Goal: Task Accomplishment & Management: Manage account settings

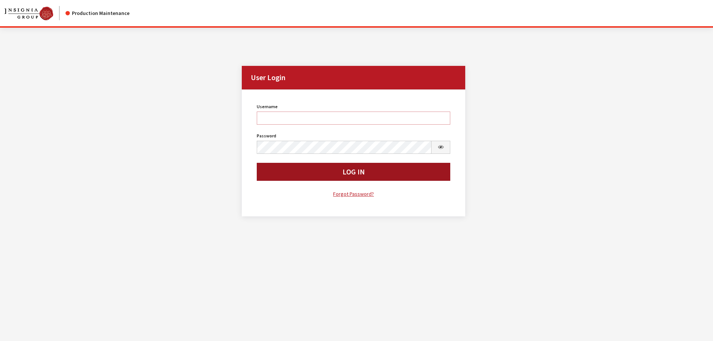
type input "cdorton"
click at [335, 179] on button "Log In" at bounding box center [354, 172] width 194 height 18
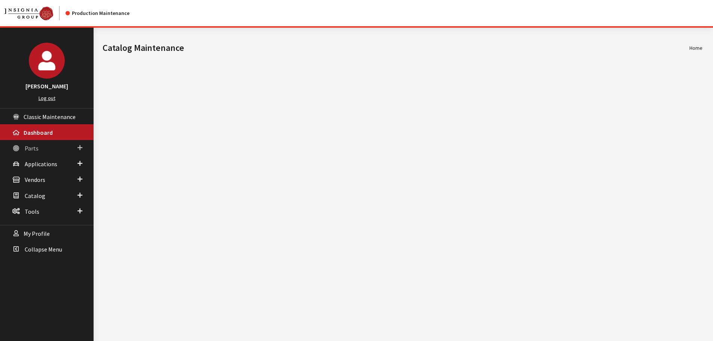
click at [16, 147] on icon at bounding box center [15, 148] width 7 height 6
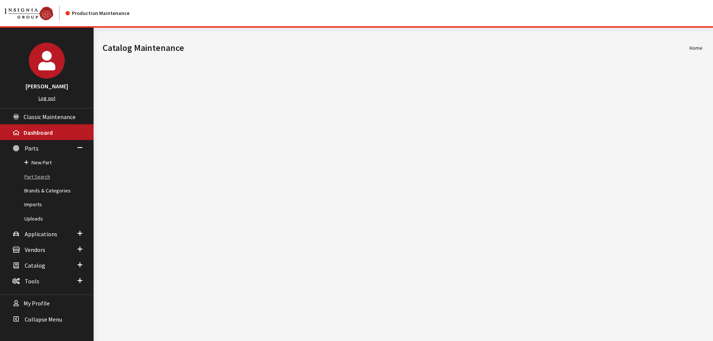
click at [34, 176] on link "Part Search" at bounding box center [47, 177] width 94 height 14
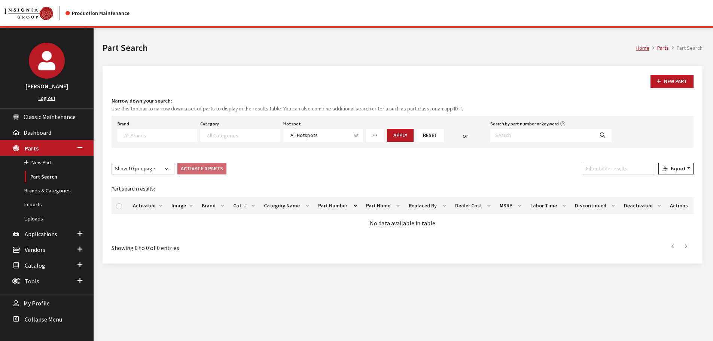
select select
click at [509, 140] on input "Search by part number or keyword" at bounding box center [542, 135] width 104 height 13
paste input "76400-T90-A01"
type input "76400-T90-A01"
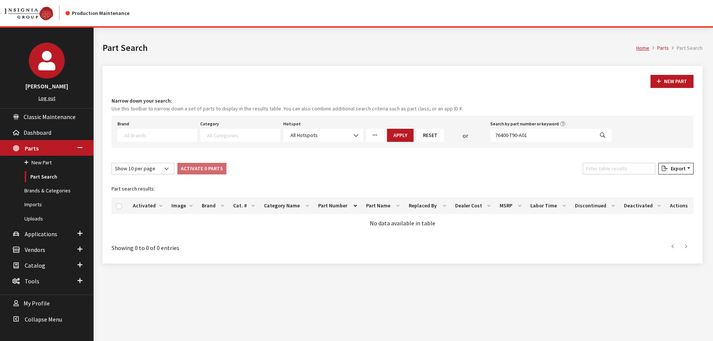
click at [606, 134] on button "Search" at bounding box center [603, 135] width 18 height 13
select select
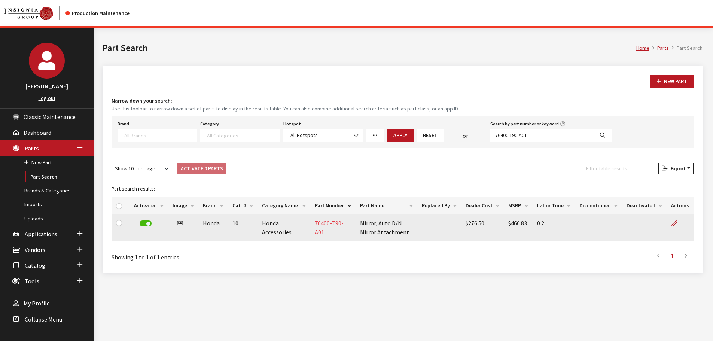
click at [321, 221] on link "76400-T90-A01" at bounding box center [329, 227] width 29 height 16
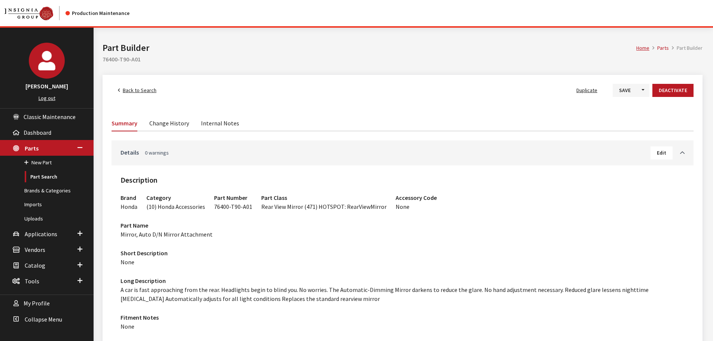
click at [225, 149] on link "Details 0 warnings" at bounding box center [386, 152] width 530 height 9
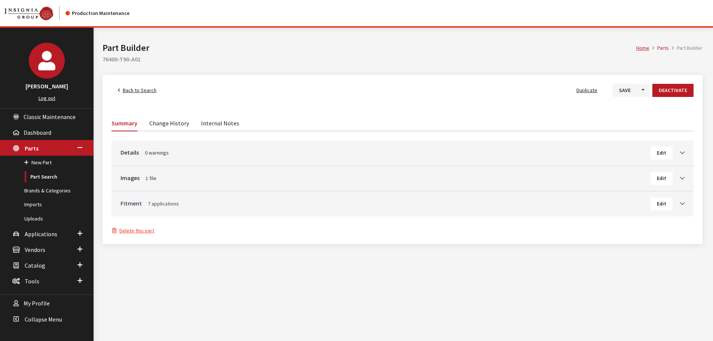
click at [183, 202] on link "Fitment 7 applications" at bounding box center [386, 203] width 530 height 9
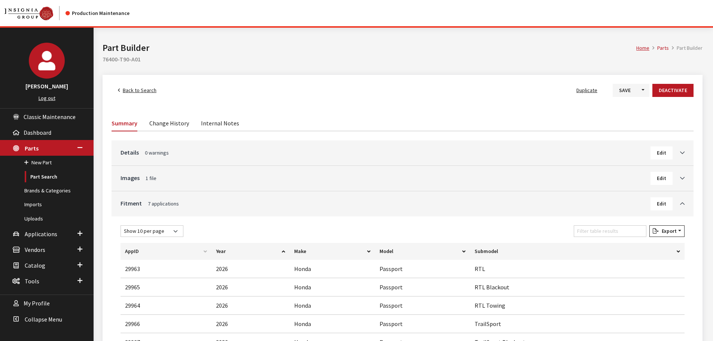
click at [139, 90] on span "Back to Search" at bounding box center [140, 90] width 34 height 7
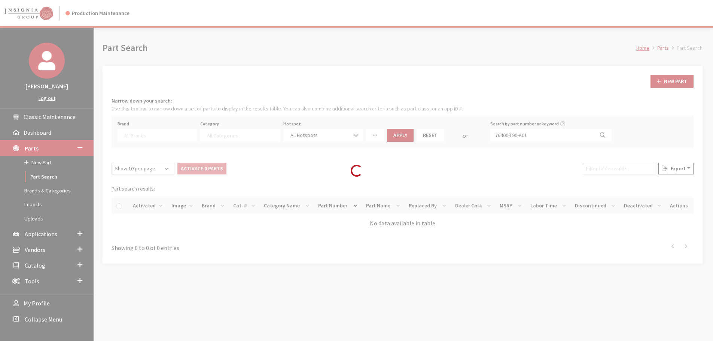
select select
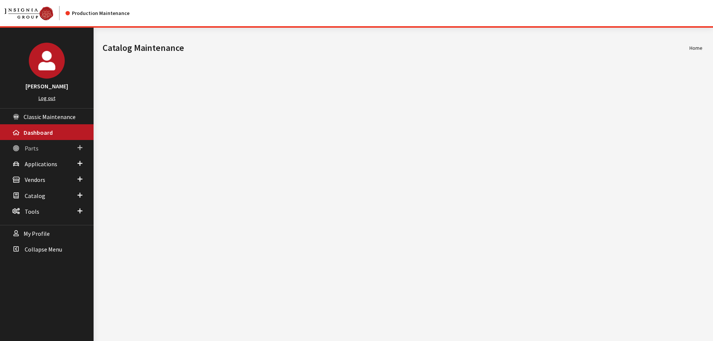
click at [34, 150] on span "Parts" at bounding box center [32, 147] width 14 height 7
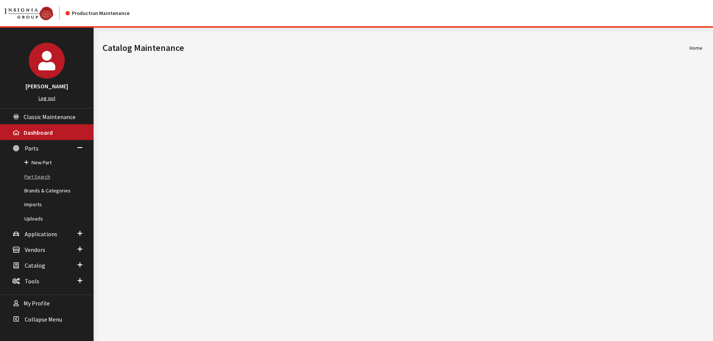
click at [36, 179] on link "Part Search" at bounding box center [47, 177] width 94 height 14
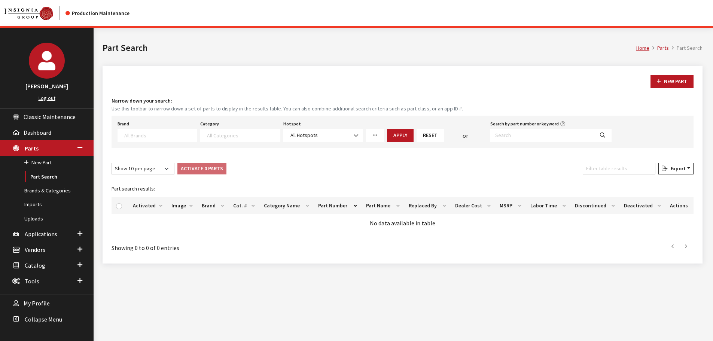
select select
click at [582, 130] on input "Search by part number or keyword" at bounding box center [542, 135] width 104 height 13
paste input "000071746B"
type input "000071746B"
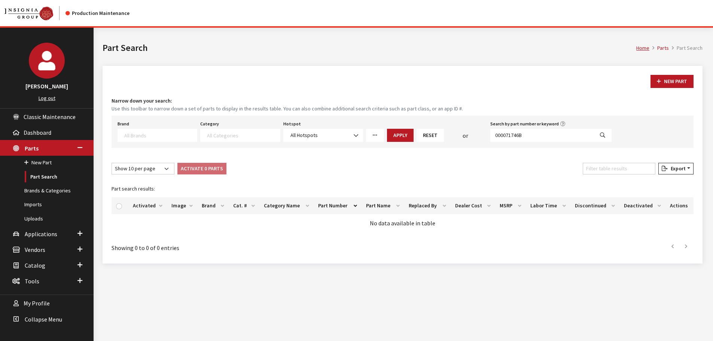
select select
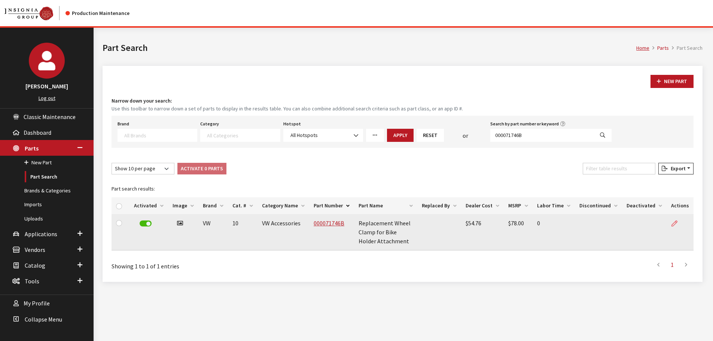
click at [677, 222] on icon at bounding box center [674, 224] width 6 height 6
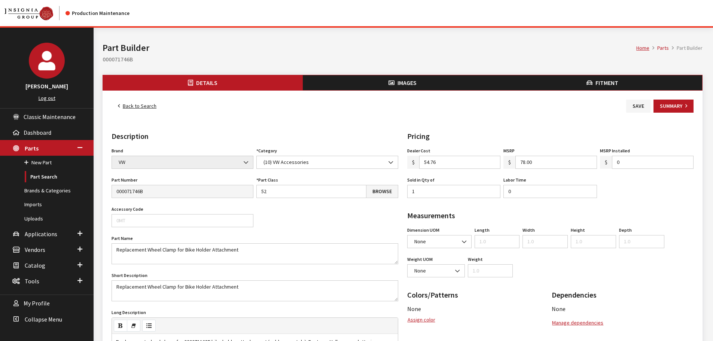
click at [614, 82] on span "Fitment" at bounding box center [606, 82] width 23 height 7
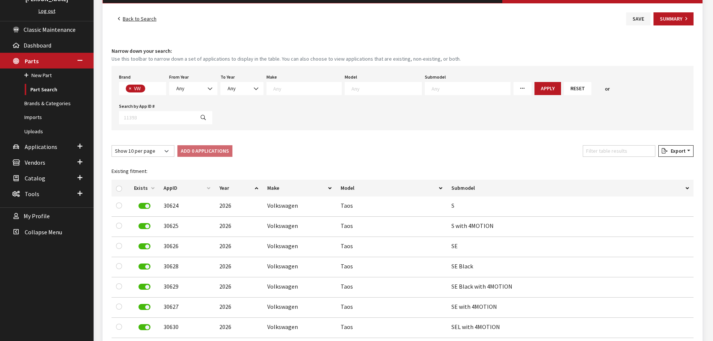
scroll to position [85, 0]
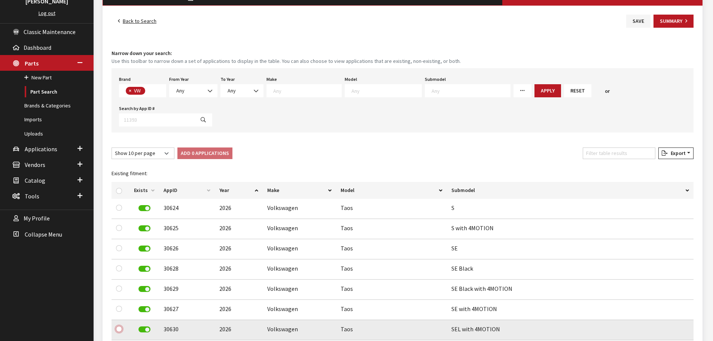
click at [121, 326] on input "checkbox" at bounding box center [119, 329] width 6 height 6
checkbox input "true"
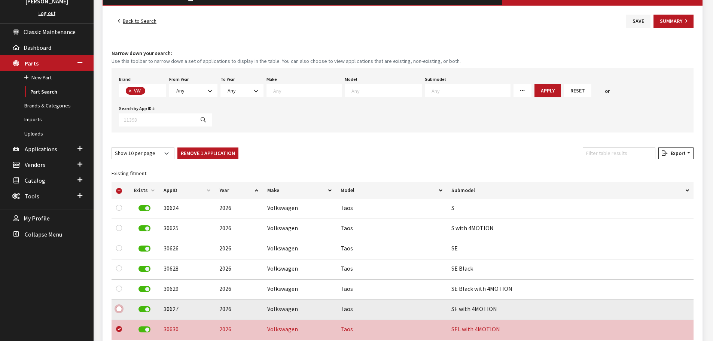
click at [120, 306] on input "checkbox" at bounding box center [119, 309] width 6 height 6
checkbox input "true"
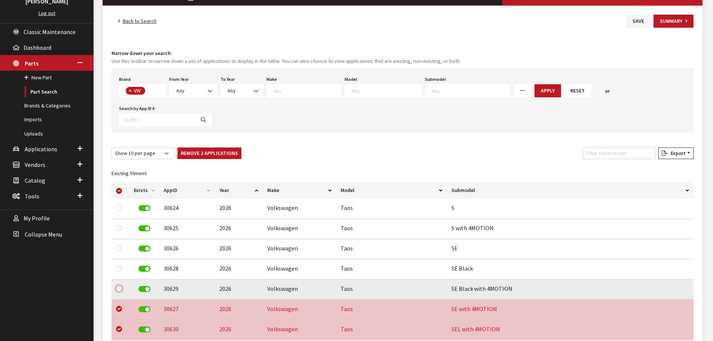
click at [119, 286] on input "checkbox" at bounding box center [119, 289] width 6 height 6
checkbox input "true"
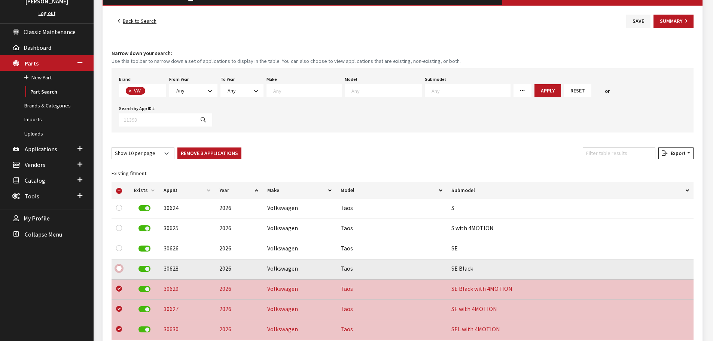
click at [119, 265] on input "checkbox" at bounding box center [119, 268] width 6 height 6
checkbox input "true"
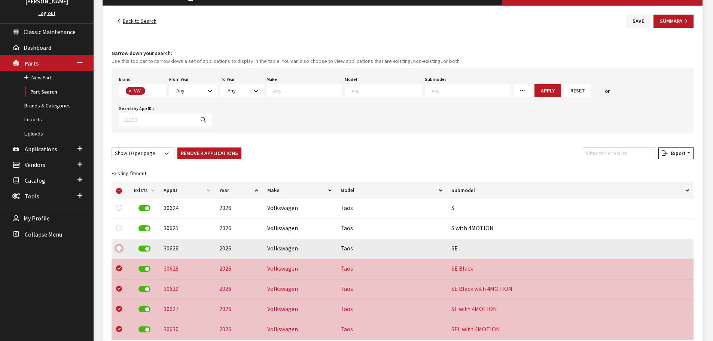
click at [117, 245] on input "checkbox" at bounding box center [119, 248] width 6 height 6
checkbox input "true"
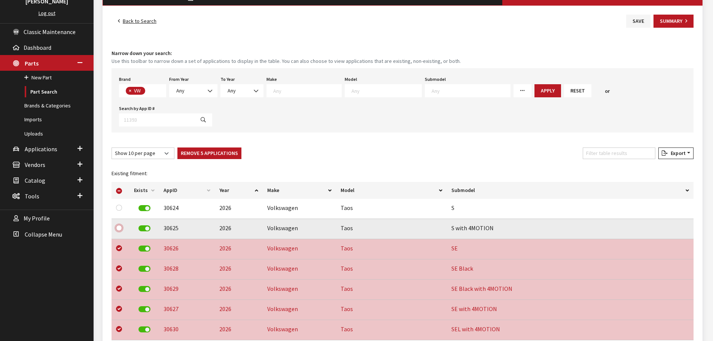
click at [119, 225] on input "checkbox" at bounding box center [119, 228] width 6 height 6
checkbox input "true"
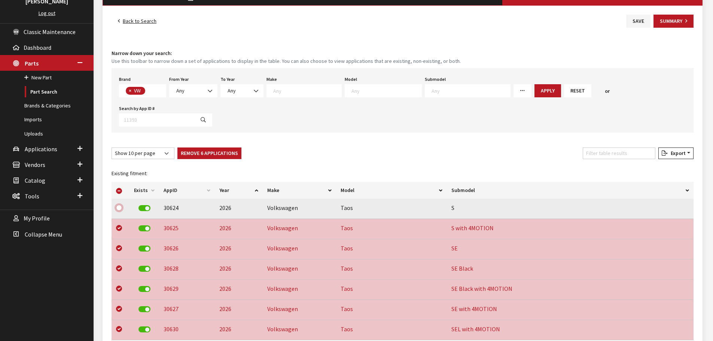
click at [119, 205] on input "checkbox" at bounding box center [119, 208] width 6 height 6
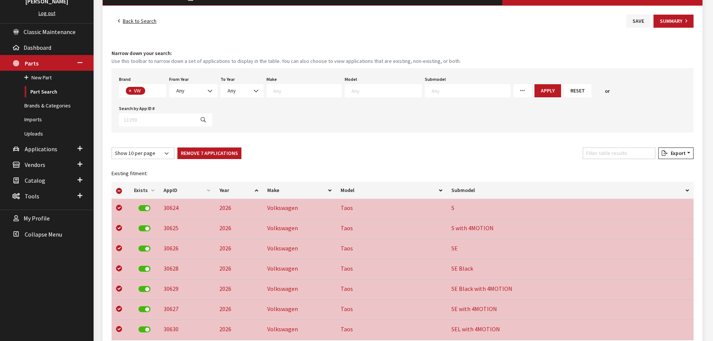
click at [192, 147] on button "Remove 7 Applications" at bounding box center [209, 153] width 64 height 12
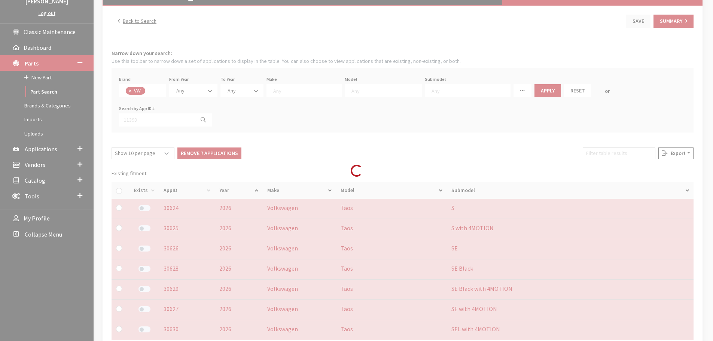
checkbox input "false"
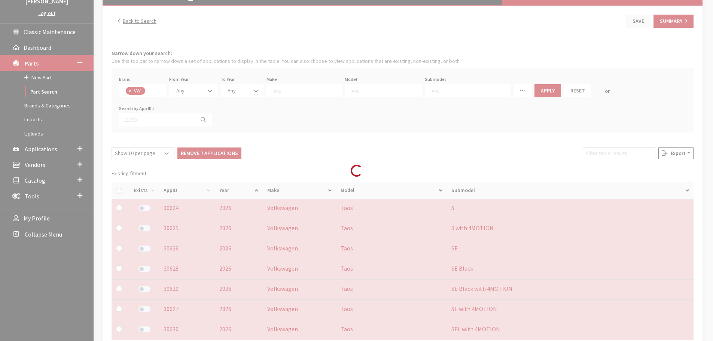
checkbox input "false"
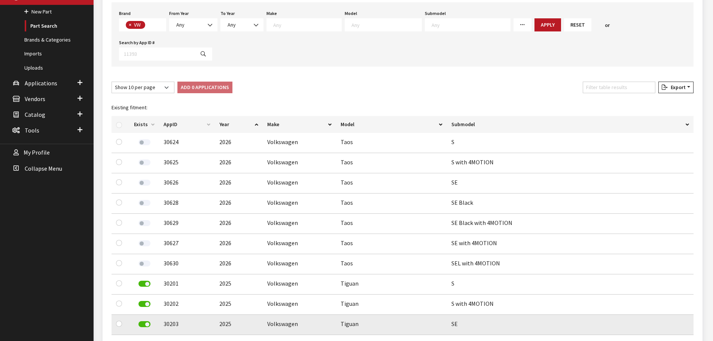
scroll to position [197, 0]
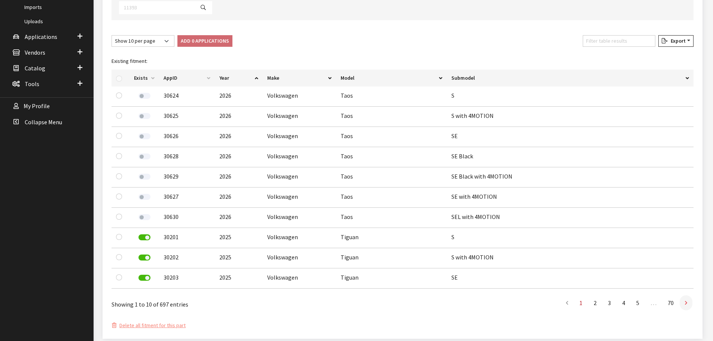
click at [686, 300] on icon at bounding box center [686, 303] width 2 height 6
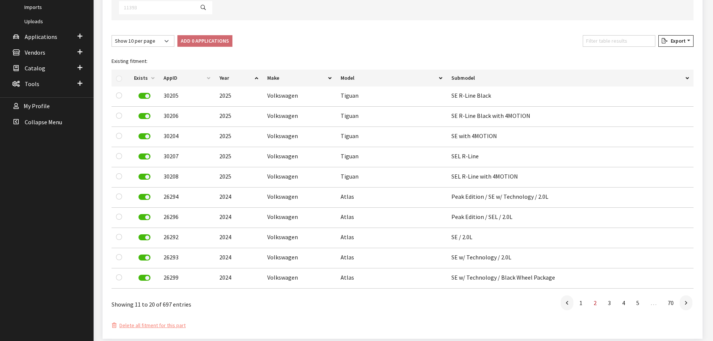
scroll to position [196, 0]
click at [686, 301] on icon at bounding box center [686, 304] width 2 height 6
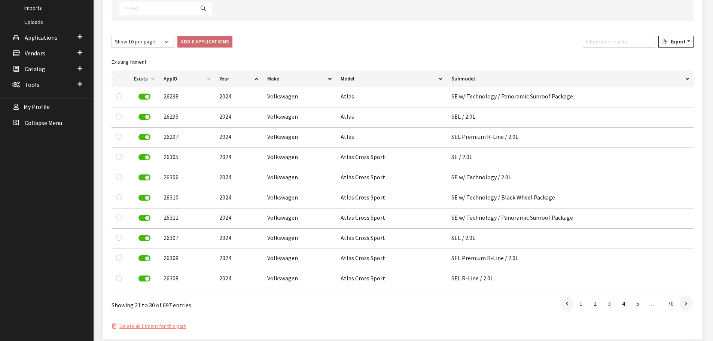
click at [686, 301] on icon at bounding box center [686, 304] width 2 height 6
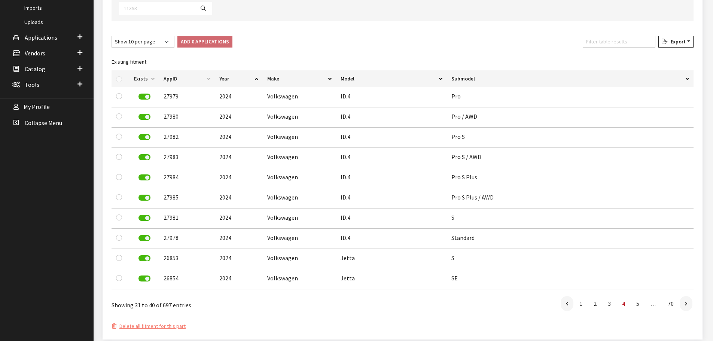
click at [686, 301] on icon at bounding box center [686, 304] width 2 height 6
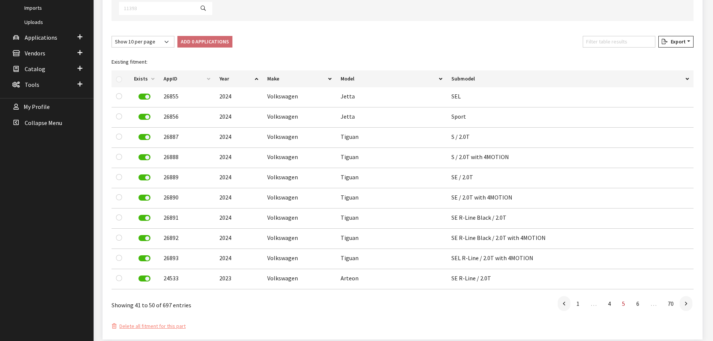
click at [686, 301] on icon at bounding box center [686, 304] width 2 height 6
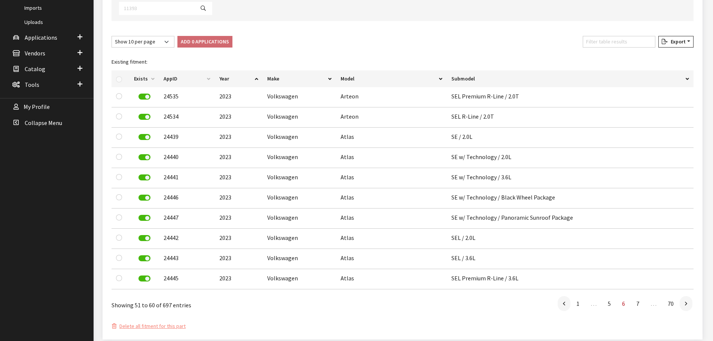
click at [686, 301] on icon at bounding box center [686, 304] width 2 height 6
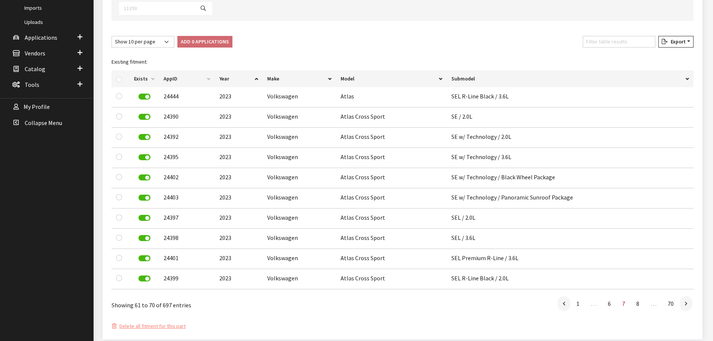
click at [686, 301] on icon at bounding box center [686, 304] width 2 height 6
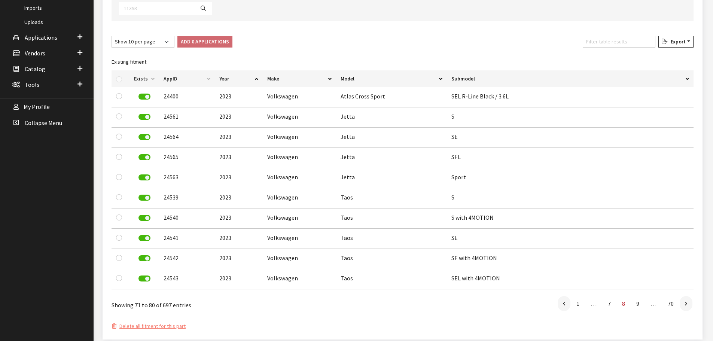
click at [686, 301] on icon at bounding box center [686, 304] width 2 height 6
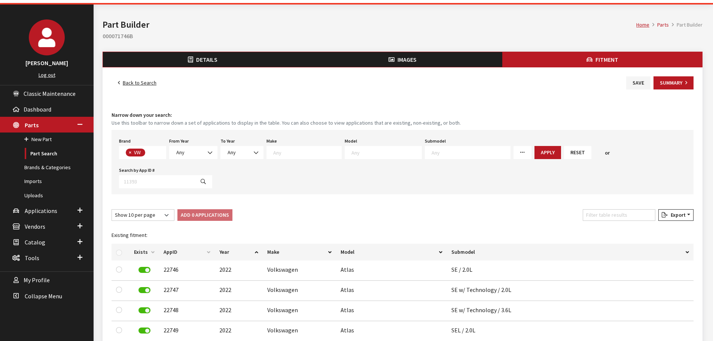
scroll to position [0, 0]
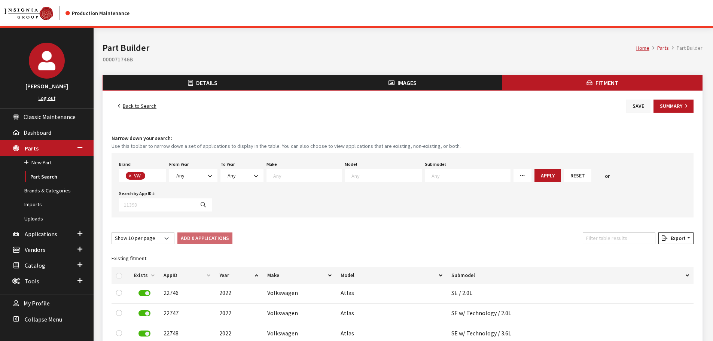
click at [641, 106] on button "Save" at bounding box center [638, 106] width 24 height 13
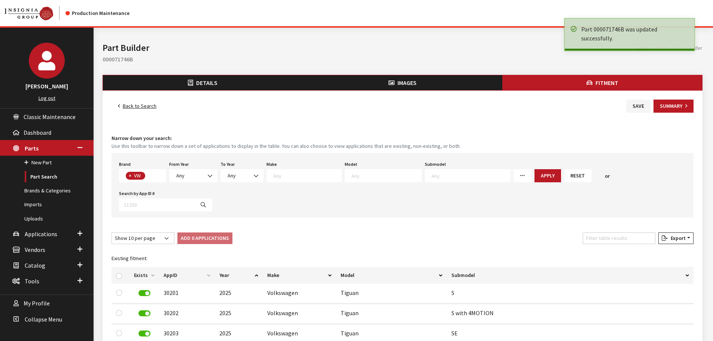
scroll to position [197, 0]
click at [679, 105] on button "Summary" at bounding box center [673, 106] width 40 height 13
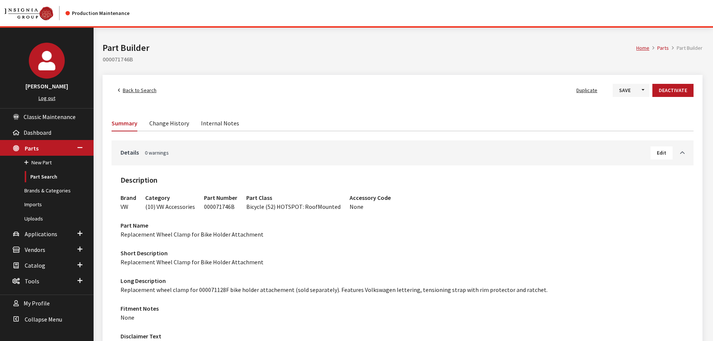
click at [176, 121] on link "Change History" at bounding box center [169, 123] width 40 height 16
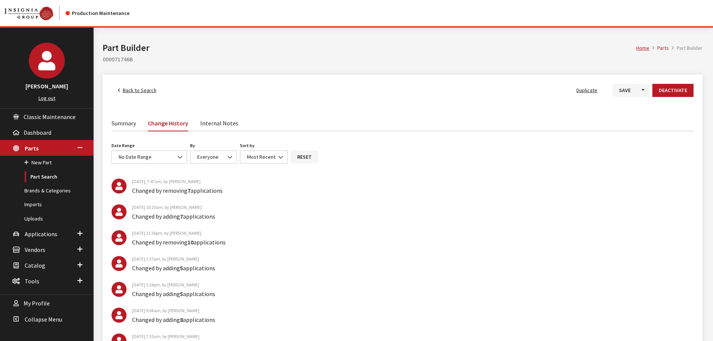
click at [120, 125] on link "Summary" at bounding box center [124, 123] width 24 height 16
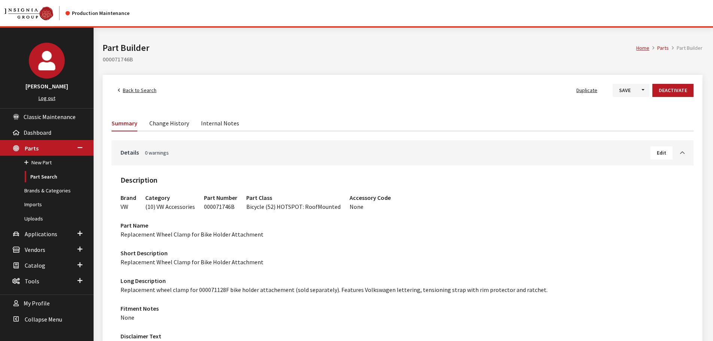
click at [656, 157] on button "Edit" at bounding box center [661, 152] width 22 height 13
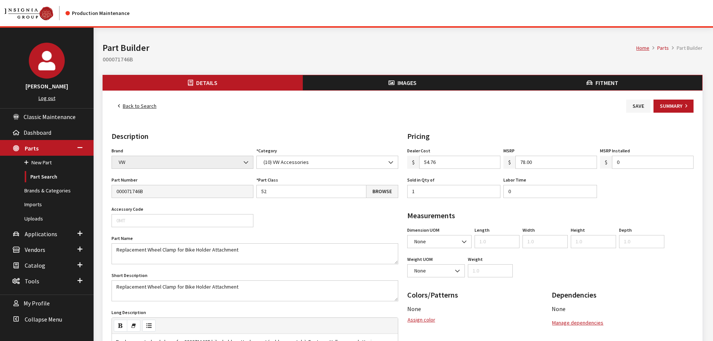
click at [661, 79] on button "Fitment" at bounding box center [602, 82] width 200 height 15
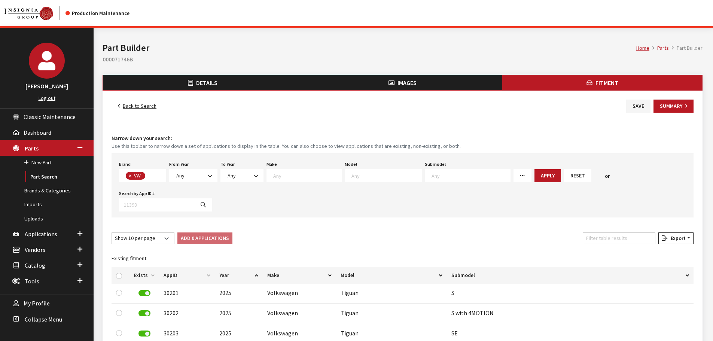
scroll to position [197, 0]
click at [119, 273] on input "checkbox" at bounding box center [119, 276] width 6 height 6
checkbox input "true"
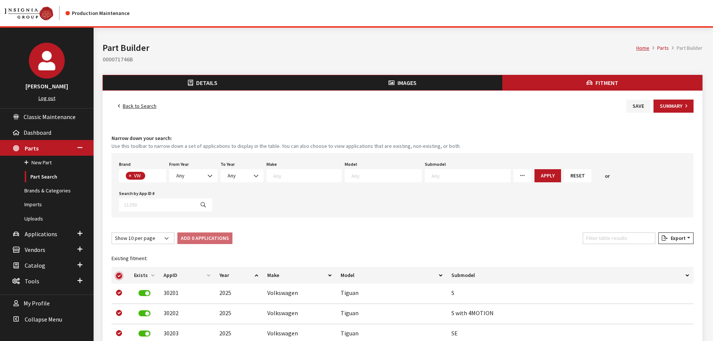
checkbox input "true"
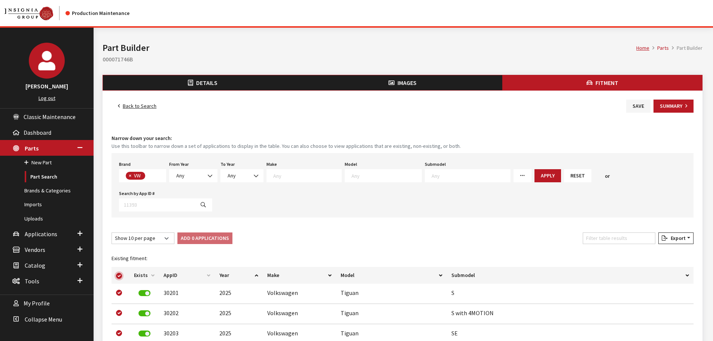
checkbox input "true"
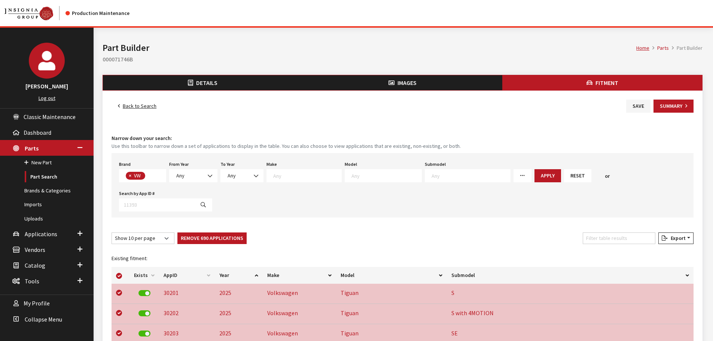
click at [404, 232] on div "Show 10 per page Show 25 per page Show 50 per page Show 100 per page Show 1000 …" at bounding box center [402, 239] width 585 height 15
click at [124, 100] on link "Back to Search" at bounding box center [137, 106] width 51 height 13
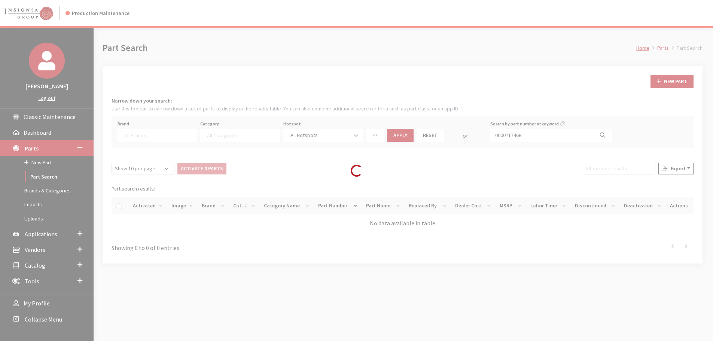
select select
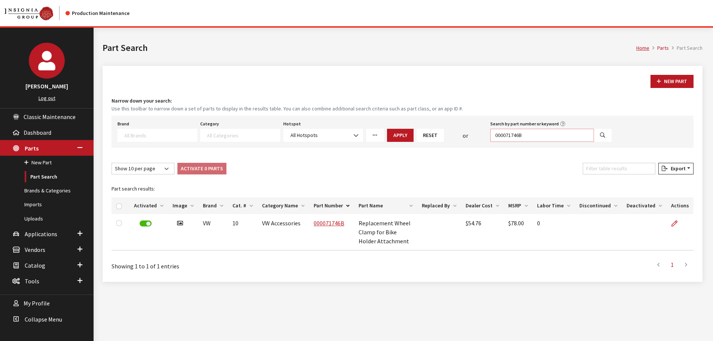
click at [553, 135] on input "000071746B" at bounding box center [542, 135] width 104 height 13
paste input "000065761B"
click at [553, 135] on input "000071746B000065761B" at bounding box center [542, 135] width 104 height 13
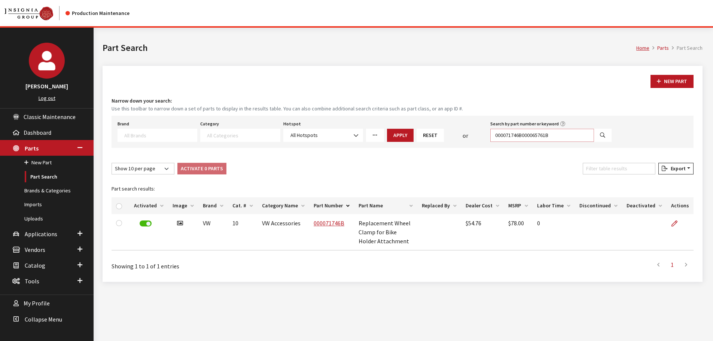
paste input "text"
type input "000065761B"
select select
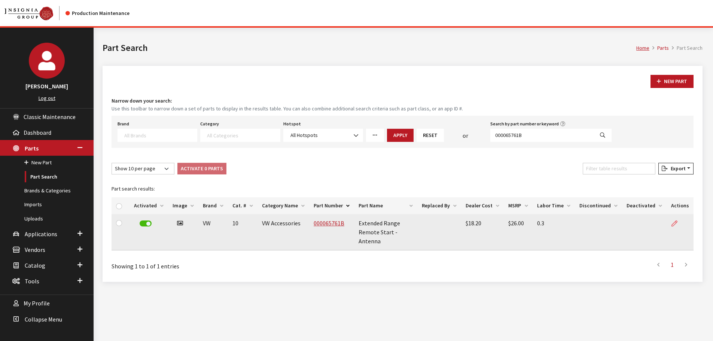
click at [679, 219] on link at bounding box center [677, 223] width 13 height 19
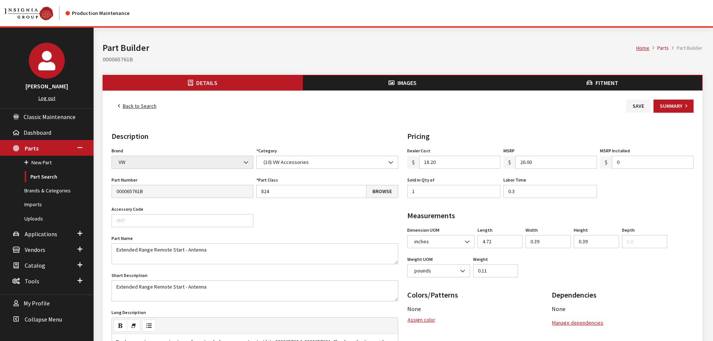
click at [640, 82] on button "Fitment" at bounding box center [602, 82] width 200 height 15
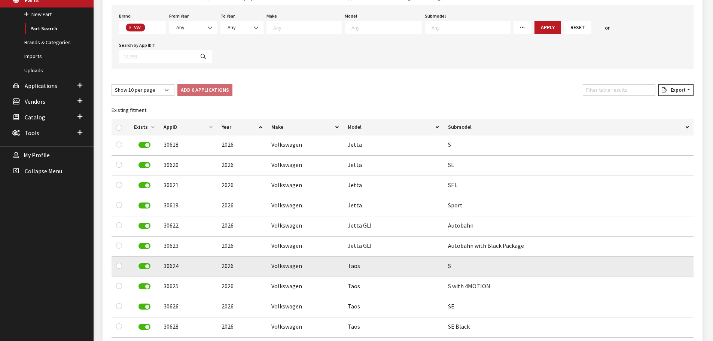
scroll to position [150, 0]
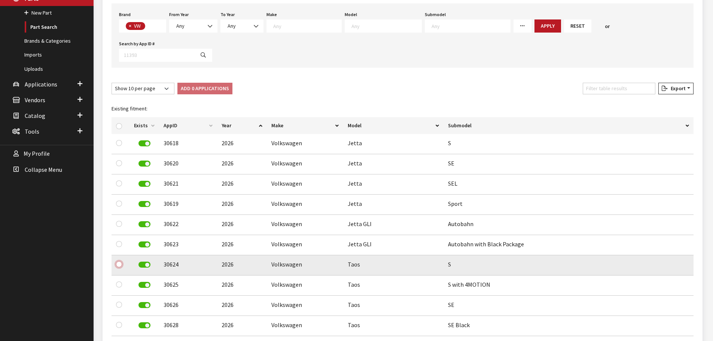
click at [117, 261] on input "checkbox" at bounding box center [119, 264] width 6 height 6
checkbox input "true"
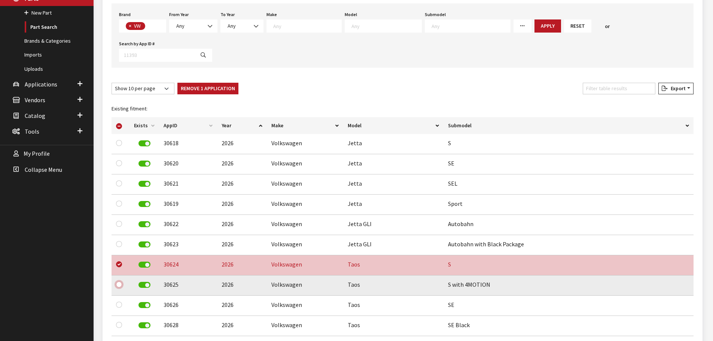
click at [118, 281] on input "checkbox" at bounding box center [119, 284] width 6 height 6
checkbox input "true"
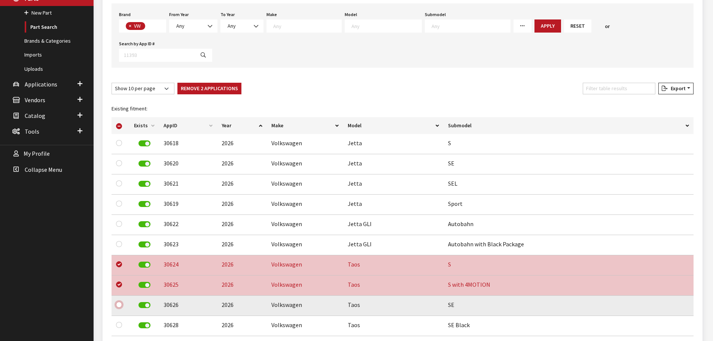
click at [119, 302] on input "checkbox" at bounding box center [119, 305] width 6 height 6
checkbox input "true"
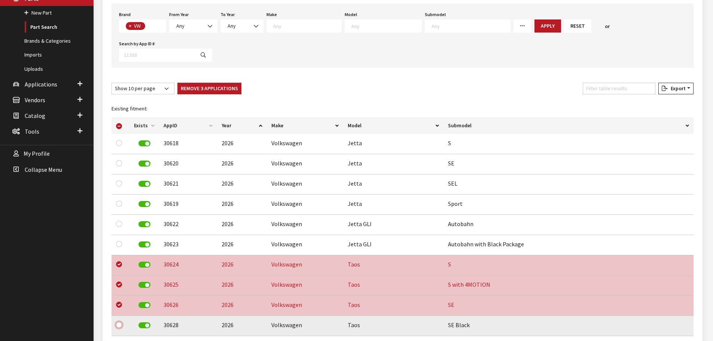
click at [119, 322] on input "checkbox" at bounding box center [119, 325] width 6 height 6
checkbox input "true"
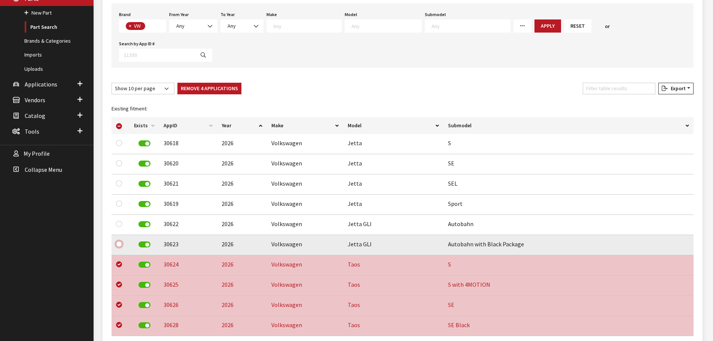
drag, startPoint x: 118, startPoint y: 215, endPoint x: 120, endPoint y: 207, distance: 8.1
click at [118, 241] on input "checkbox" at bounding box center [119, 244] width 6 height 6
checkbox input "true"
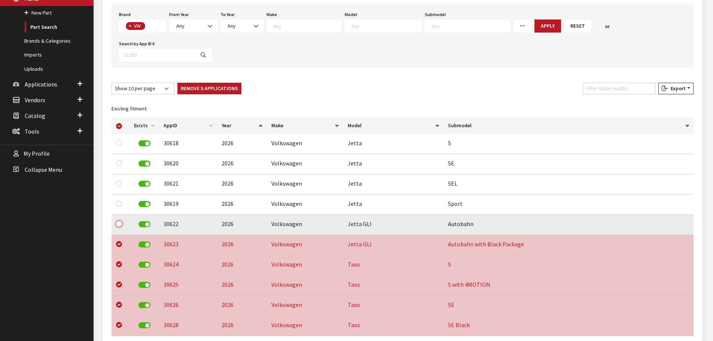
click at [117, 221] on input "checkbox" at bounding box center [119, 224] width 6 height 6
checkbox input "true"
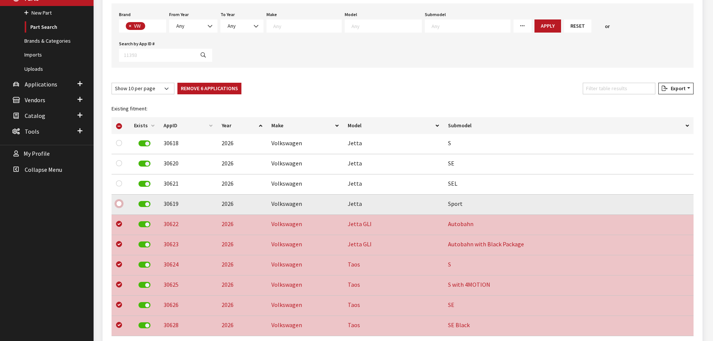
click at [117, 201] on input "checkbox" at bounding box center [119, 204] width 6 height 6
checkbox input "true"
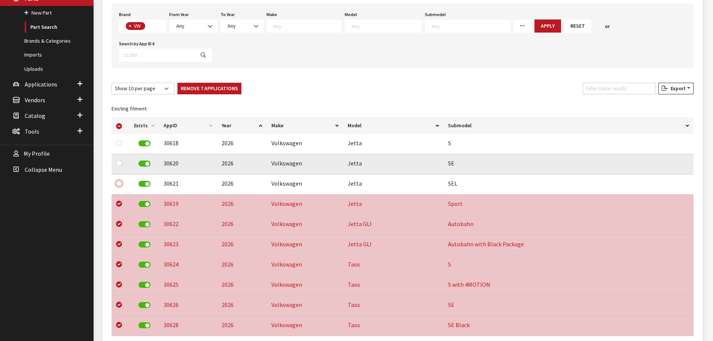
drag, startPoint x: 120, startPoint y: 155, endPoint x: 119, endPoint y: 143, distance: 11.3
click at [120, 180] on input "checkbox" at bounding box center [119, 183] width 6 height 6
checkbox input "true"
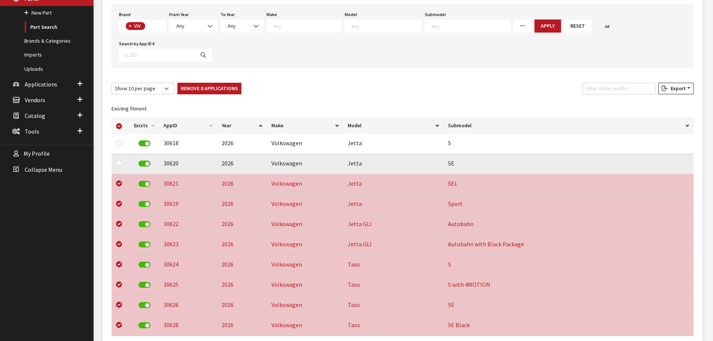
click at [115, 154] on td at bounding box center [121, 164] width 18 height 20
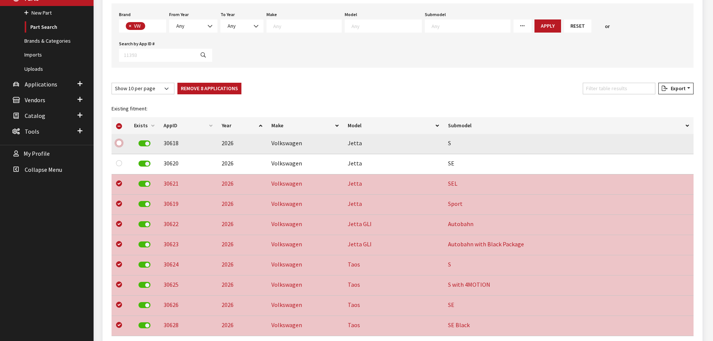
click at [118, 140] on input "checkbox" at bounding box center [119, 143] width 6 height 6
checkbox input "true"
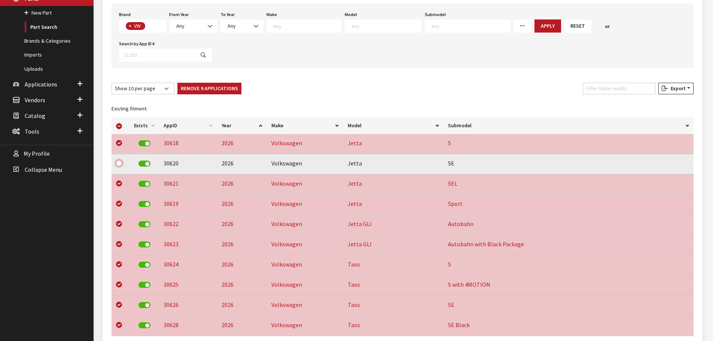
click at [118, 160] on input "checkbox" at bounding box center [119, 163] width 6 height 6
checkbox input "true"
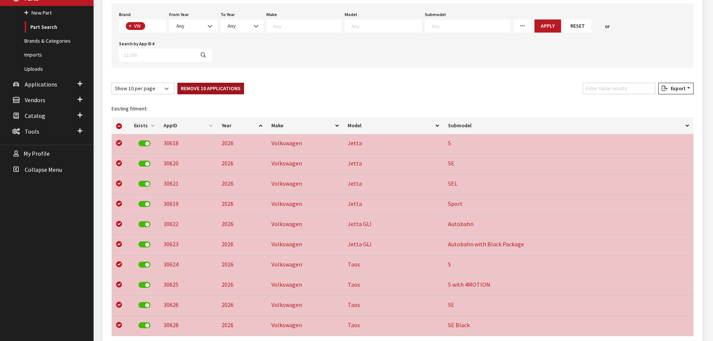
click at [225, 83] on button "Remove 10 Applications" at bounding box center [210, 89] width 67 height 12
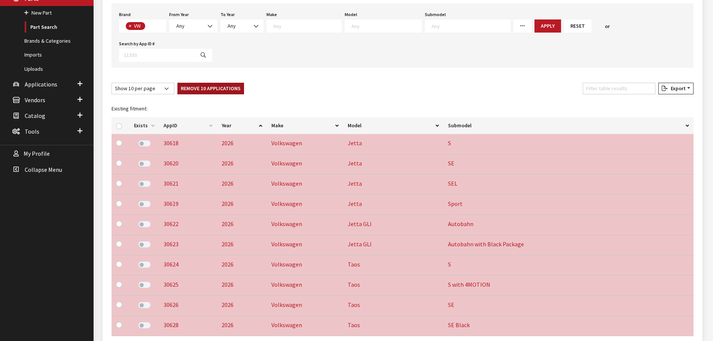
checkbox input "false"
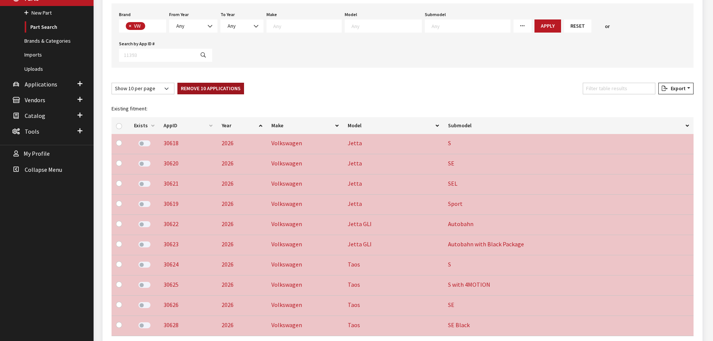
checkbox input "false"
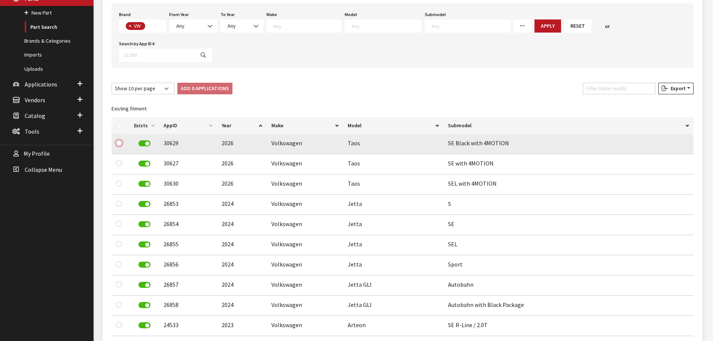
click at [116, 140] on input "checkbox" at bounding box center [119, 143] width 6 height 6
checkbox input "true"
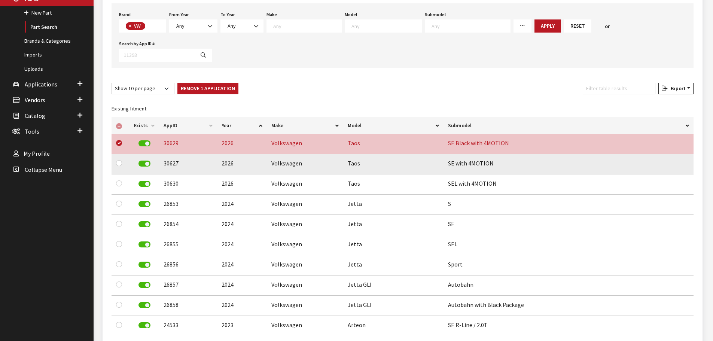
click at [117, 159] on div at bounding box center [120, 163] width 9 height 9
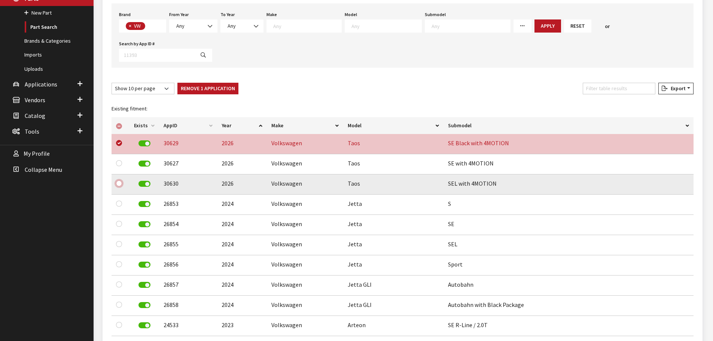
click at [118, 180] on input "checkbox" at bounding box center [119, 183] width 6 height 6
checkbox input "true"
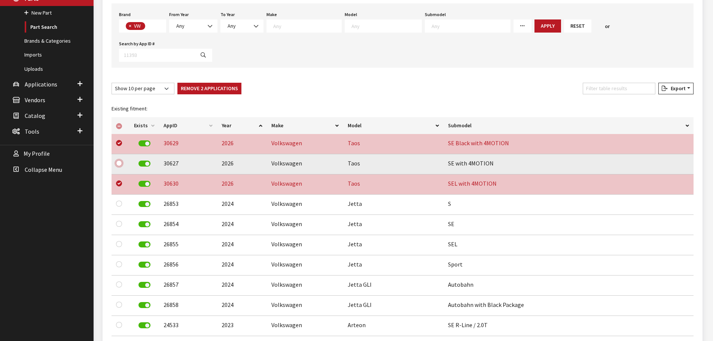
click at [119, 160] on input "checkbox" at bounding box center [119, 163] width 6 height 6
checkbox input "true"
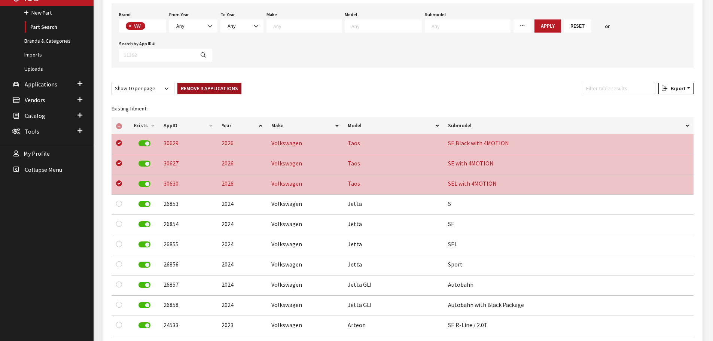
click at [210, 83] on button "Remove 3 Applications" at bounding box center [209, 89] width 64 height 12
checkbox input "false"
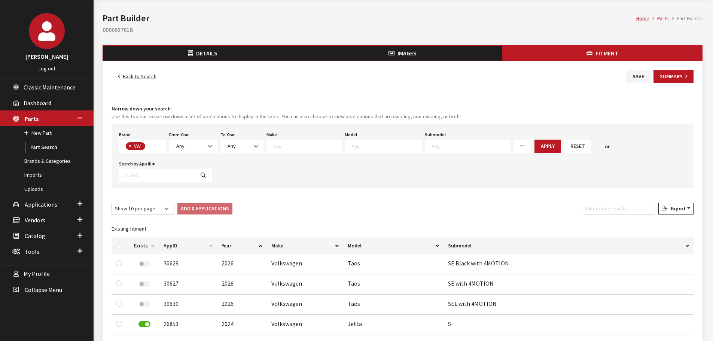
scroll to position [0, 0]
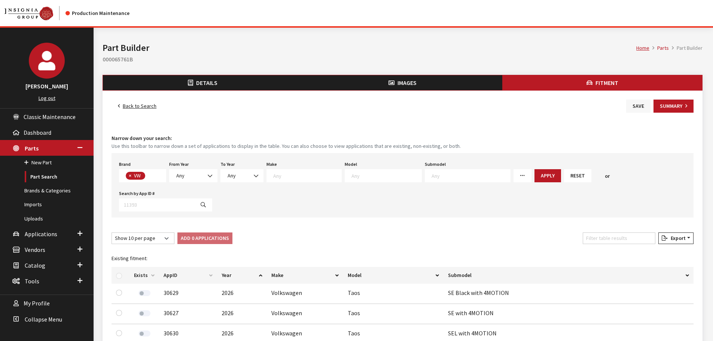
click at [637, 101] on button "Save" at bounding box center [638, 106] width 24 height 13
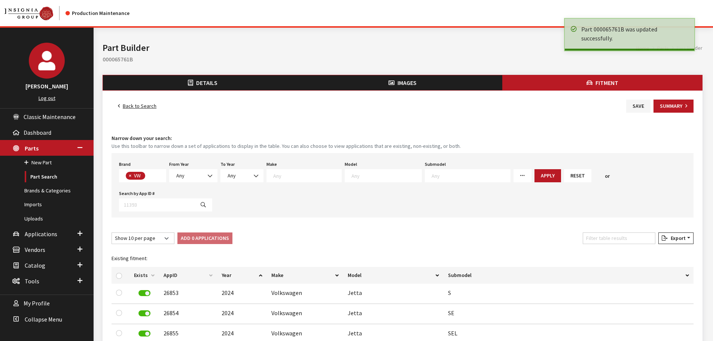
scroll to position [197, 0]
click at [137, 104] on link "Back to Search" at bounding box center [137, 106] width 51 height 13
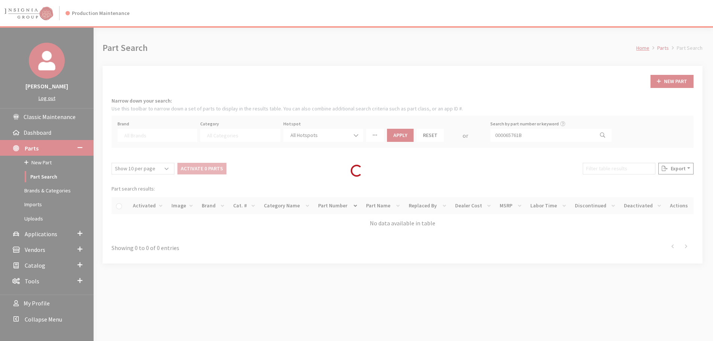
select select
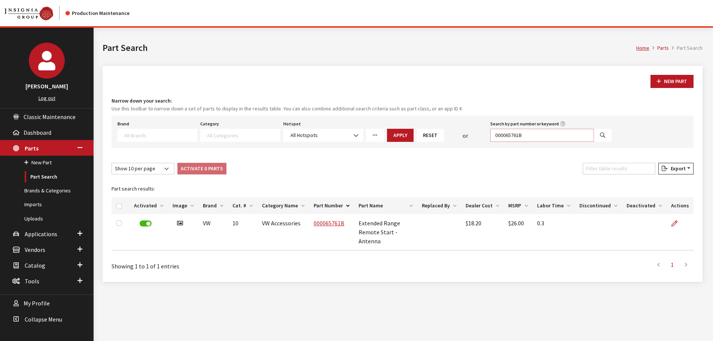
click at [561, 131] on input "000065761B" at bounding box center [542, 135] width 104 height 13
paste input "D"
type input "000065761D"
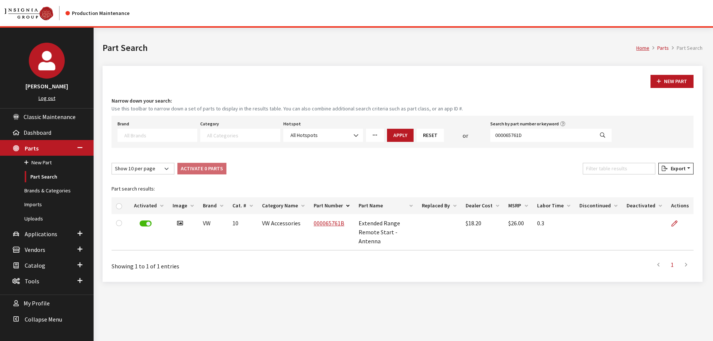
select select
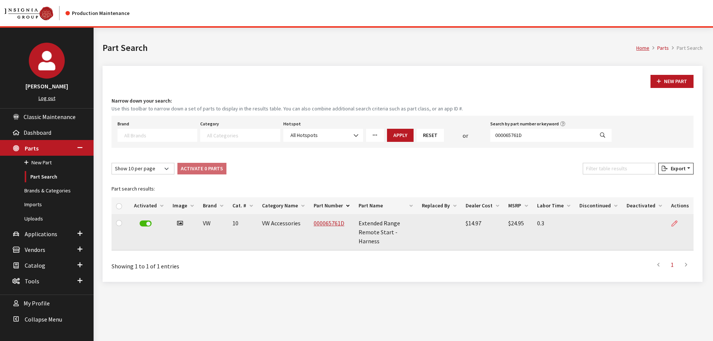
click at [677, 222] on icon at bounding box center [674, 224] width 6 height 6
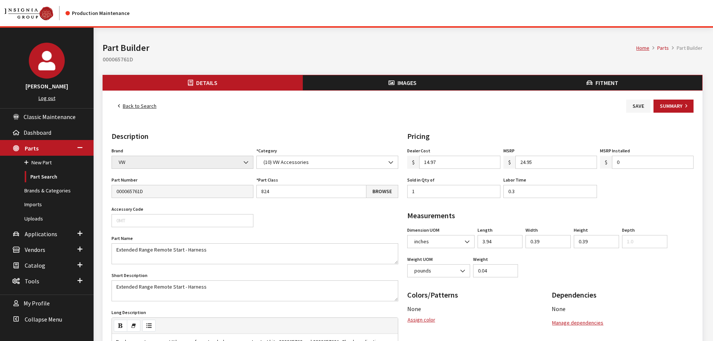
click at [588, 78] on button "Fitment" at bounding box center [602, 82] width 200 height 15
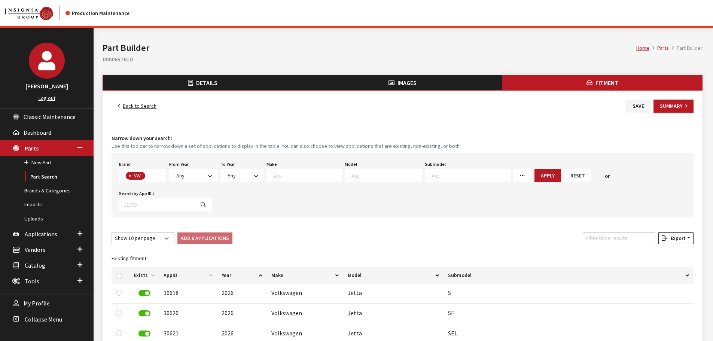
scroll to position [197, 0]
click at [618, 232] on input "Filter table results" at bounding box center [619, 238] width 73 height 12
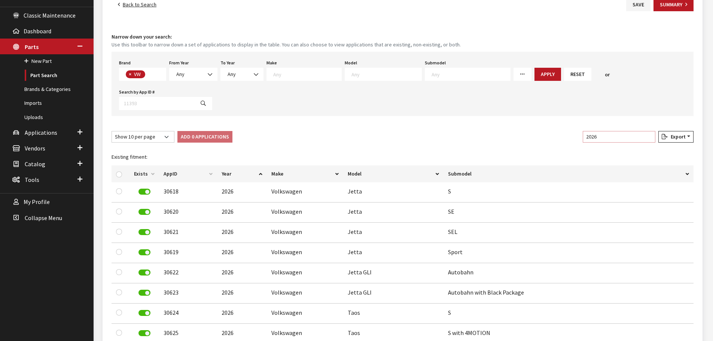
scroll to position [197, 0]
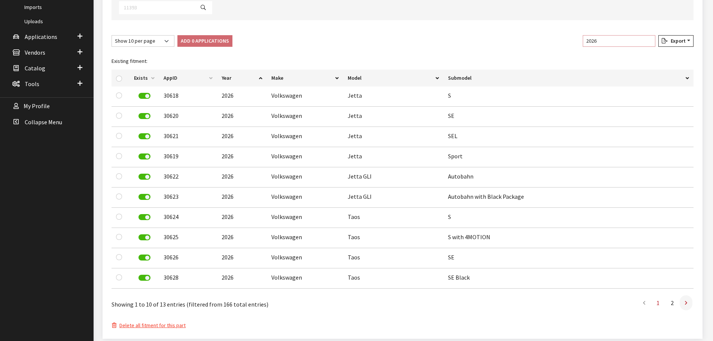
type input "2026"
click at [688, 295] on link at bounding box center [686, 302] width 13 height 15
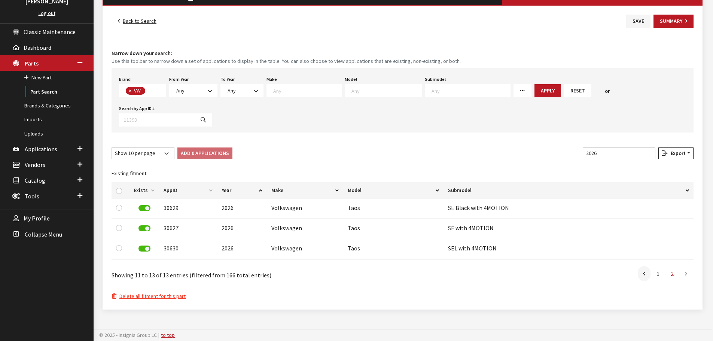
scroll to position [55, 0]
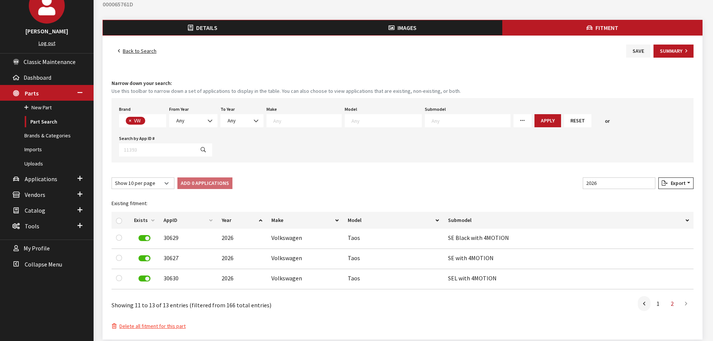
click at [115, 212] on th at bounding box center [121, 220] width 18 height 17
click at [119, 218] on input "checkbox" at bounding box center [119, 221] width 6 height 6
checkbox input "true"
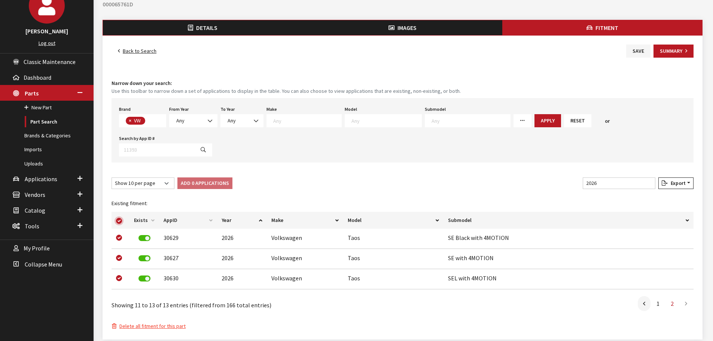
checkbox input "true"
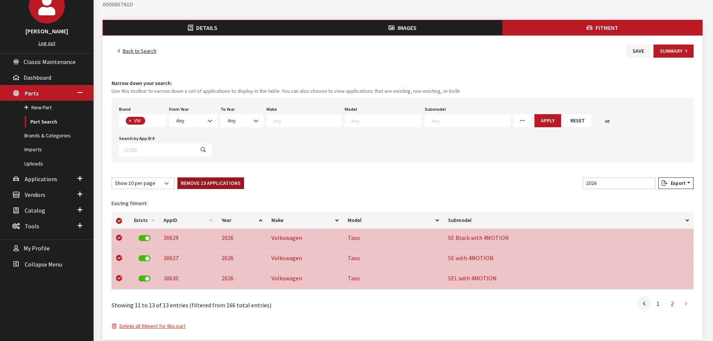
click at [202, 177] on button "Remove 13 Applications" at bounding box center [210, 183] width 67 height 12
checkbox input "false"
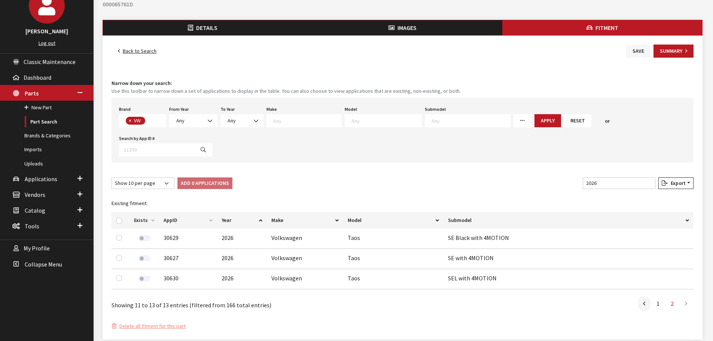
click at [641, 52] on button "Save" at bounding box center [638, 51] width 24 height 13
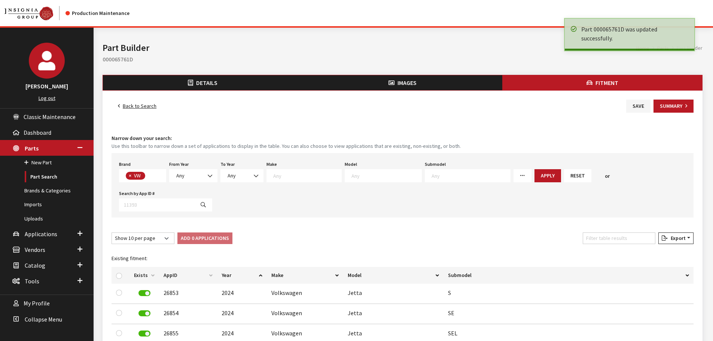
scroll to position [197, 0]
click at [134, 104] on link "Back to Search" at bounding box center [137, 106] width 51 height 13
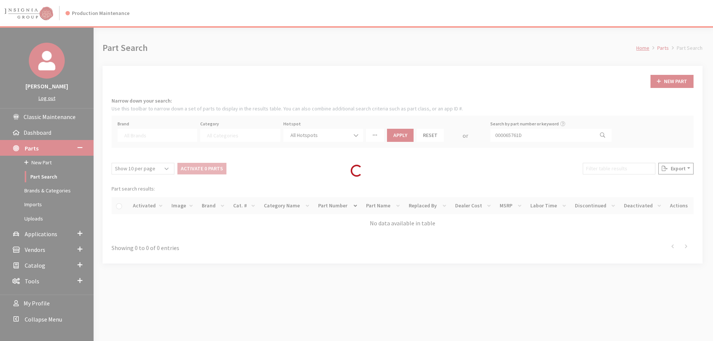
select select
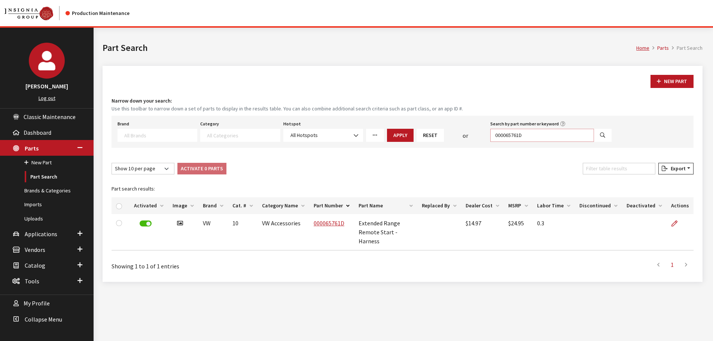
click at [533, 138] on input "000065761D" at bounding box center [542, 135] width 104 height 13
paste input "71746B"
type input "000071746B"
select select
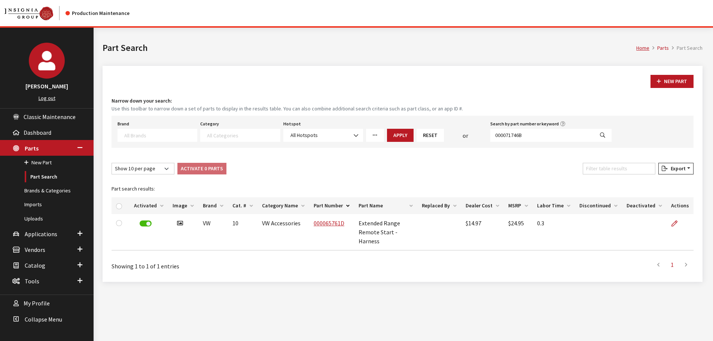
select select
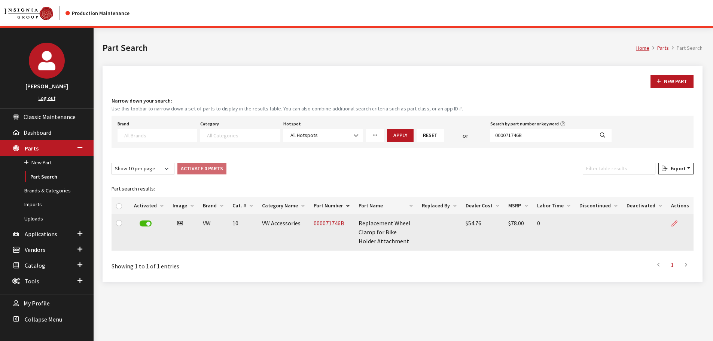
click at [679, 224] on link at bounding box center [677, 223] width 13 height 19
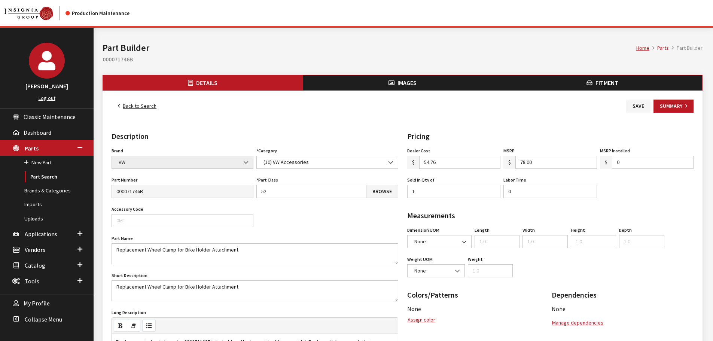
click at [576, 78] on button "Fitment" at bounding box center [602, 82] width 200 height 15
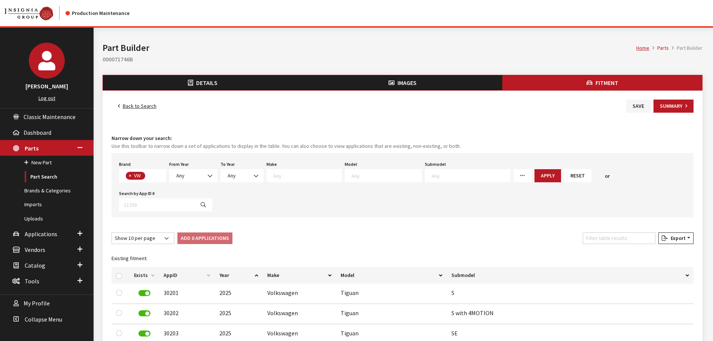
scroll to position [197, 0]
click at [135, 105] on link "Back to Search" at bounding box center [137, 106] width 51 height 13
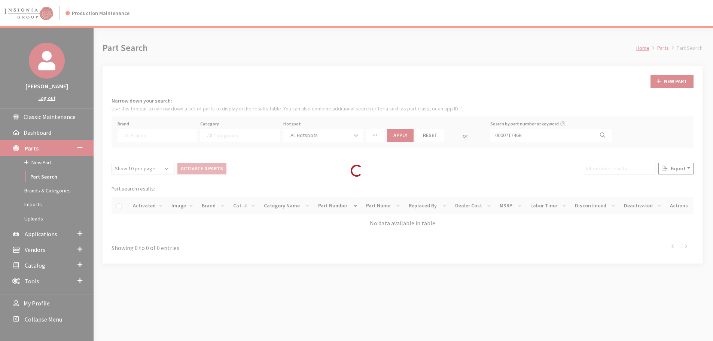
select select
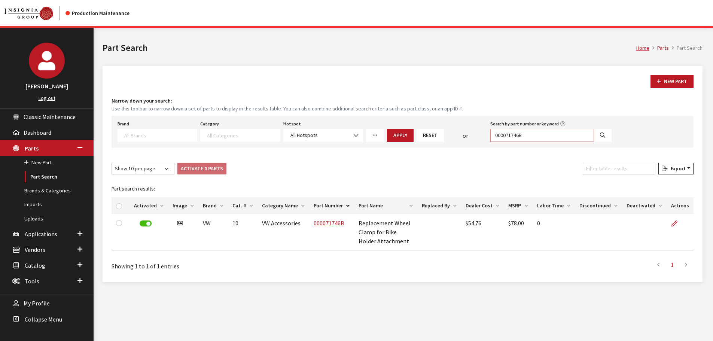
click at [548, 135] on input "000071746B" at bounding box center [542, 135] width 104 height 13
paste input "65761A"
type input "000065761A"
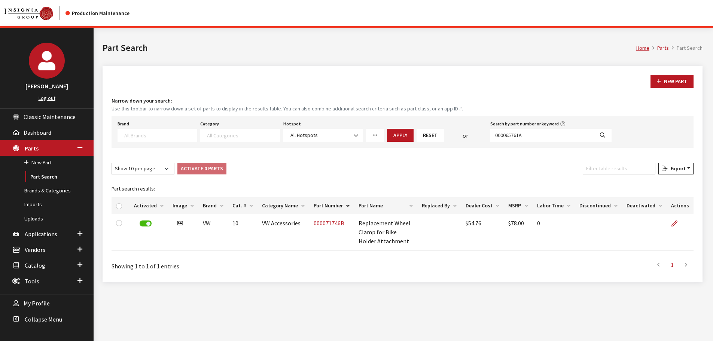
select select
click at [676, 224] on icon at bounding box center [674, 224] width 6 height 6
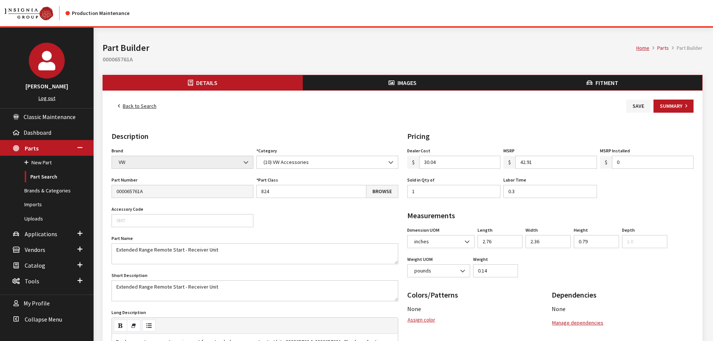
click at [606, 81] on span "Fitment" at bounding box center [606, 82] width 23 height 7
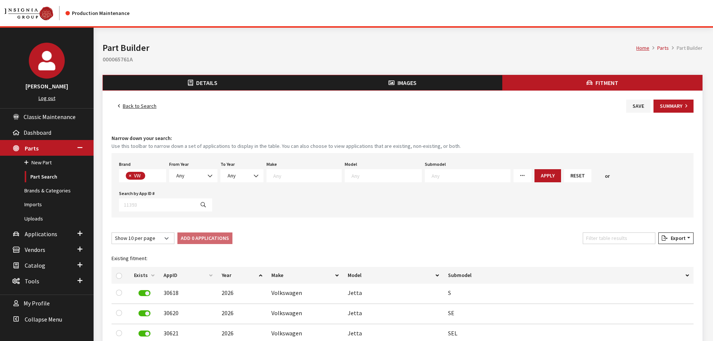
scroll to position [197, 0]
click at [604, 232] on input "Filter table results" at bounding box center [619, 238] width 73 height 12
type input "2026"
click at [143, 232] on select "Show 10 per page Show 25 per page Show 50 per page Show 100 per page Show 1000 …" at bounding box center [143, 238] width 63 height 12
select select "25"
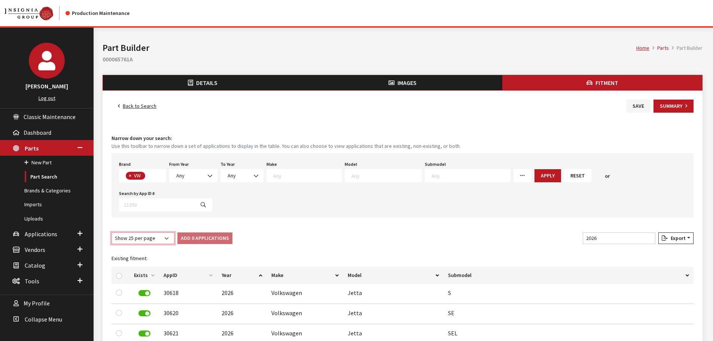
click at [112, 232] on select "Show 10 per page Show 25 per page Show 50 per page Show 100 per page Show 1000 …" at bounding box center [143, 238] width 63 height 12
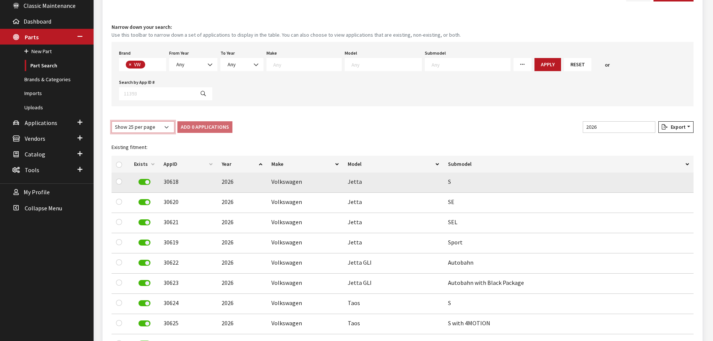
scroll to position [33, 0]
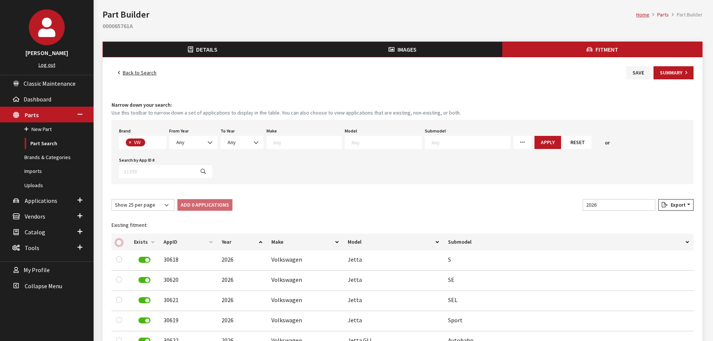
click at [120, 240] on input "checkbox" at bounding box center [119, 243] width 6 height 6
checkbox input "true"
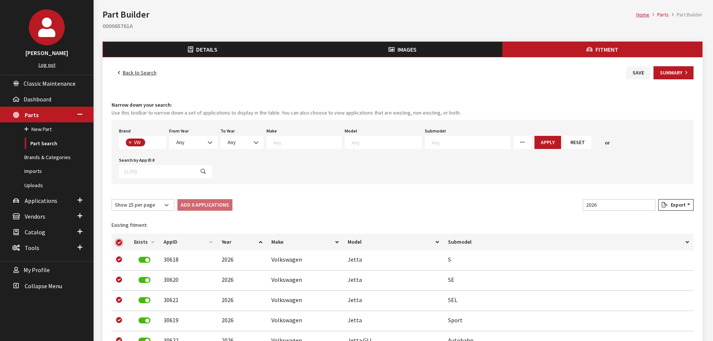
checkbox input "true"
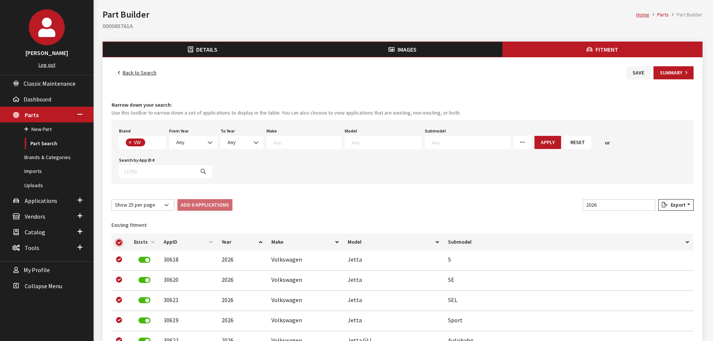
checkbox input "true"
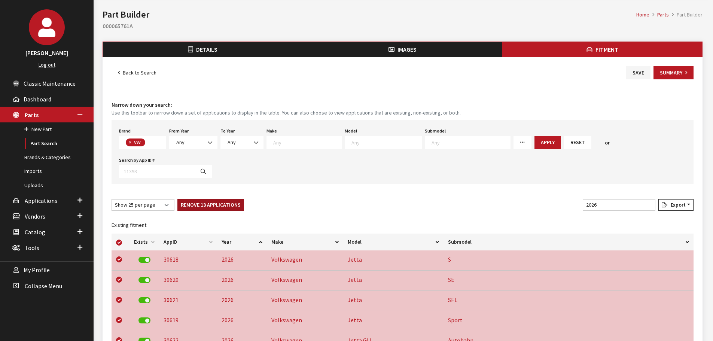
click at [195, 199] on button "Remove 13 Applications" at bounding box center [210, 205] width 67 height 12
checkbox input "false"
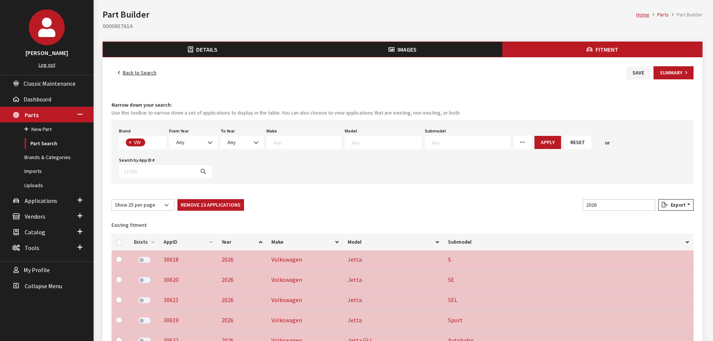
checkbox input "false"
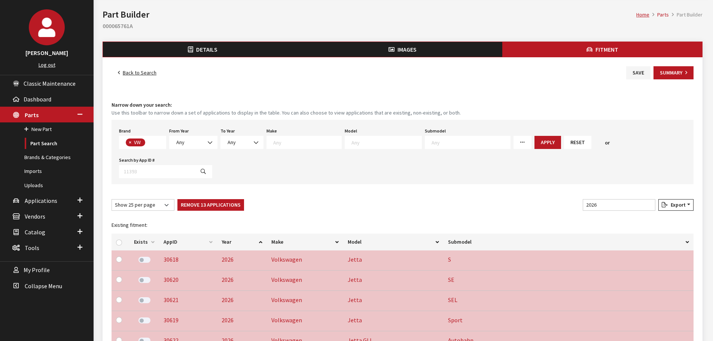
checkbox input "false"
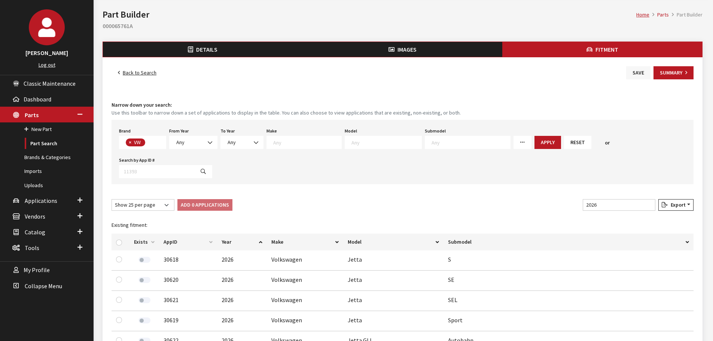
click at [641, 68] on button "Save" at bounding box center [638, 72] width 24 height 13
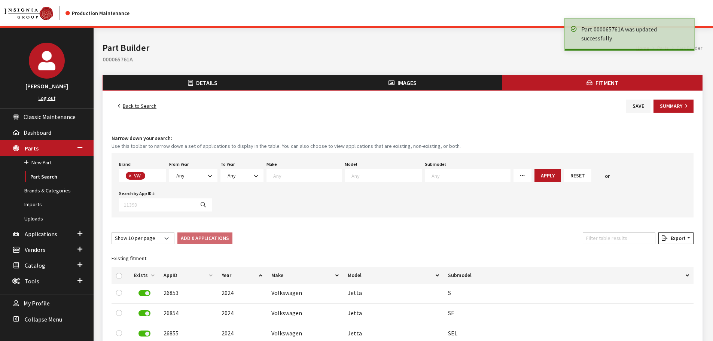
scroll to position [197, 0]
click at [137, 108] on link "Back to Search" at bounding box center [137, 106] width 51 height 13
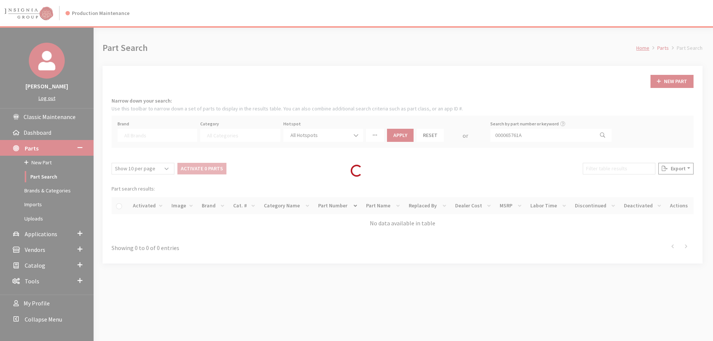
select select
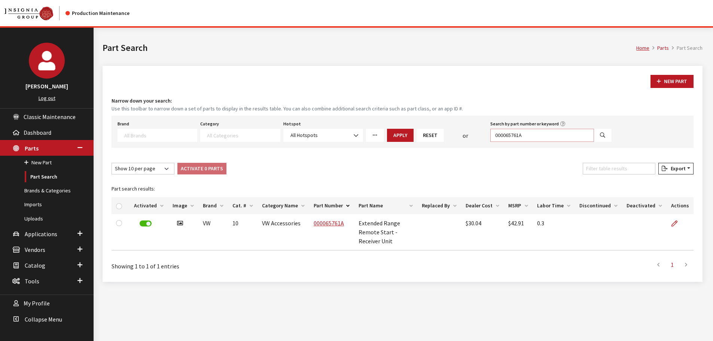
click at [538, 138] on input "000065761A" at bounding box center [542, 135] width 104 height 13
paste input "3C00617959B9"
type input "3C00617959B9"
select select
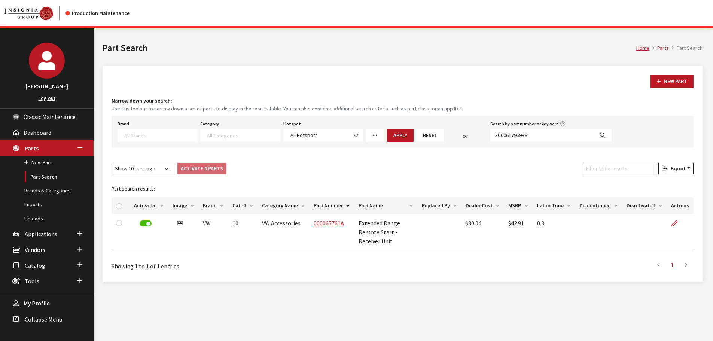
select select
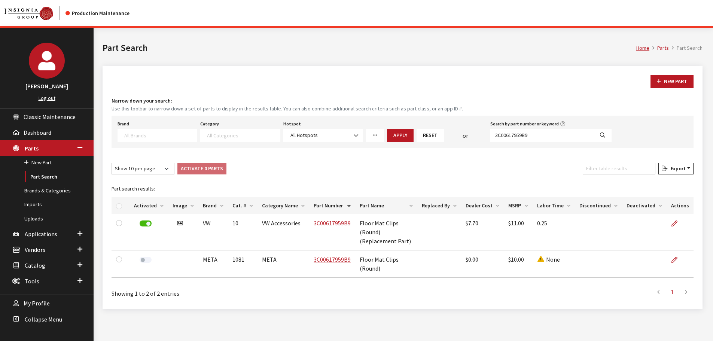
click at [675, 222] on icon at bounding box center [674, 224] width 6 height 6
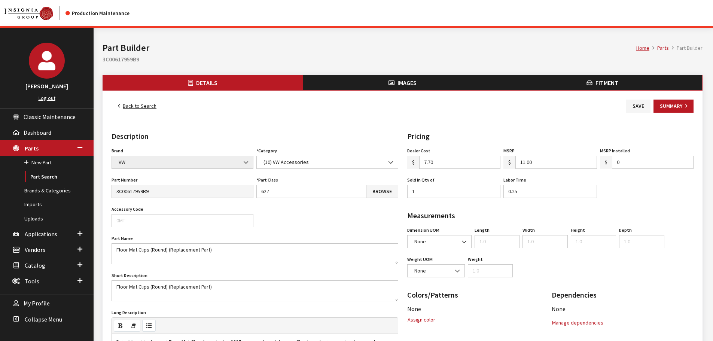
click at [585, 86] on button "Fitment" at bounding box center [602, 82] width 200 height 15
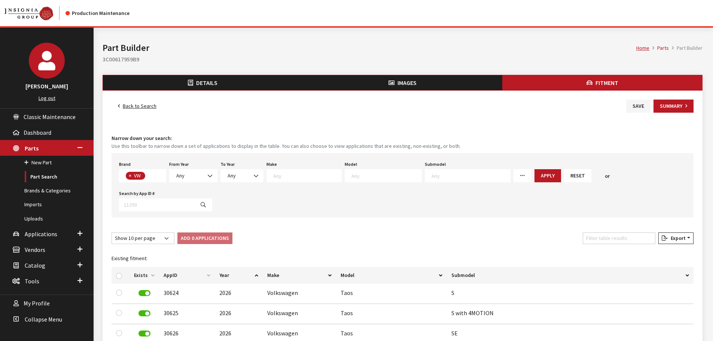
scroll to position [197, 0]
click at [619, 232] on input "Filter table results" at bounding box center [619, 238] width 73 height 12
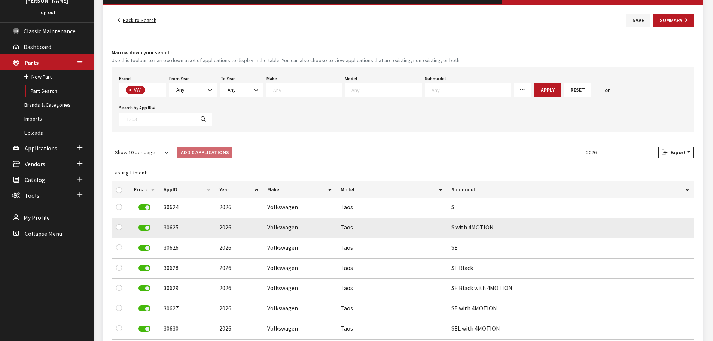
scroll to position [137, 0]
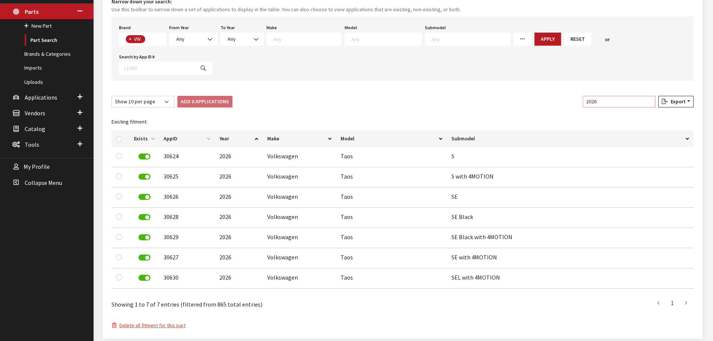
type input "2026"
drag, startPoint x: 119, startPoint y: 111, endPoint x: 154, endPoint y: 86, distance: 43.0
click at [119, 136] on input "checkbox" at bounding box center [119, 139] width 6 height 6
checkbox input "true"
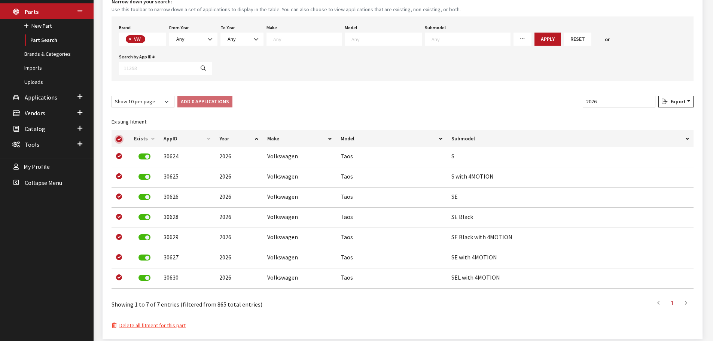
checkbox input "true"
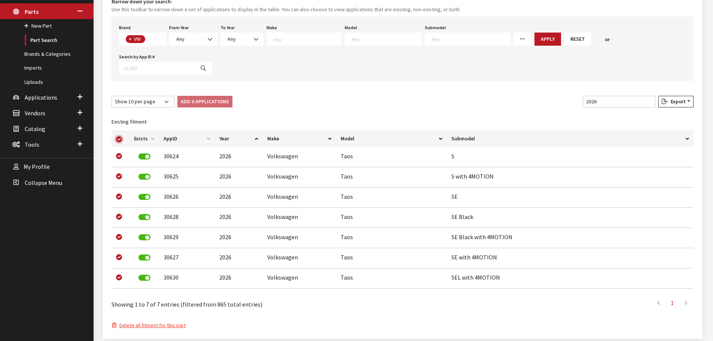
checkbox input "true"
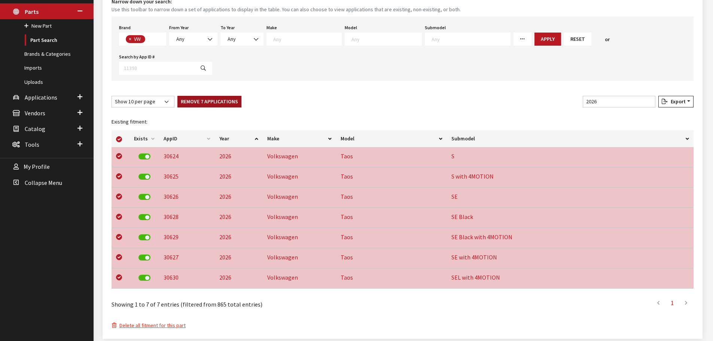
click at [180, 96] on button "Remove 7 Applications" at bounding box center [209, 102] width 64 height 12
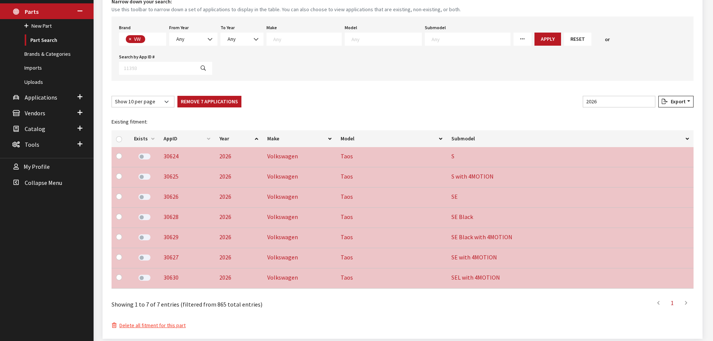
checkbox input "false"
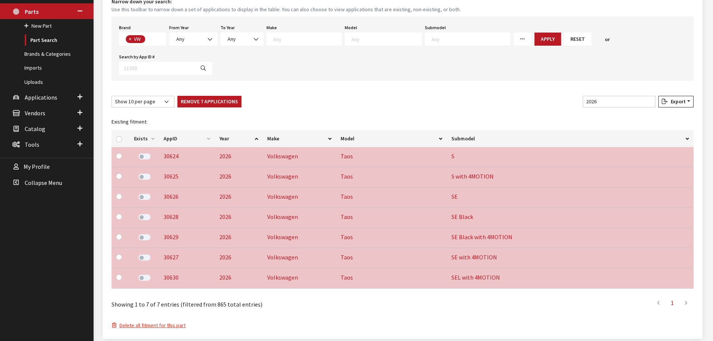
checkbox input "false"
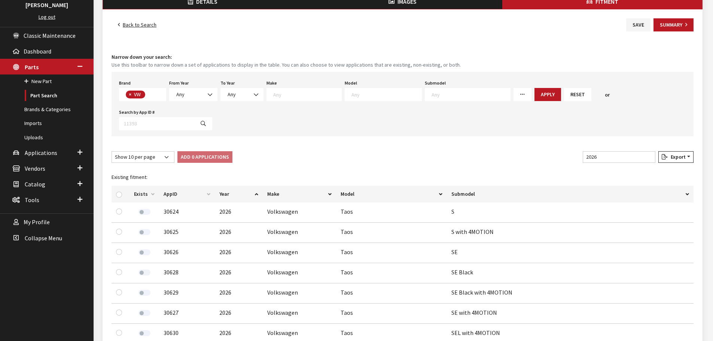
scroll to position [0, 0]
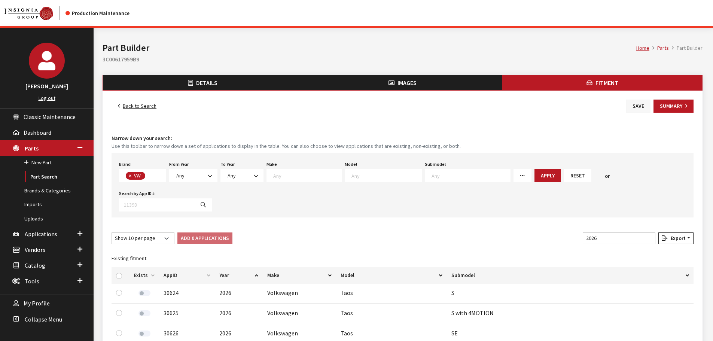
click at [644, 104] on button "Save" at bounding box center [638, 106] width 24 height 13
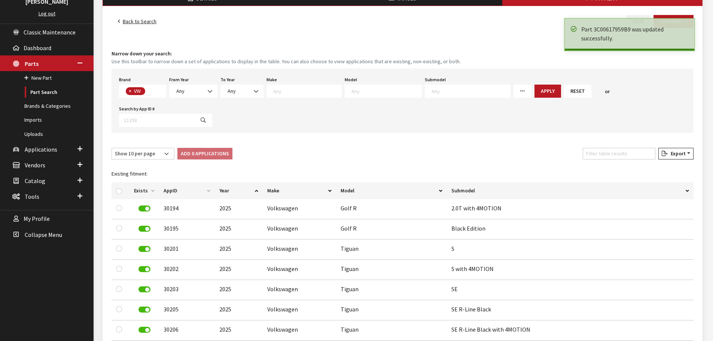
scroll to position [37, 0]
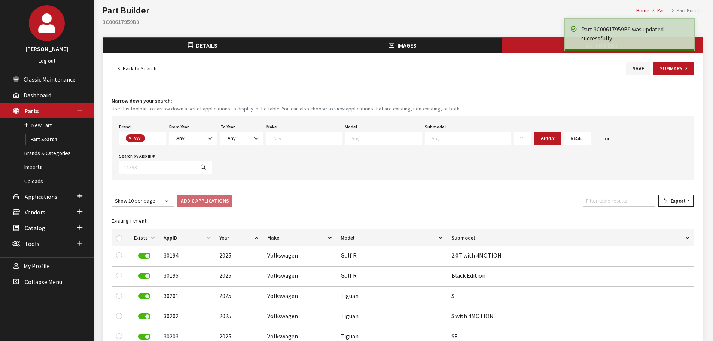
click at [134, 69] on link "Back to Search" at bounding box center [137, 68] width 51 height 13
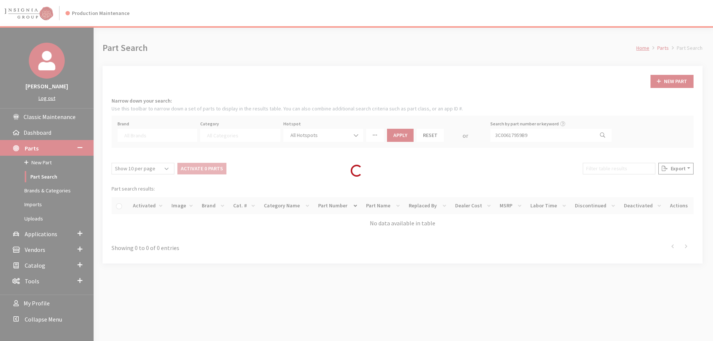
select select
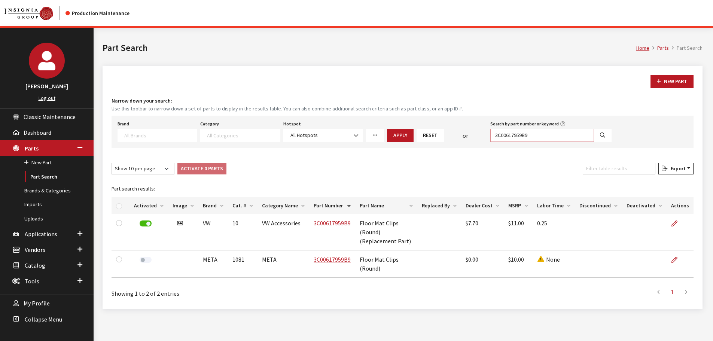
click at [539, 137] on input "3C00617959B9" at bounding box center [542, 135] width 104 height 13
paste input "B0071734"
type input "3B0071734"
select select
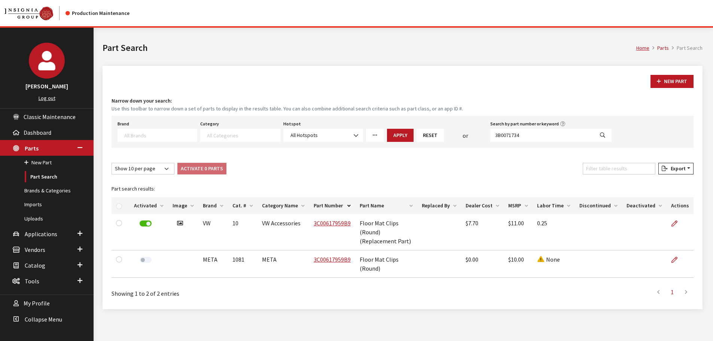
select select
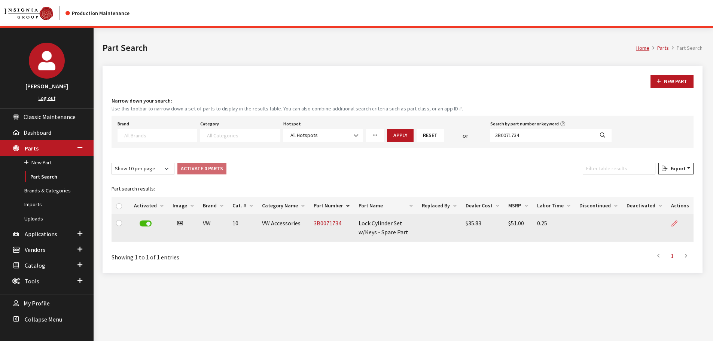
click at [679, 225] on link at bounding box center [677, 223] width 13 height 19
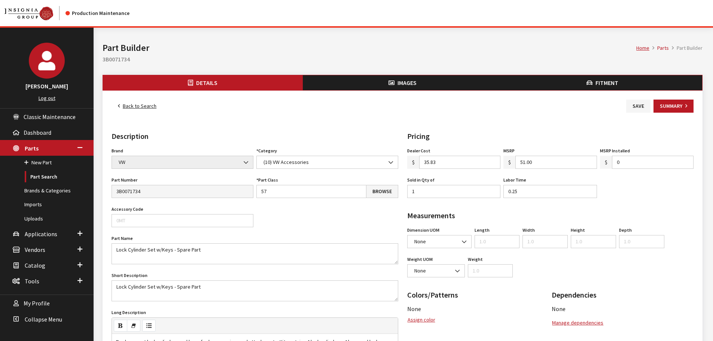
click at [604, 76] on button "Fitment" at bounding box center [602, 82] width 200 height 15
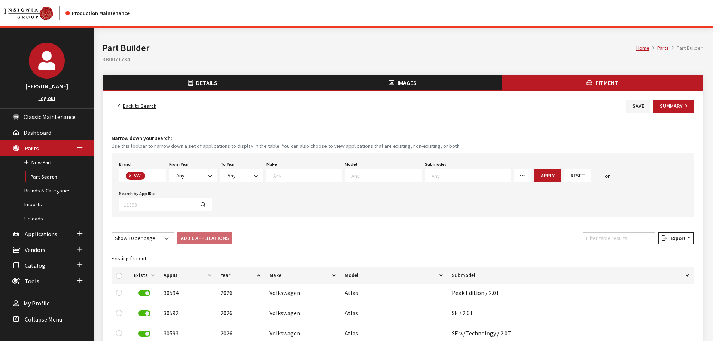
scroll to position [197, 0]
click at [600, 232] on input "Filter table results" at bounding box center [619, 238] width 73 height 12
type input "2026"
click at [119, 273] on input "checkbox" at bounding box center [119, 276] width 6 height 6
checkbox input "true"
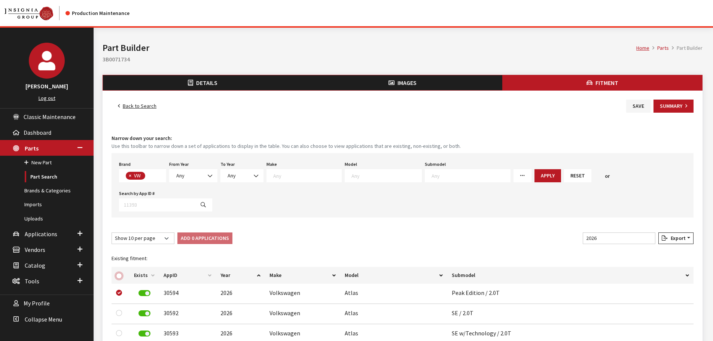
checkbox input "true"
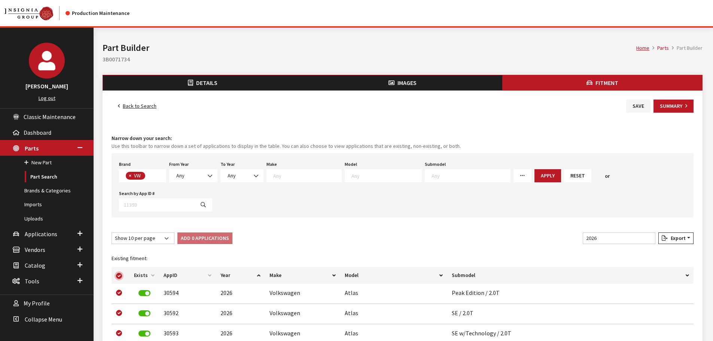
checkbox input "true"
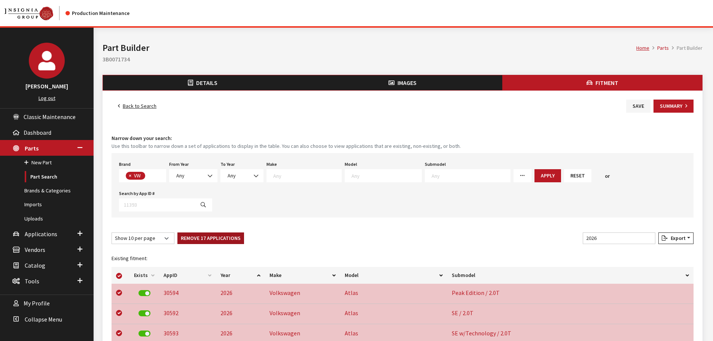
click at [186, 232] on button "Remove 17 Applications" at bounding box center [210, 238] width 67 height 12
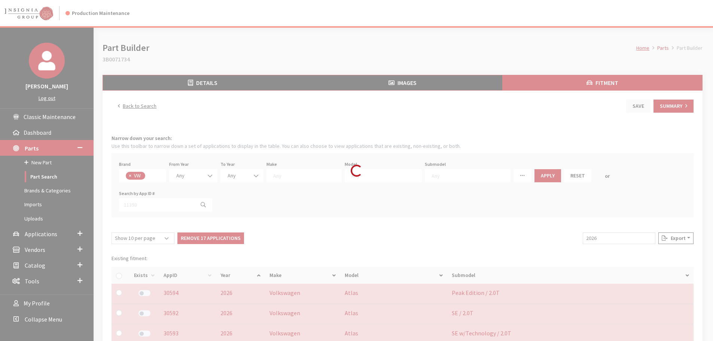
checkbox input "false"
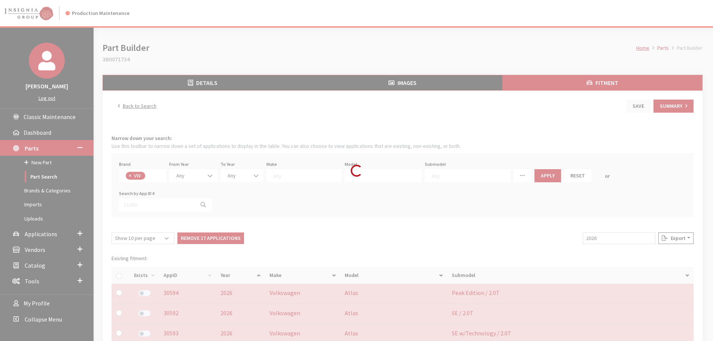
checkbox input "false"
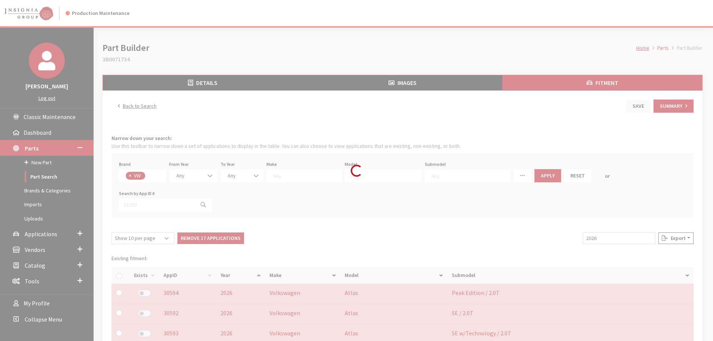
checkbox input "false"
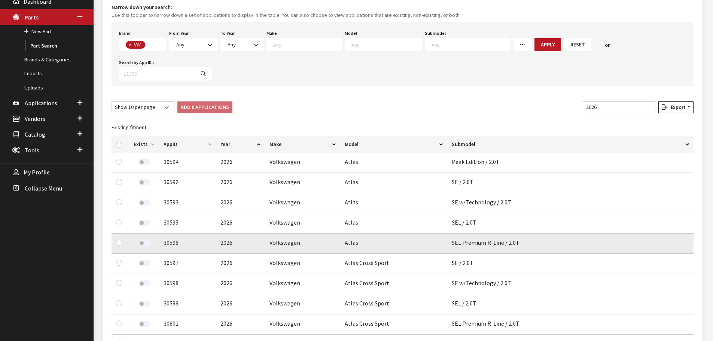
scroll to position [197, 0]
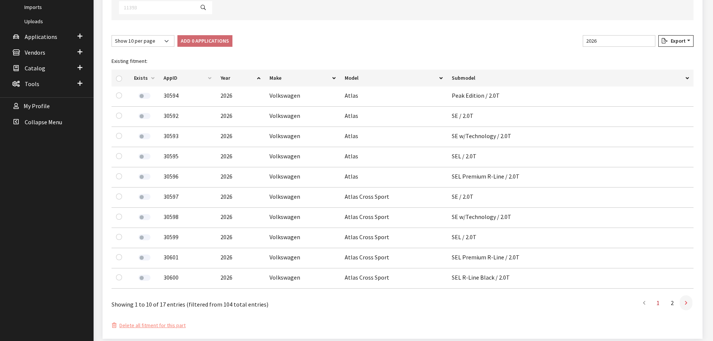
click at [686, 300] on icon at bounding box center [686, 303] width 2 height 6
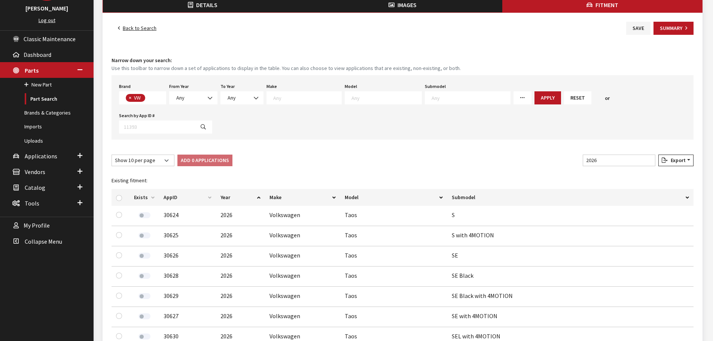
scroll to position [0, 0]
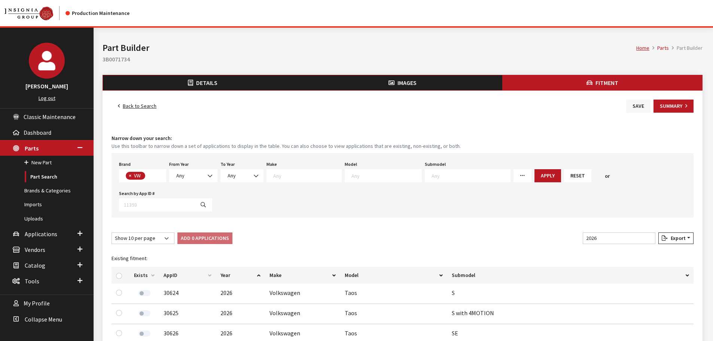
click at [645, 108] on button "Save" at bounding box center [638, 106] width 24 height 13
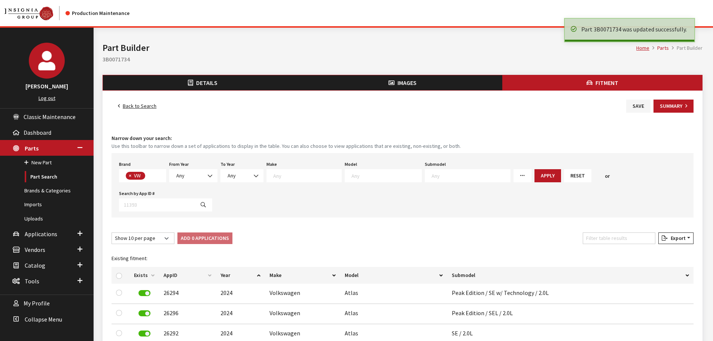
scroll to position [197, 0]
click at [205, 84] on span "Details" at bounding box center [206, 82] width 21 height 7
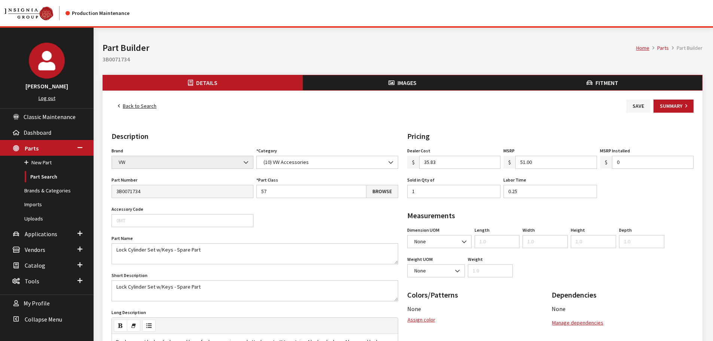
click at [135, 103] on link "Back to Search" at bounding box center [137, 106] width 51 height 13
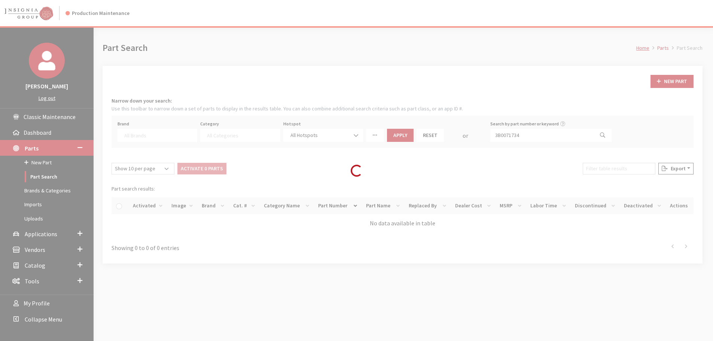
select select
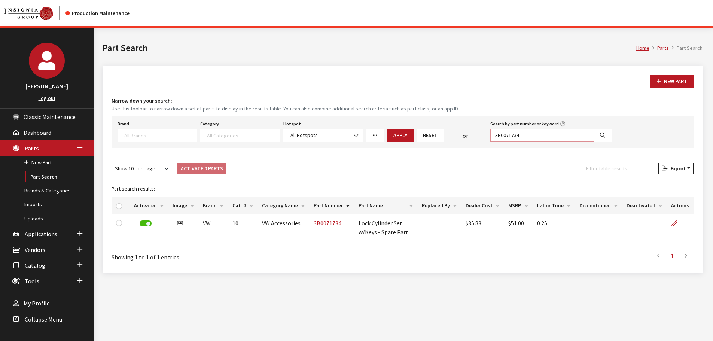
click at [549, 134] on input "3B0071734" at bounding box center [542, 135] width 104 height 13
paste input "6X0012243"
type input "6X0012243"
select select
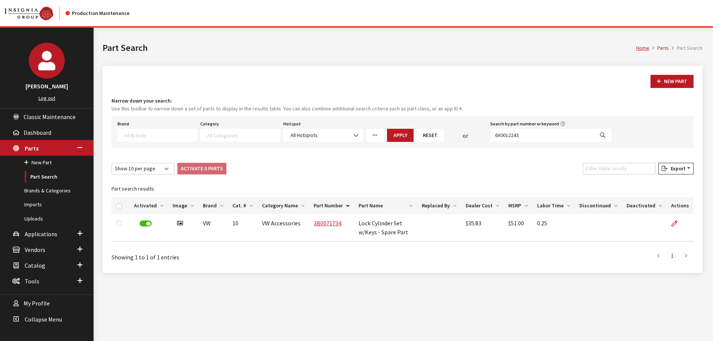
select select
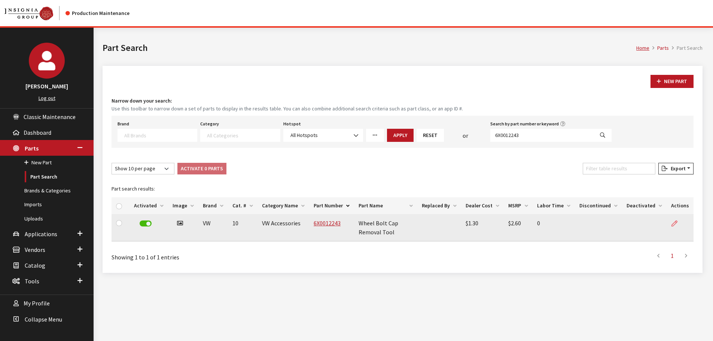
click at [681, 222] on link at bounding box center [677, 223] width 13 height 19
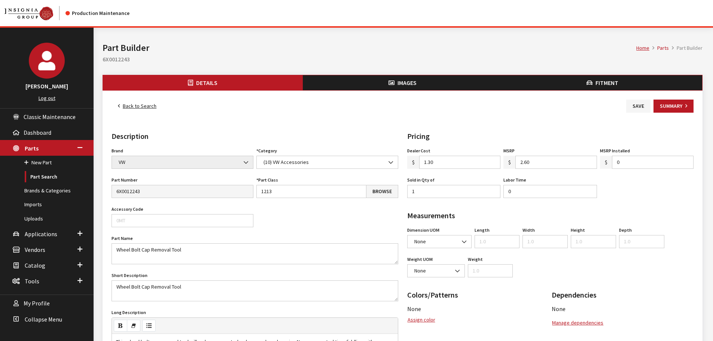
click at [574, 82] on button "Fitment" at bounding box center [602, 82] width 200 height 15
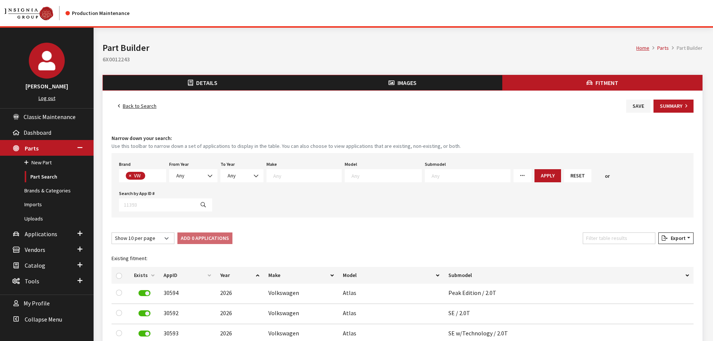
scroll to position [197, 0]
click at [634, 232] on input "Filter table results" at bounding box center [619, 238] width 73 height 12
type input "2026"
click at [118, 273] on input "checkbox" at bounding box center [119, 276] width 6 height 6
checkbox input "true"
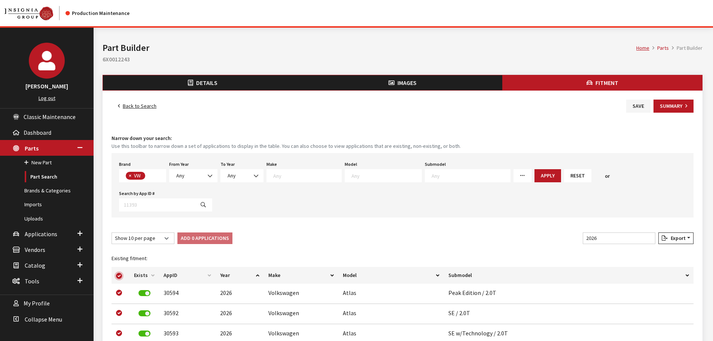
checkbox input "true"
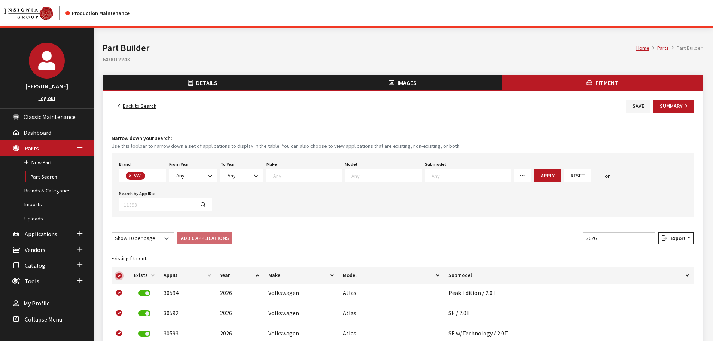
checkbox input "true"
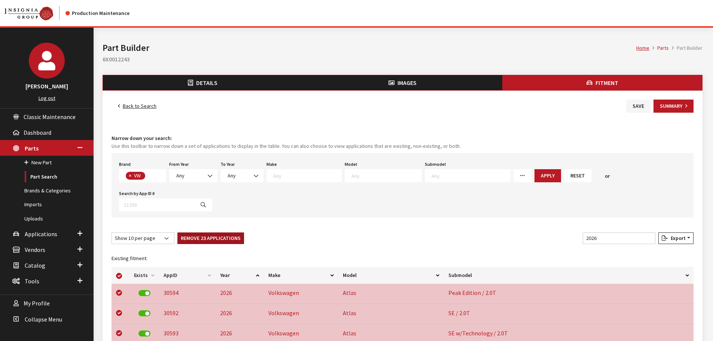
click at [195, 232] on button "Remove 23 Applications" at bounding box center [210, 238] width 67 height 12
checkbox input "false"
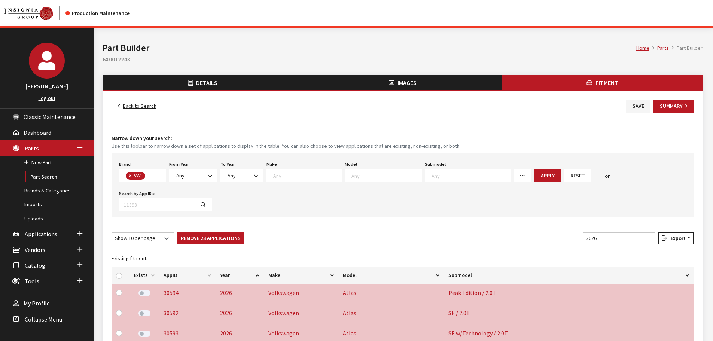
checkbox input "false"
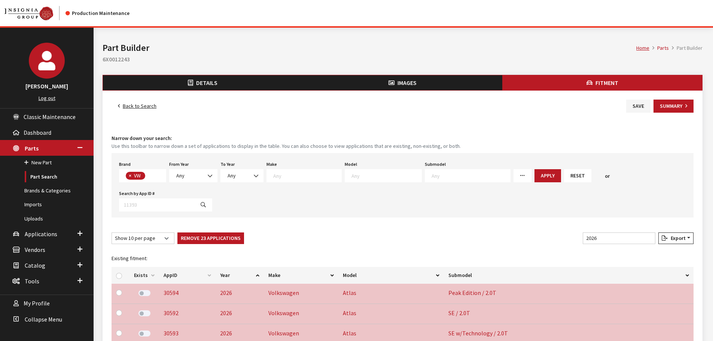
checkbox input "false"
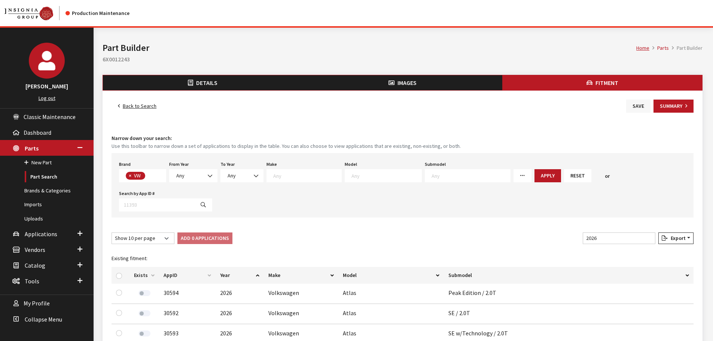
click at [641, 105] on button "Save" at bounding box center [638, 106] width 24 height 13
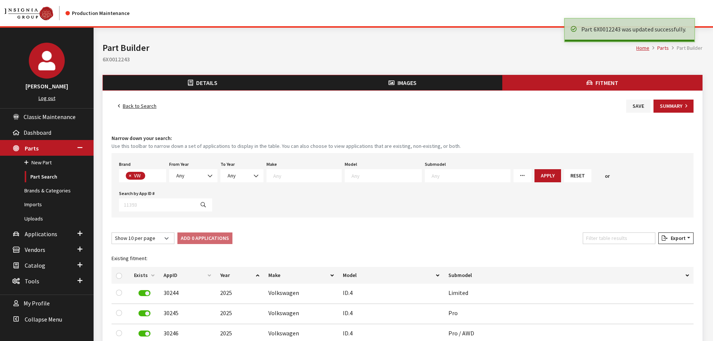
scroll to position [197, 0]
click at [137, 105] on link "Back to Search" at bounding box center [137, 106] width 51 height 13
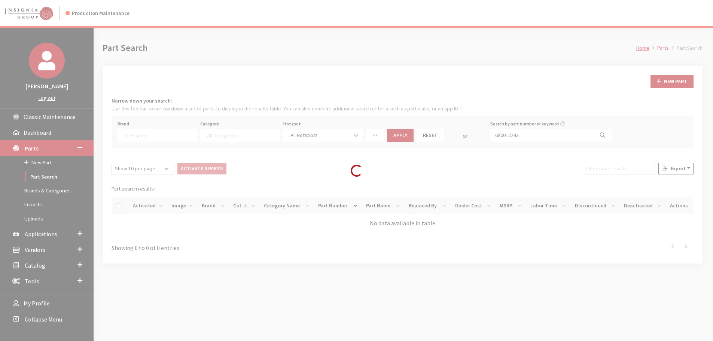
select select
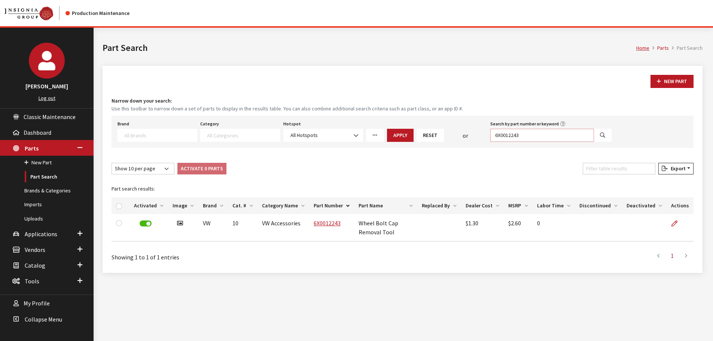
click at [538, 132] on input "6X0012243" at bounding box center [542, 135] width 104 height 13
paste input "3C06011739B9"
type input "3C06011739B9"
select select
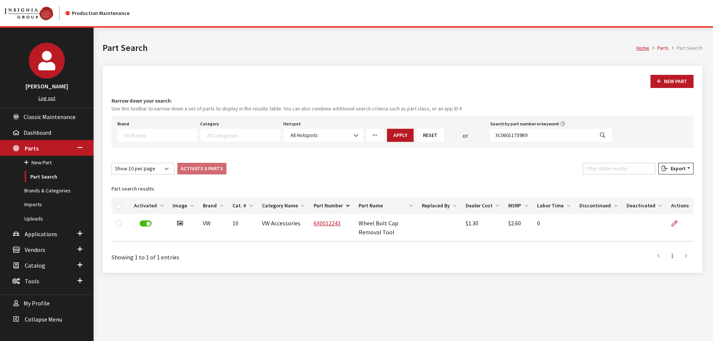
select select
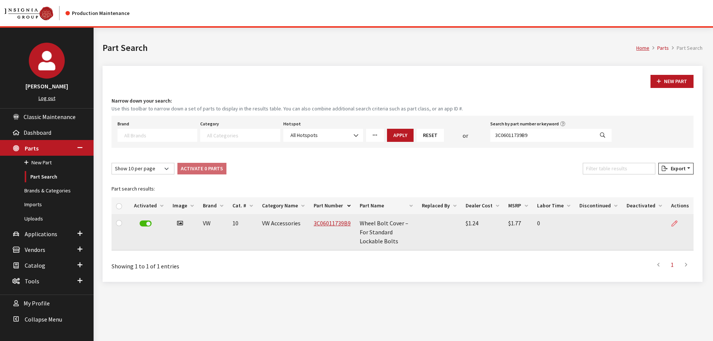
click at [674, 224] on icon at bounding box center [674, 224] width 6 height 6
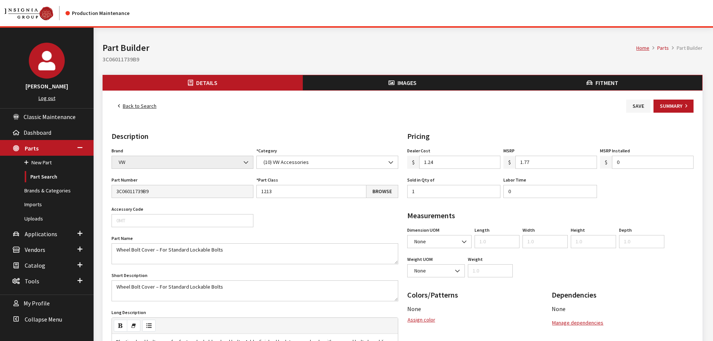
click at [608, 80] on span "Fitment" at bounding box center [606, 82] width 23 height 7
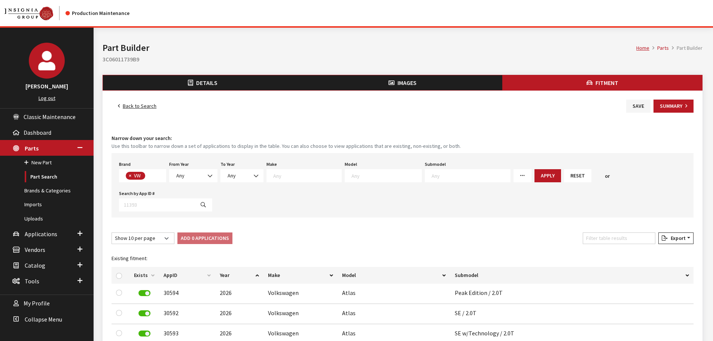
scroll to position [197, 0]
click at [609, 232] on input "Filter table results" at bounding box center [619, 238] width 73 height 12
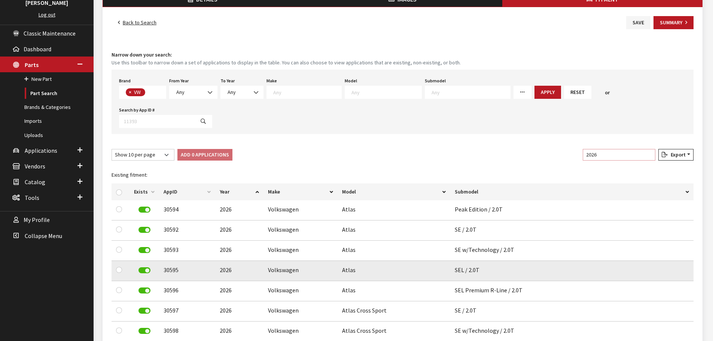
scroll to position [187, 0]
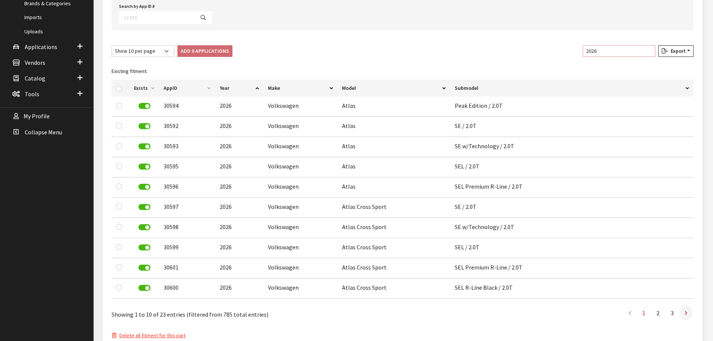
type input "2026"
click at [688, 305] on link at bounding box center [686, 312] width 13 height 15
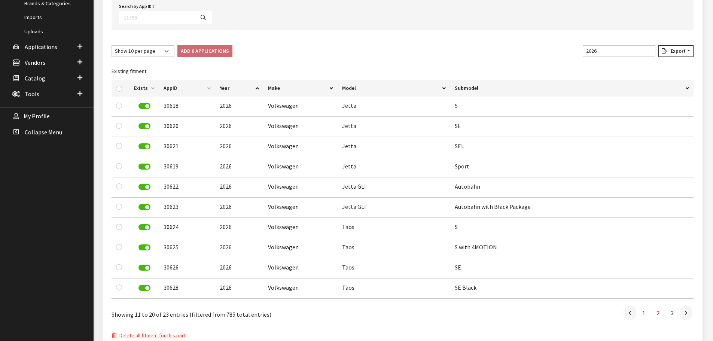
click at [688, 305] on link at bounding box center [686, 312] width 13 height 15
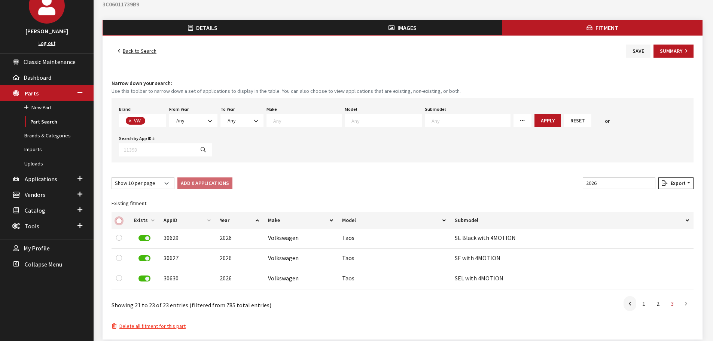
click at [118, 218] on input "checkbox" at bounding box center [119, 221] width 6 height 6
checkbox input "true"
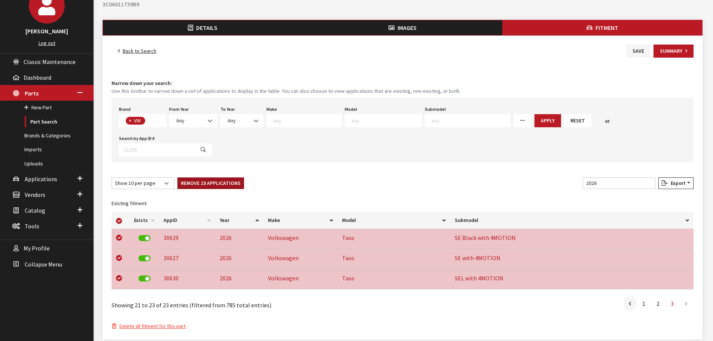
click at [199, 177] on button "Remove 23 Applications" at bounding box center [210, 183] width 67 height 12
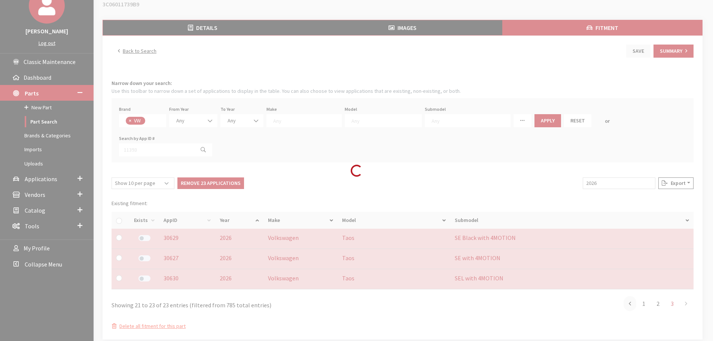
checkbox input "false"
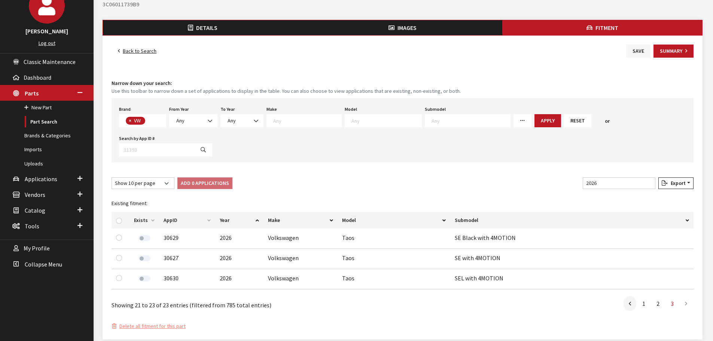
click at [636, 53] on button "Save" at bounding box center [638, 51] width 24 height 13
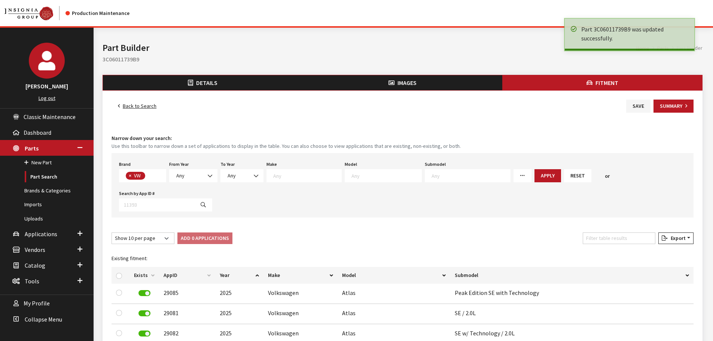
scroll to position [197, 0]
click at [147, 105] on link "Back to Search" at bounding box center [137, 106] width 51 height 13
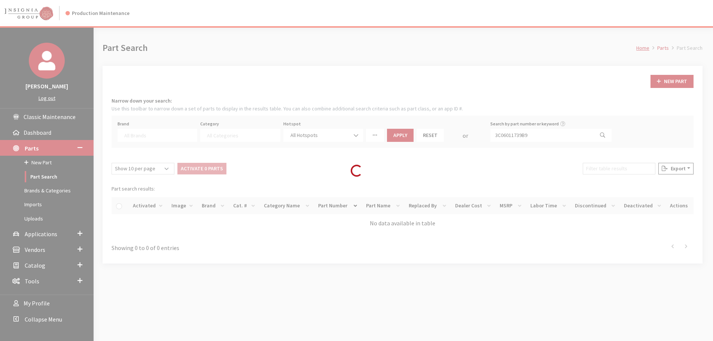
select select
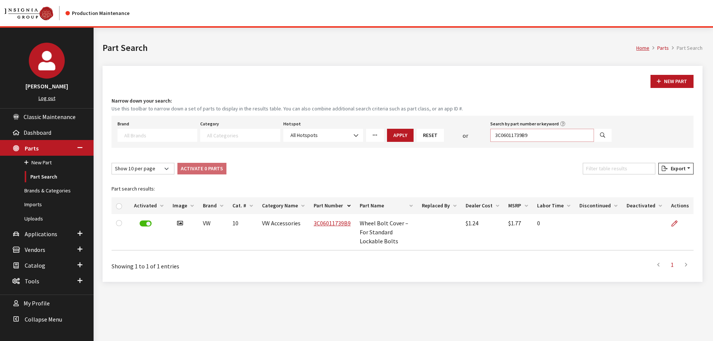
click at [502, 133] on input "3C06011739B9" at bounding box center [542, 135] width 104 height 13
paste input "1K"
type input "1K06011739B9"
select select
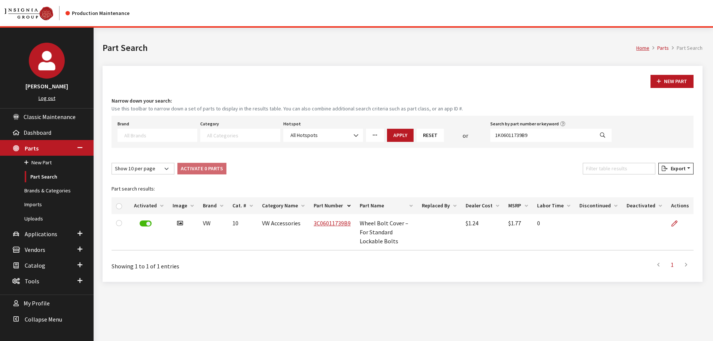
select select
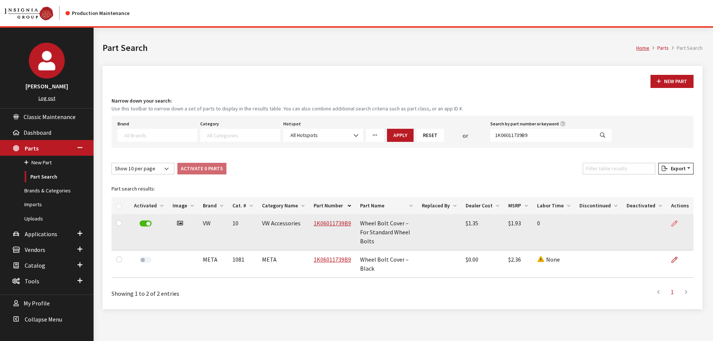
click at [679, 224] on link at bounding box center [677, 223] width 13 height 19
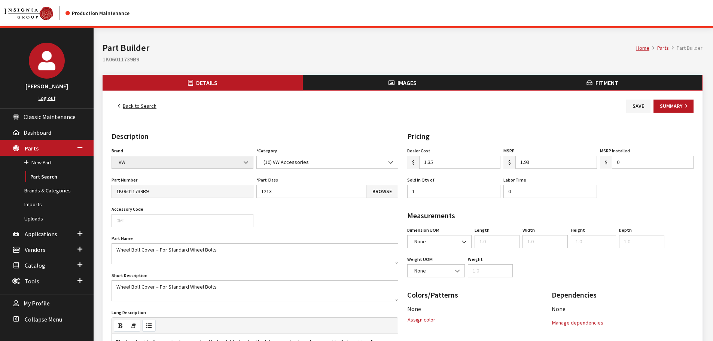
click at [601, 85] on span "Fitment" at bounding box center [606, 82] width 23 height 7
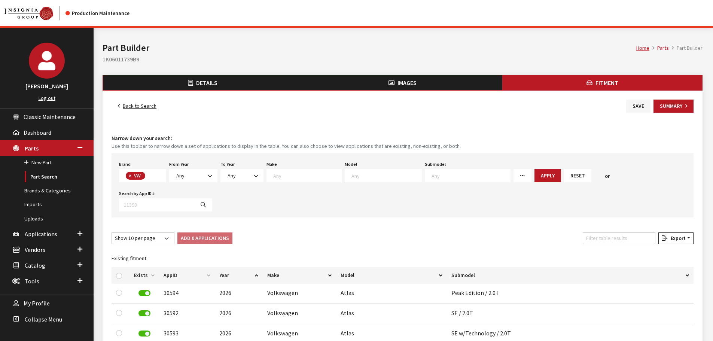
scroll to position [197, 0]
click at [596, 232] on input "Filter table results" at bounding box center [619, 238] width 73 height 12
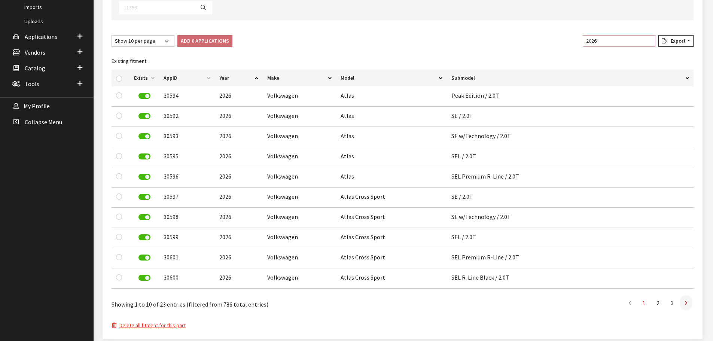
type input "2026"
click at [688, 295] on link at bounding box center [686, 302] width 13 height 15
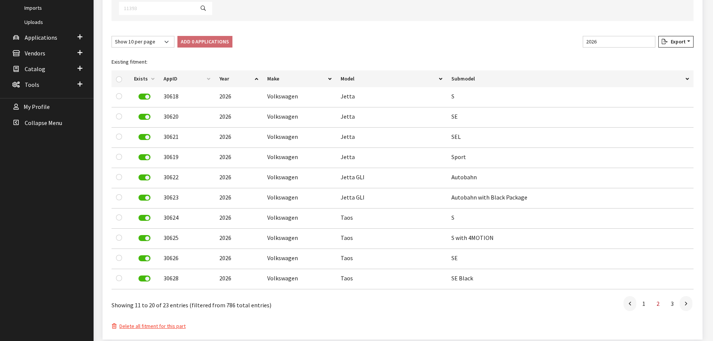
click at [688, 296] on link at bounding box center [686, 303] width 13 height 15
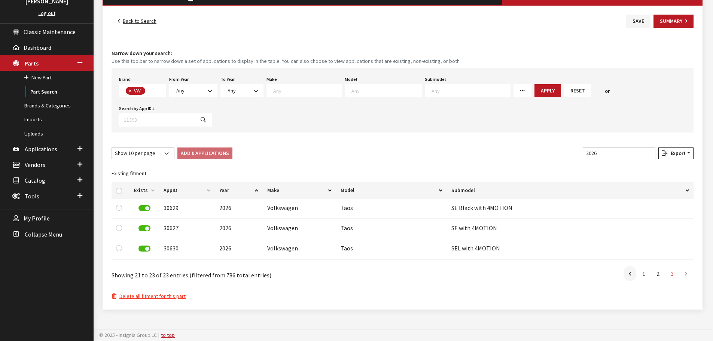
scroll to position [55, 0]
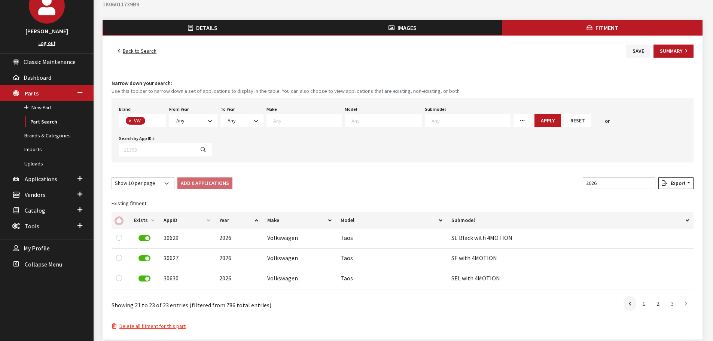
click at [118, 218] on input "checkbox" at bounding box center [119, 221] width 6 height 6
checkbox input "true"
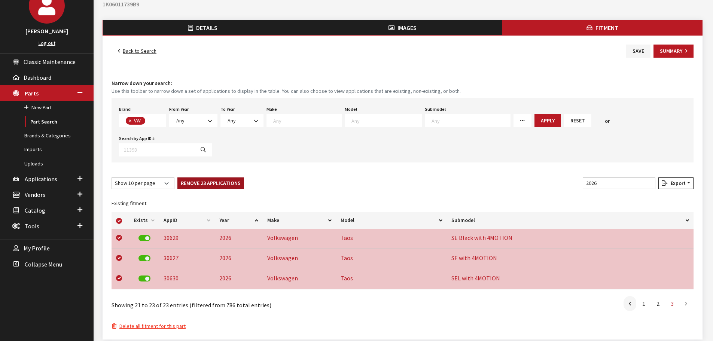
click at [212, 177] on button "Remove 23 Applications" at bounding box center [210, 183] width 67 height 12
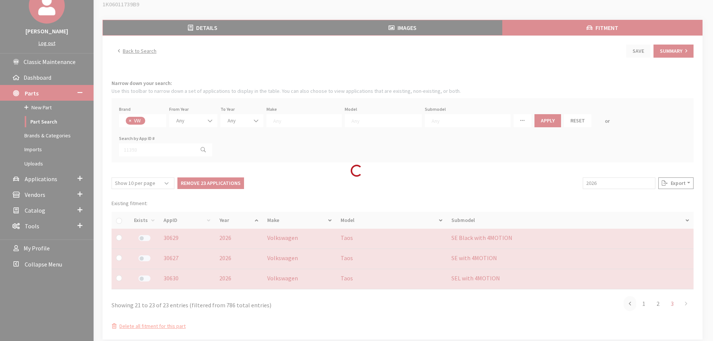
checkbox input "false"
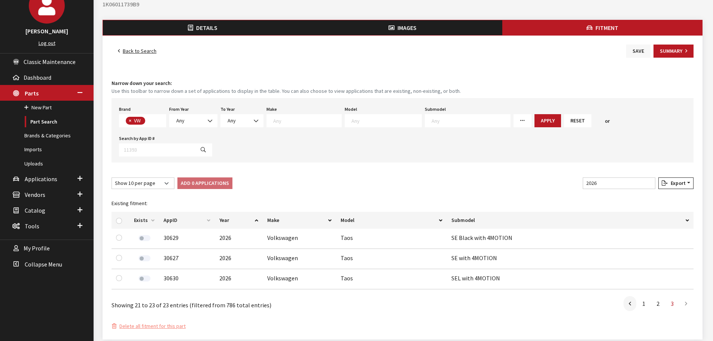
click at [639, 46] on button "Save" at bounding box center [638, 51] width 24 height 13
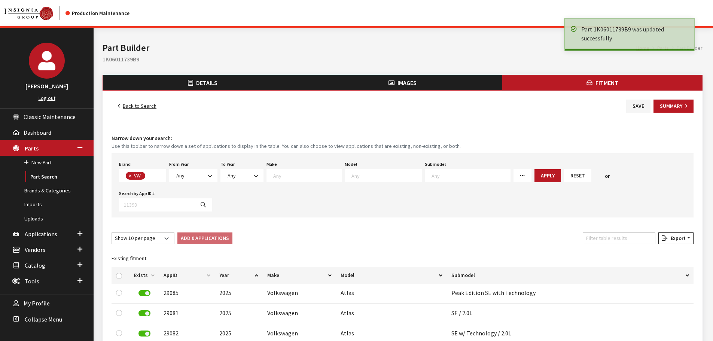
scroll to position [197, 0]
click at [141, 104] on link "Back to Search" at bounding box center [137, 106] width 51 height 13
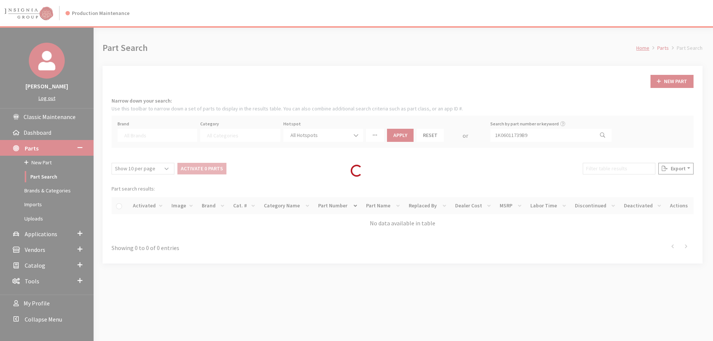
select select
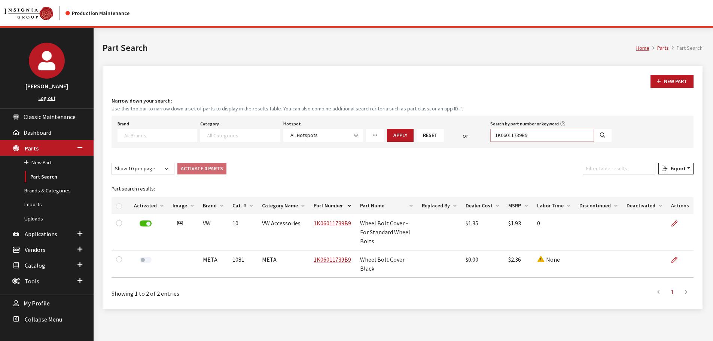
click at [534, 135] on input "1K06011739B9" at bounding box center [542, 135] width 104 height 13
paste input "2GJ601171FOD"
type input "2GJ601171FOD"
select select
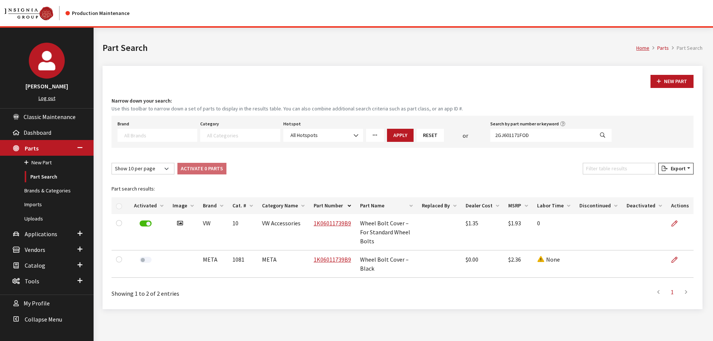
select select
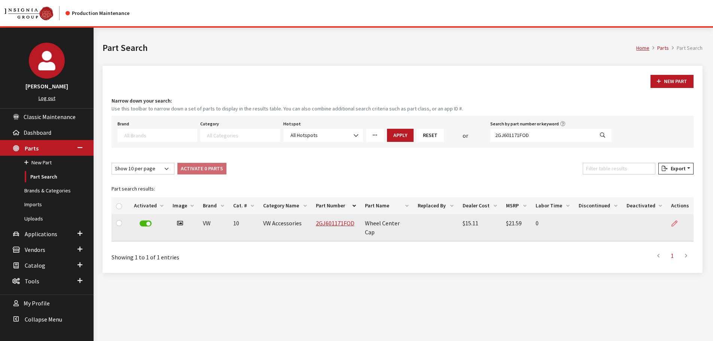
click at [678, 226] on link at bounding box center [677, 223] width 13 height 19
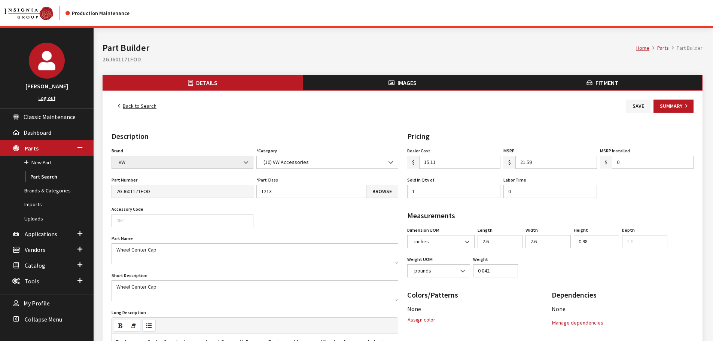
click at [595, 81] on span "Fitment" at bounding box center [606, 82] width 23 height 7
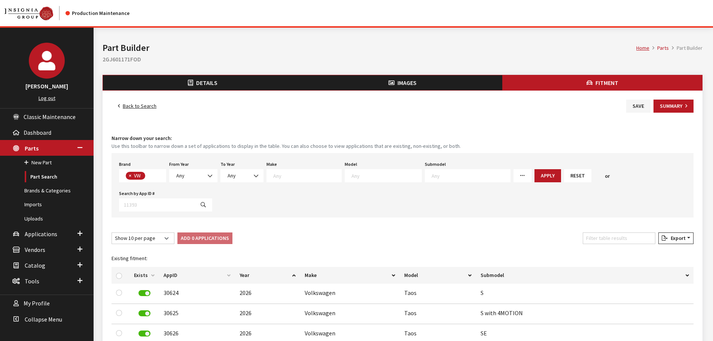
scroll to position [197, 0]
click at [607, 232] on input "Filter table results" at bounding box center [619, 238] width 73 height 12
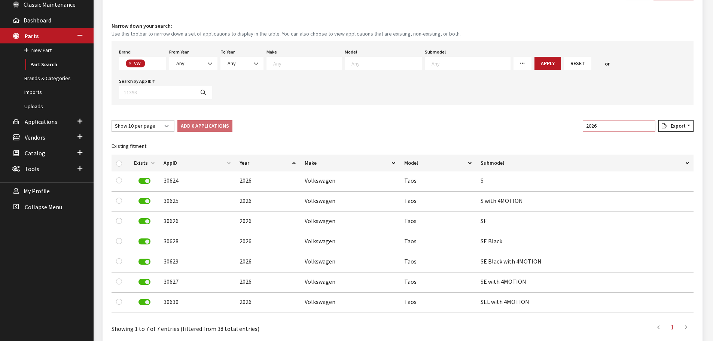
type input "2026"
click at [117, 161] on input "checkbox" at bounding box center [119, 164] width 6 height 6
checkbox input "true"
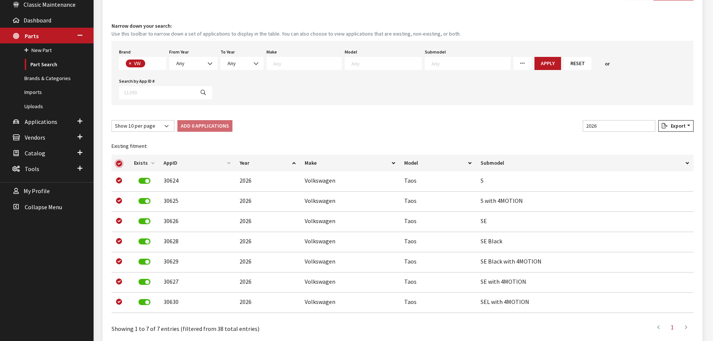
checkbox input "true"
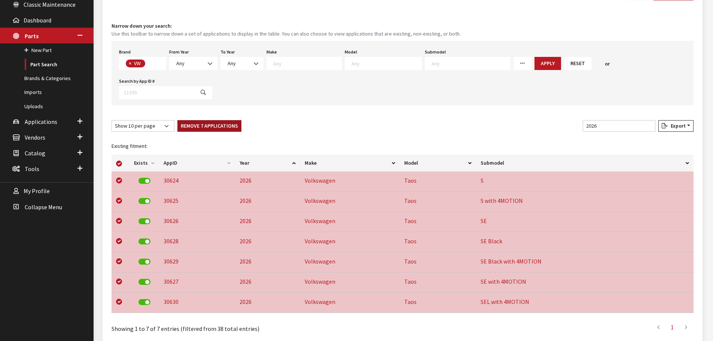
click at [217, 120] on button "Remove 7 Applications" at bounding box center [209, 126] width 64 height 12
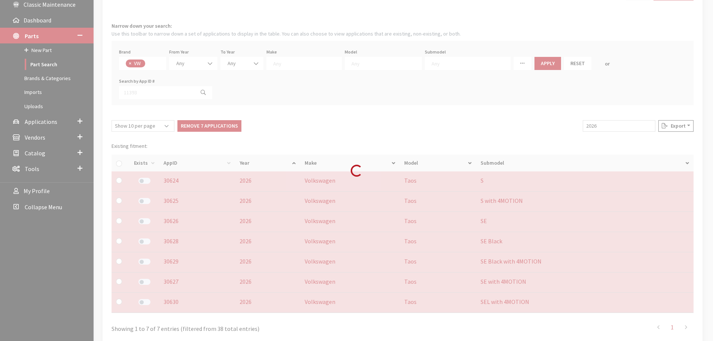
checkbox input "false"
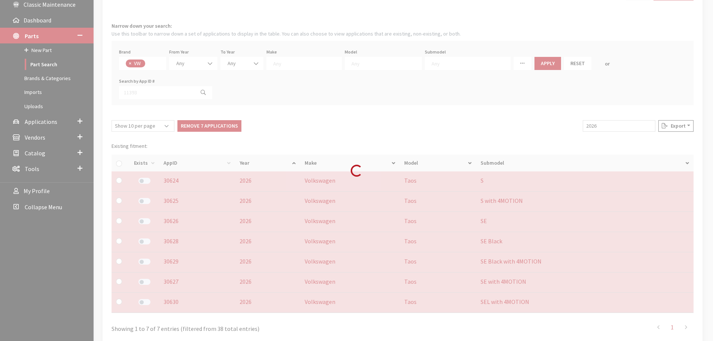
checkbox input "false"
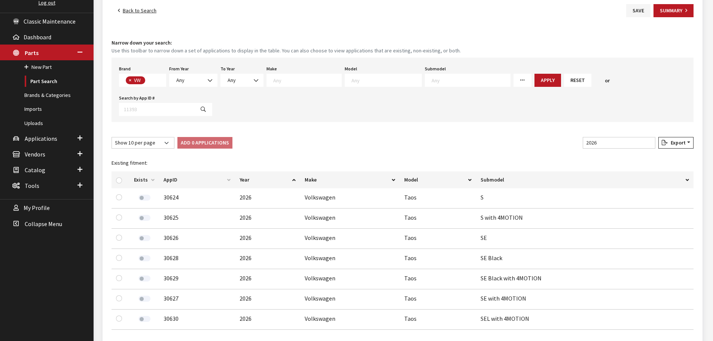
scroll to position [0, 0]
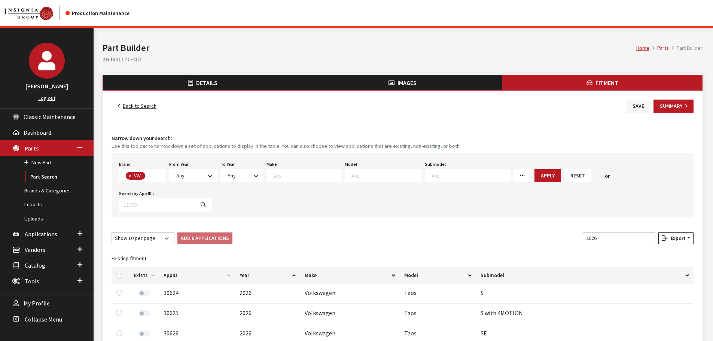
click at [637, 108] on button "Save" at bounding box center [638, 106] width 24 height 13
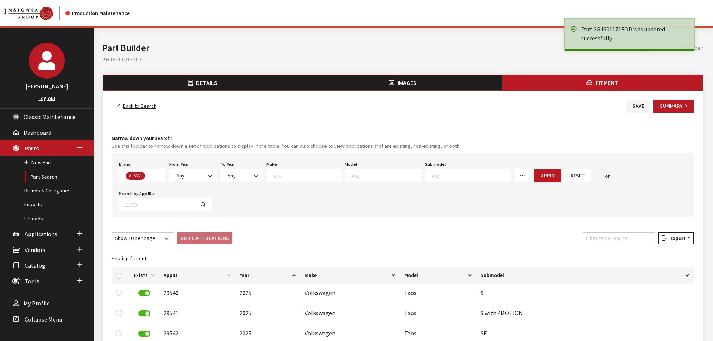
scroll to position [197, 0]
click at [149, 103] on link "Back to Search" at bounding box center [137, 106] width 51 height 13
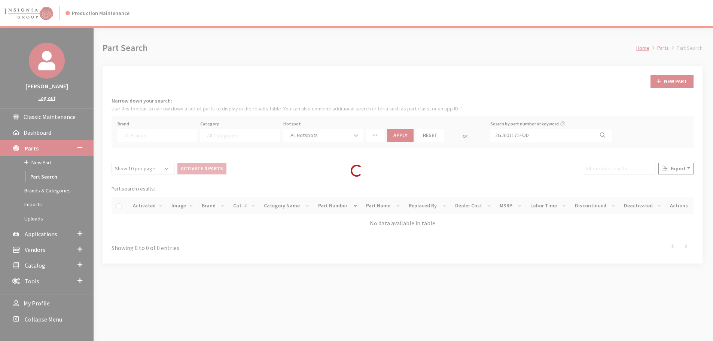
select select
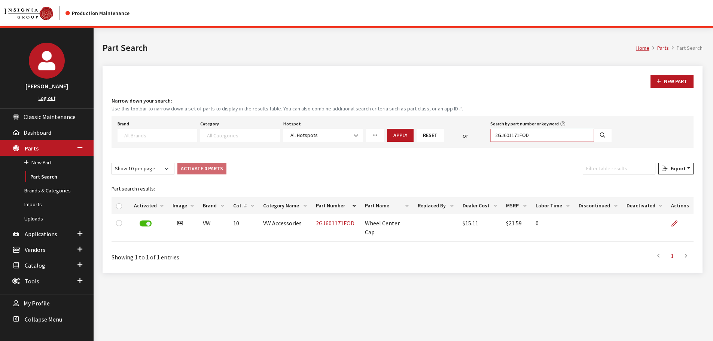
click at [516, 129] on input "2GJ601171FOD" at bounding box center [542, 135] width 104 height 13
paste input "000051903B"
type input "000051903B"
select select
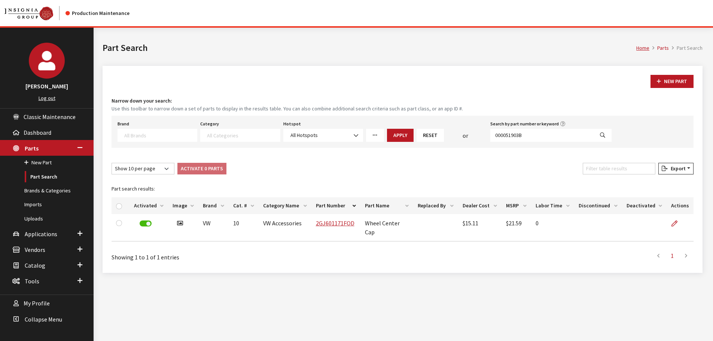
select select
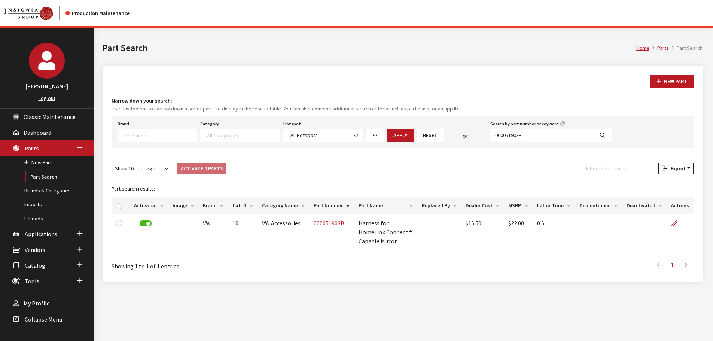
click at [676, 222] on icon at bounding box center [674, 224] width 6 height 6
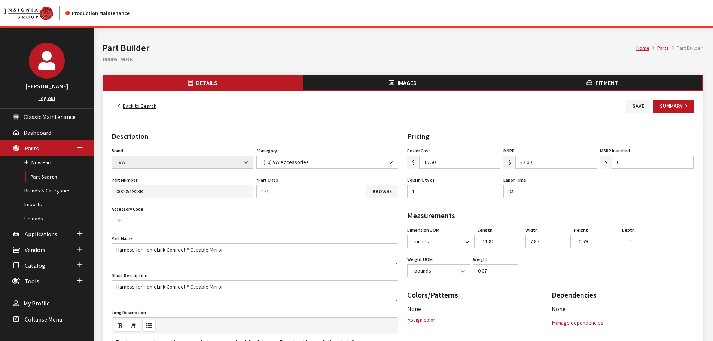
click at [593, 79] on button "Fitment" at bounding box center [602, 82] width 200 height 15
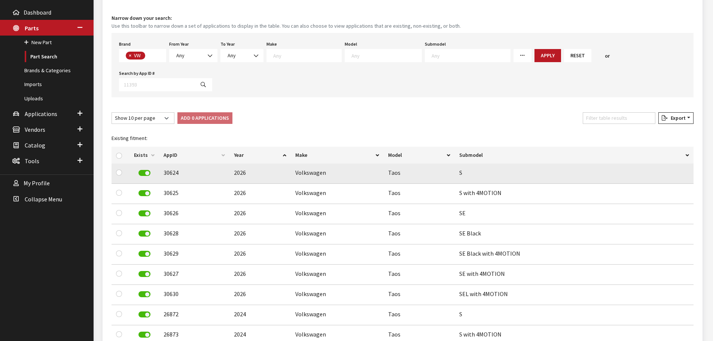
scroll to position [150, 0]
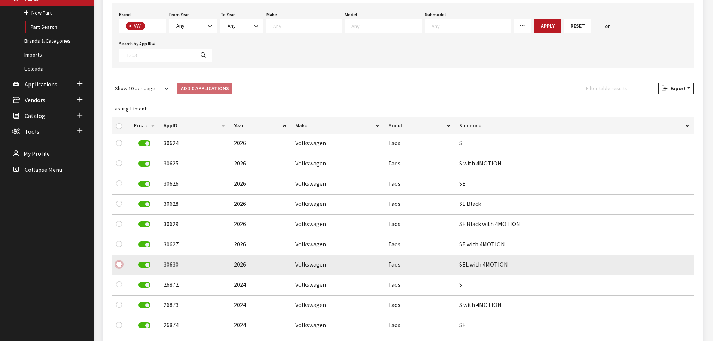
click at [121, 261] on input "checkbox" at bounding box center [119, 264] width 6 height 6
checkbox input "true"
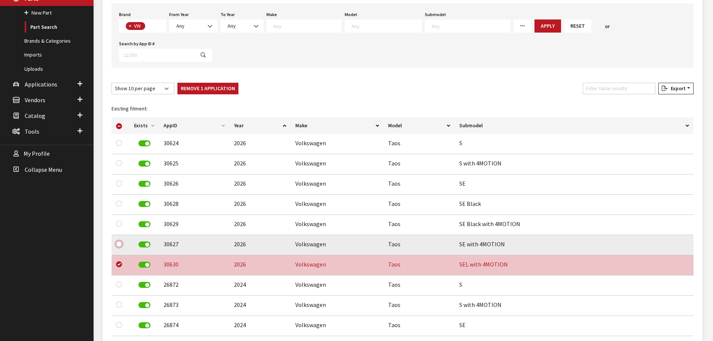
click at [118, 241] on input "checkbox" at bounding box center [119, 244] width 6 height 6
checkbox input "true"
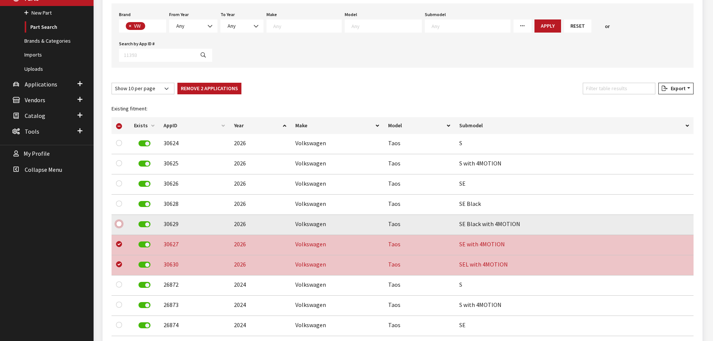
click at [120, 221] on input "checkbox" at bounding box center [119, 224] width 6 height 6
checkbox input "true"
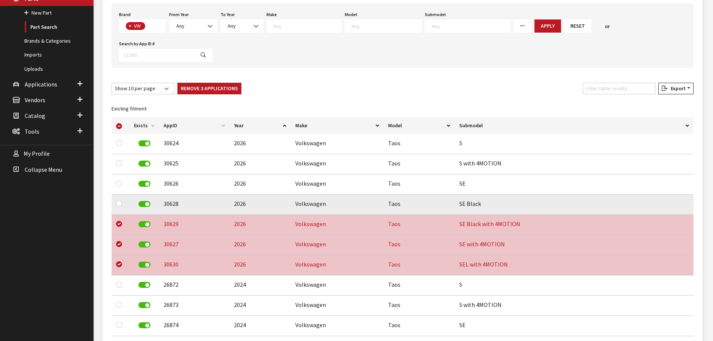
click at [118, 199] on div at bounding box center [120, 203] width 9 height 9
click at [118, 201] on input "checkbox" at bounding box center [119, 204] width 6 height 6
checkbox input "true"
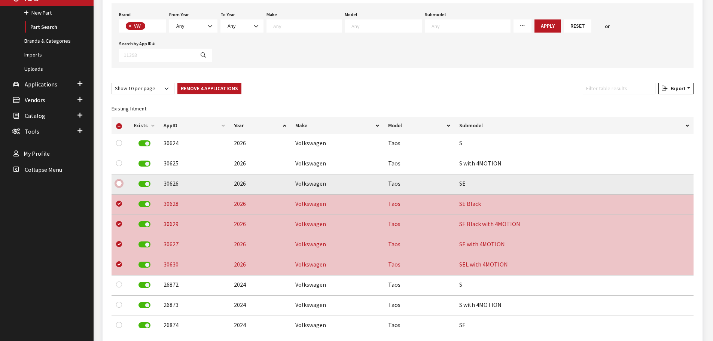
click at [120, 180] on input "checkbox" at bounding box center [119, 183] width 6 height 6
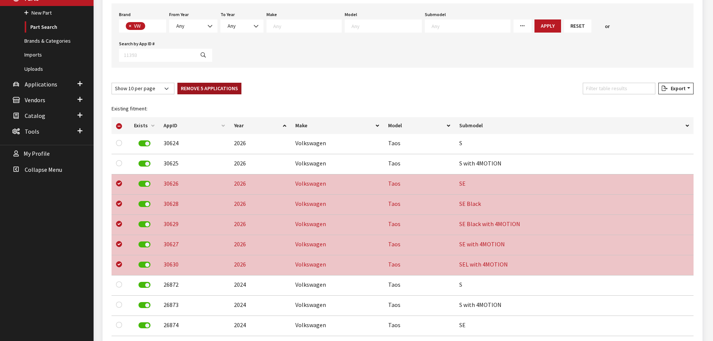
click at [212, 83] on button "Remove 5 Applications" at bounding box center [209, 89] width 64 height 12
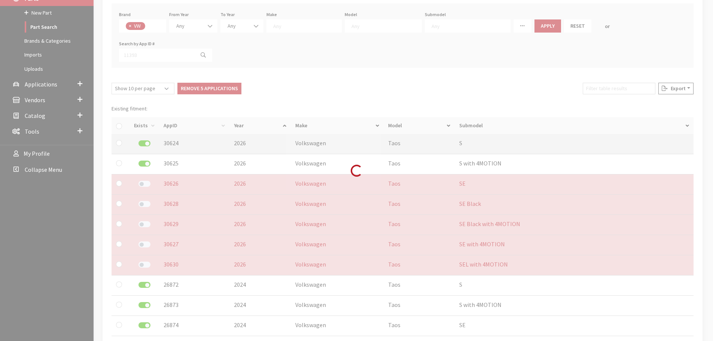
checkbox input "false"
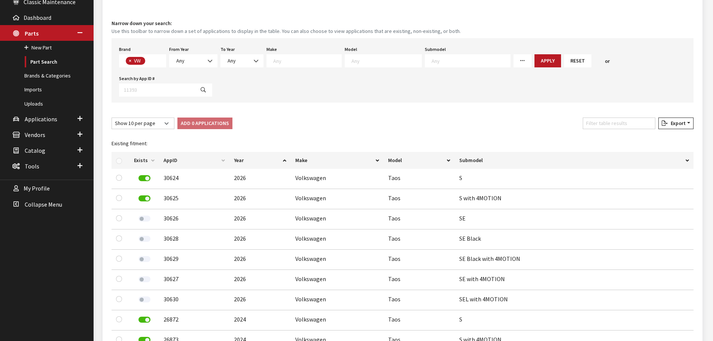
scroll to position [0, 0]
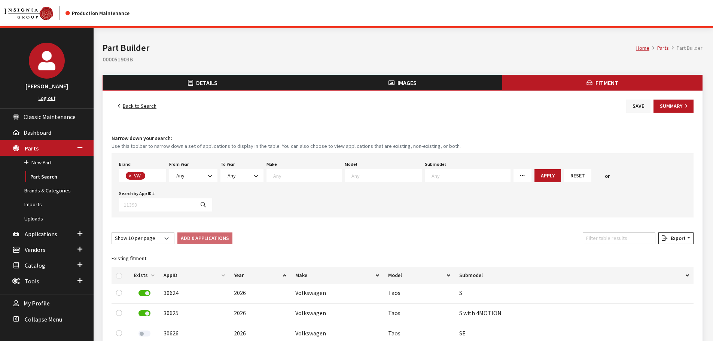
click at [643, 103] on button "Save" at bounding box center [638, 106] width 24 height 13
click at [125, 106] on link "Back to Search" at bounding box center [137, 106] width 51 height 13
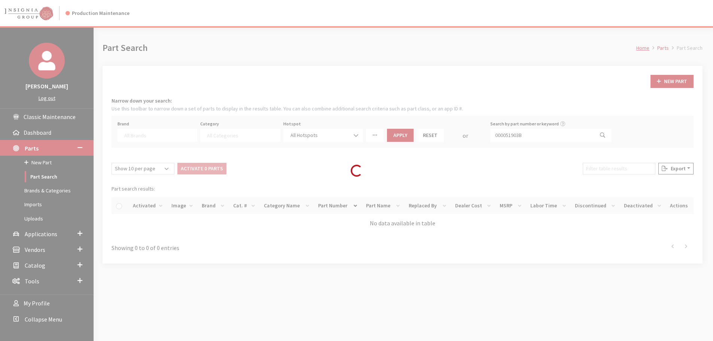
select select
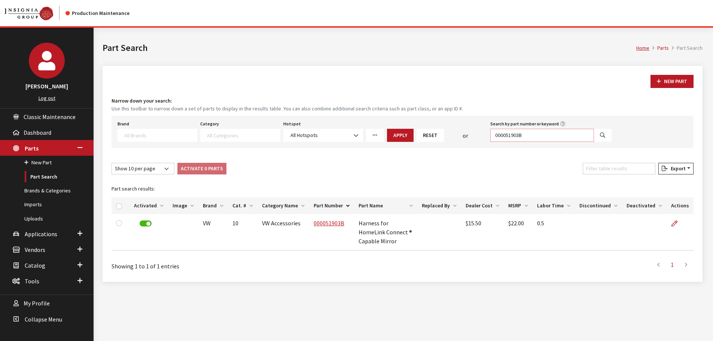
click at [523, 136] on input "000051903B" at bounding box center [542, 135] width 104 height 13
paste input "72548H"
type input "000072548H"
select select
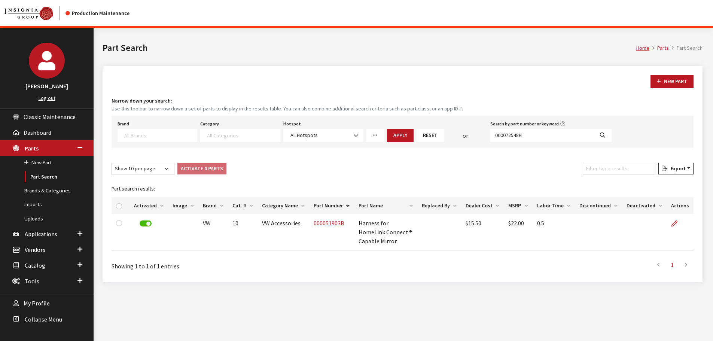
select select
click at [677, 222] on icon at bounding box center [674, 224] width 6 height 6
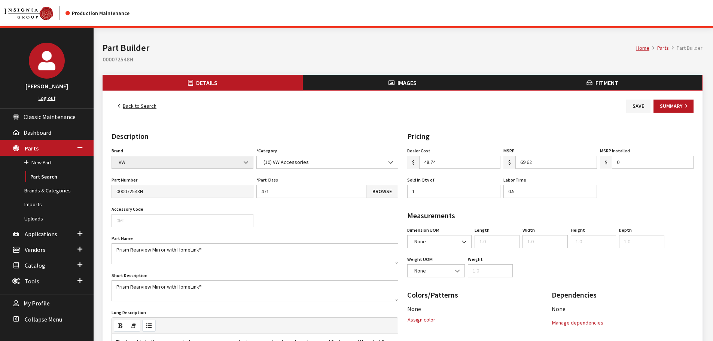
click at [608, 82] on span "Fitment" at bounding box center [606, 82] width 23 height 7
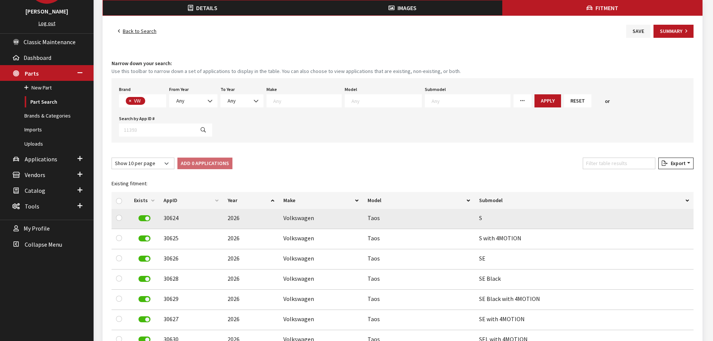
scroll to position [150, 0]
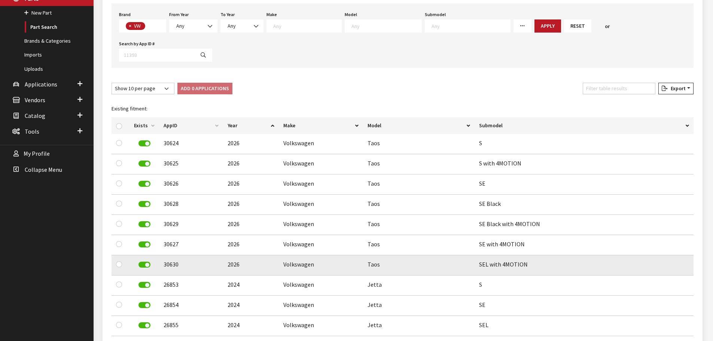
click at [115, 255] on td at bounding box center [121, 265] width 18 height 20
click at [118, 261] on input "checkbox" at bounding box center [119, 264] width 6 height 6
checkbox input "true"
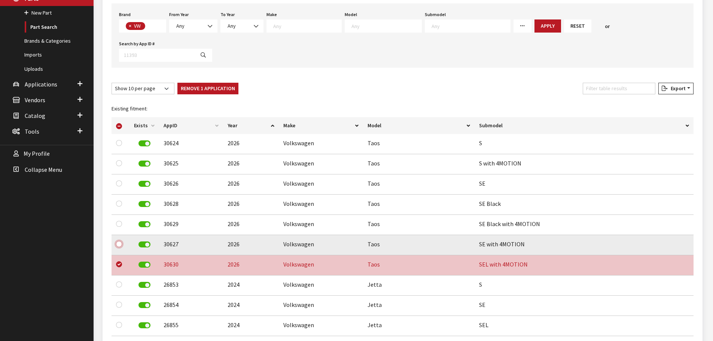
click at [119, 241] on input "checkbox" at bounding box center [119, 244] width 6 height 6
checkbox input "true"
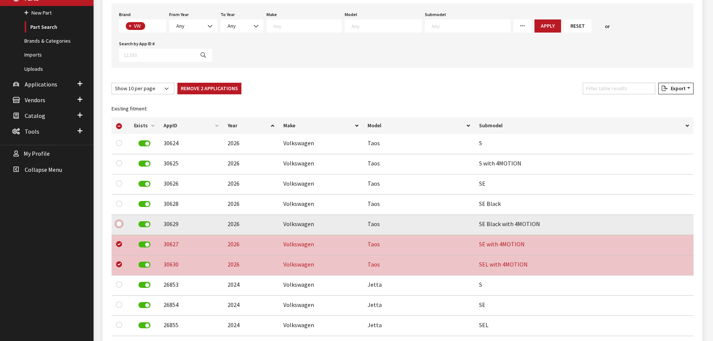
click at [119, 221] on input "checkbox" at bounding box center [119, 224] width 6 height 6
checkbox input "true"
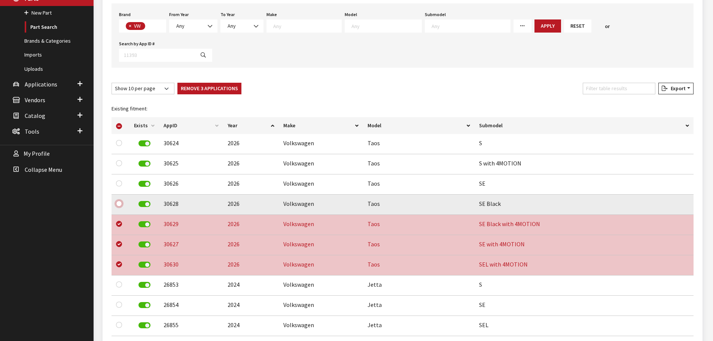
click at [118, 201] on input "checkbox" at bounding box center [119, 204] width 6 height 6
checkbox input "true"
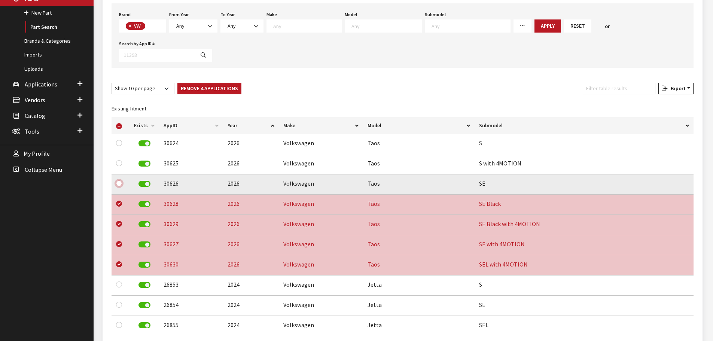
click at [119, 180] on input "checkbox" at bounding box center [119, 183] width 6 height 6
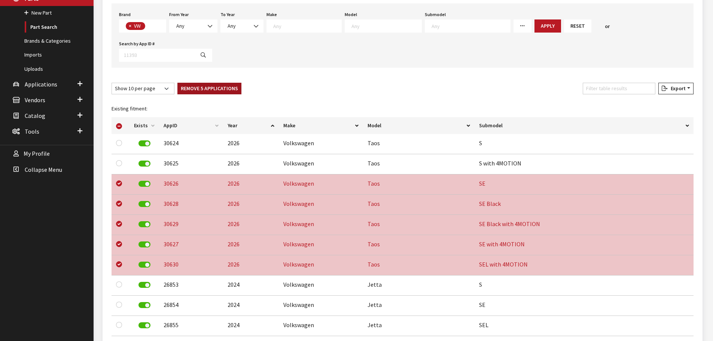
click at [221, 83] on button "Remove 5 Applications" at bounding box center [209, 89] width 64 height 12
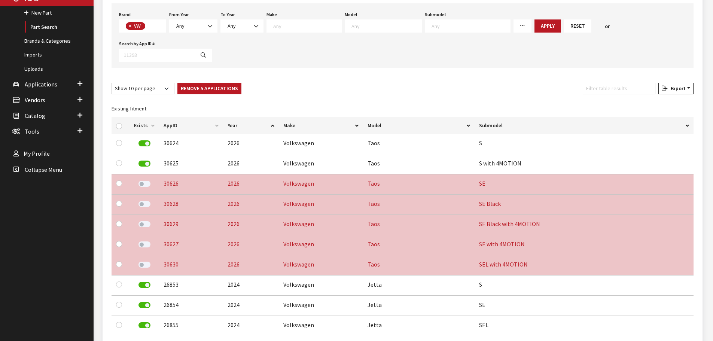
checkbox input "false"
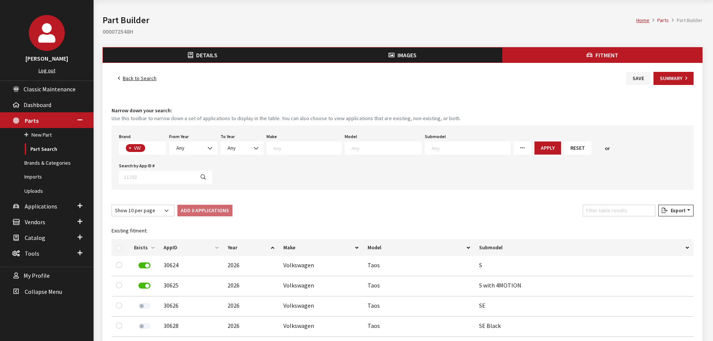
scroll to position [0, 0]
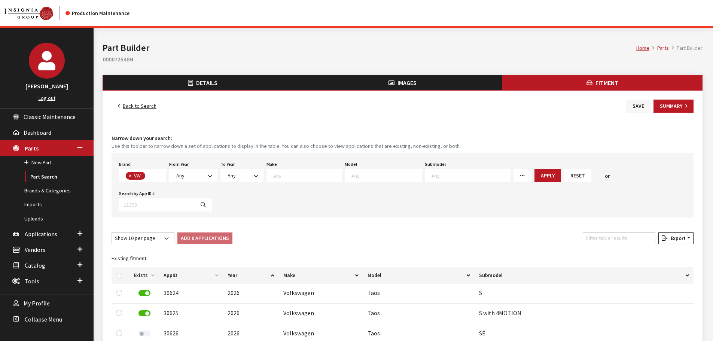
click at [630, 103] on button "Save" at bounding box center [638, 106] width 24 height 13
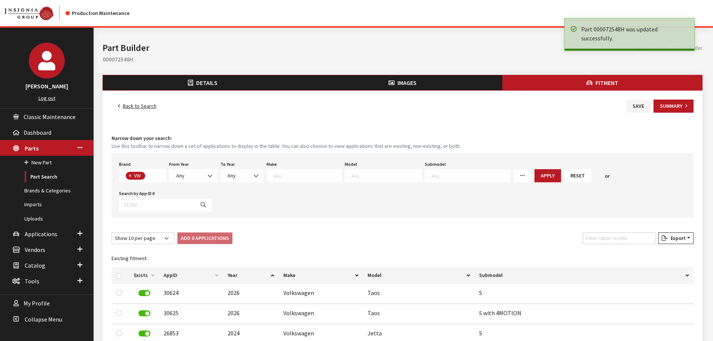
scroll to position [197, 0]
click at [135, 106] on link "Back to Search" at bounding box center [137, 106] width 51 height 13
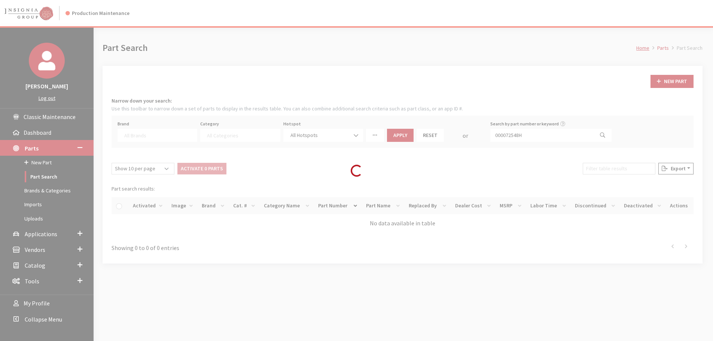
select select
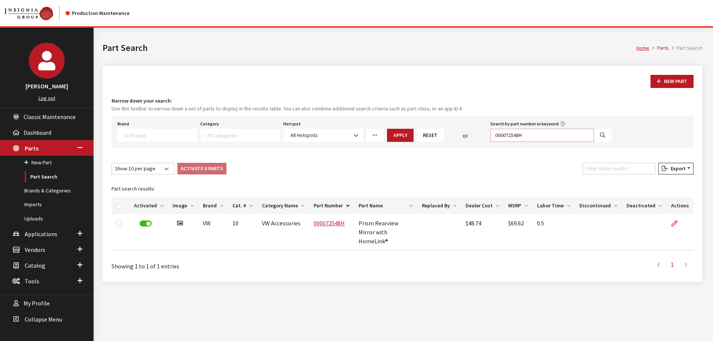
click at [574, 138] on input "000072548H" at bounding box center [542, 135] width 104 height 13
paste input "5N0065111"
type input "5N0065111"
select select
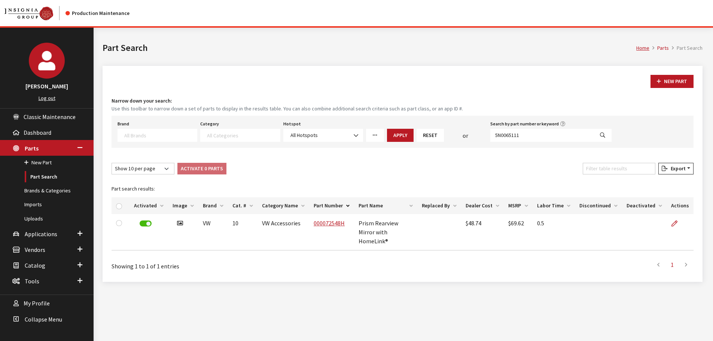
select select
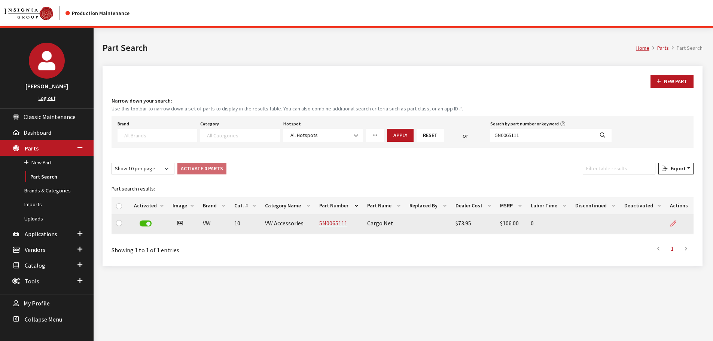
click at [673, 222] on icon at bounding box center [673, 224] width 6 height 6
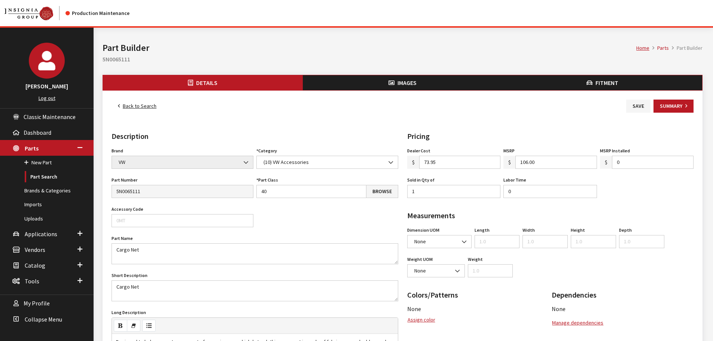
click at [598, 86] on button "Fitment" at bounding box center [602, 82] width 200 height 15
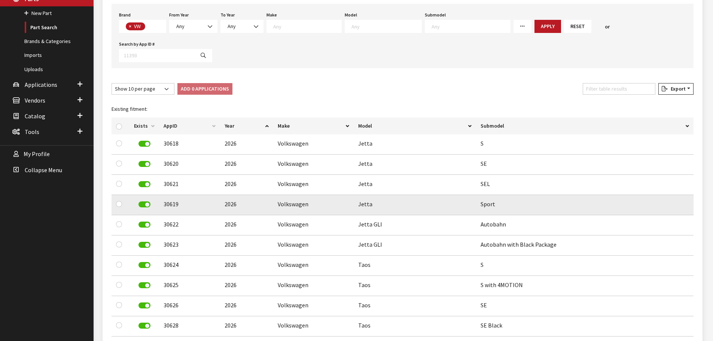
scroll to position [150, 0]
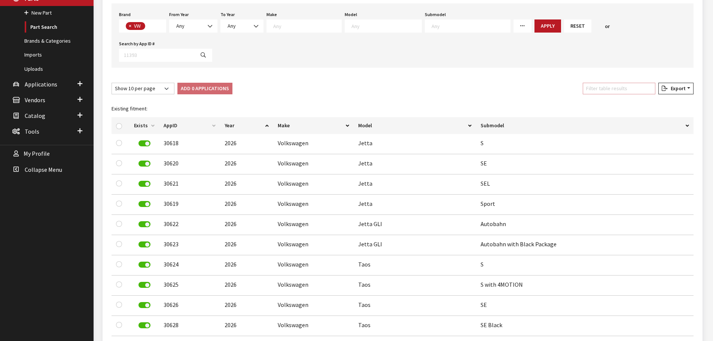
click at [613, 83] on input "Filter table results" at bounding box center [619, 89] width 73 height 12
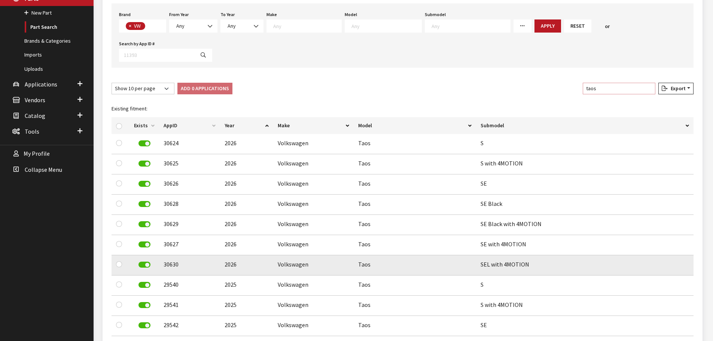
type input "taos"
click at [119, 261] on input "checkbox" at bounding box center [119, 264] width 6 height 6
checkbox input "true"
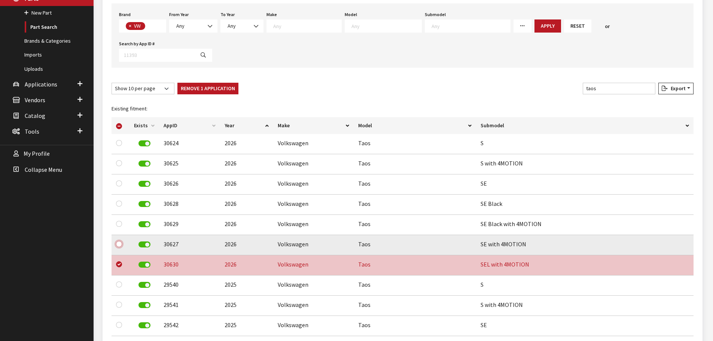
click at [122, 241] on input "checkbox" at bounding box center [119, 244] width 6 height 6
checkbox input "true"
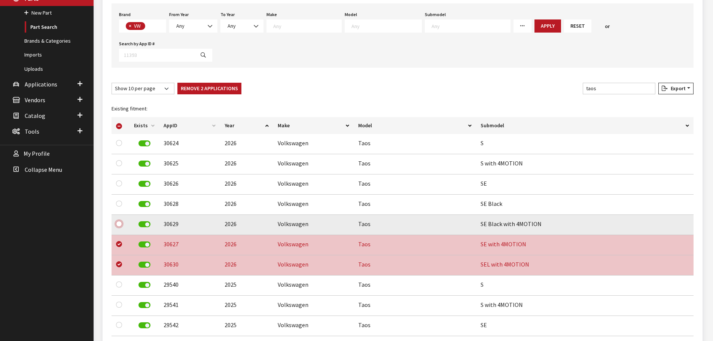
click at [119, 221] on input "checkbox" at bounding box center [119, 224] width 6 height 6
checkbox input "true"
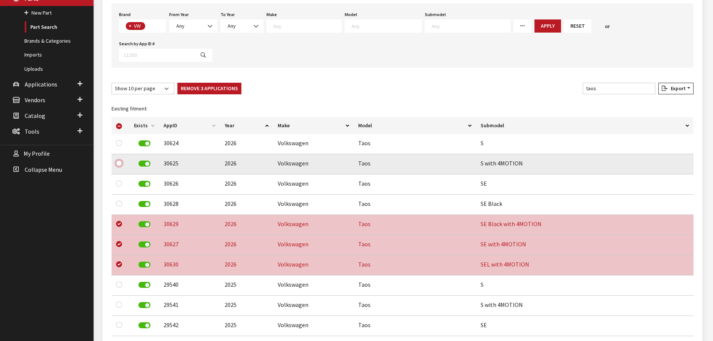
click at [118, 160] on input "checkbox" at bounding box center [119, 163] width 6 height 6
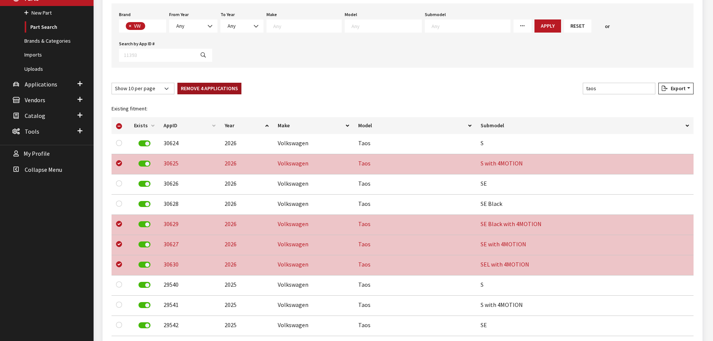
click at [201, 83] on button "Remove 4 Applications" at bounding box center [209, 89] width 64 height 12
checkbox input "false"
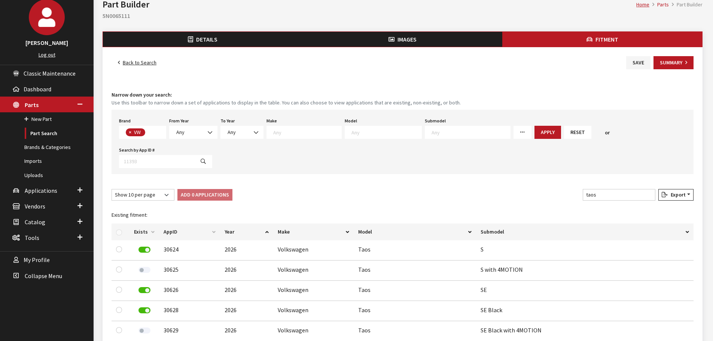
scroll to position [0, 0]
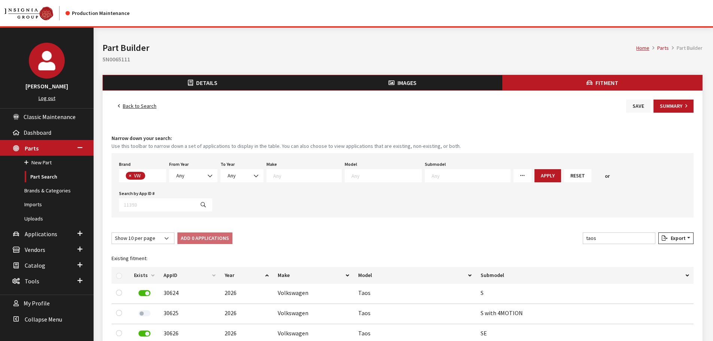
click at [637, 104] on button "Save" at bounding box center [638, 106] width 24 height 13
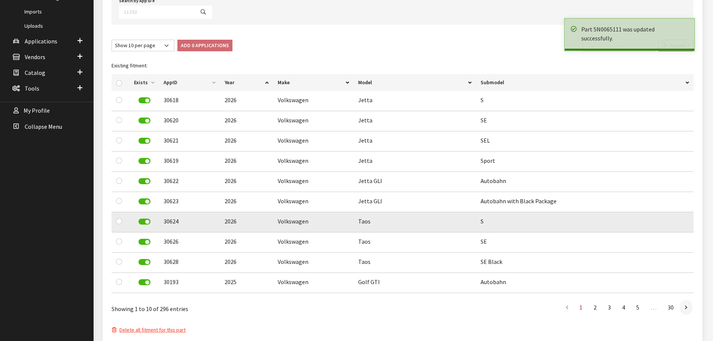
scroll to position [197, 0]
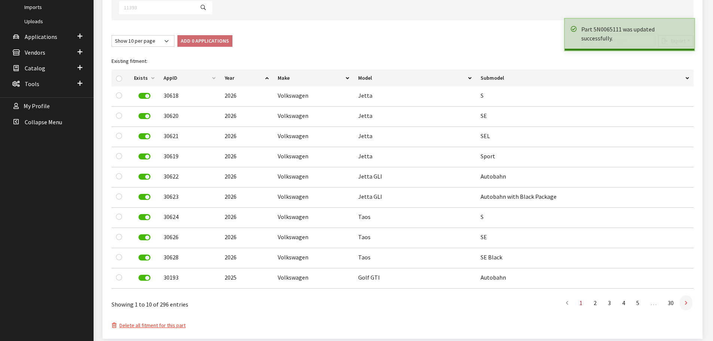
click at [683, 295] on link at bounding box center [686, 302] width 13 height 15
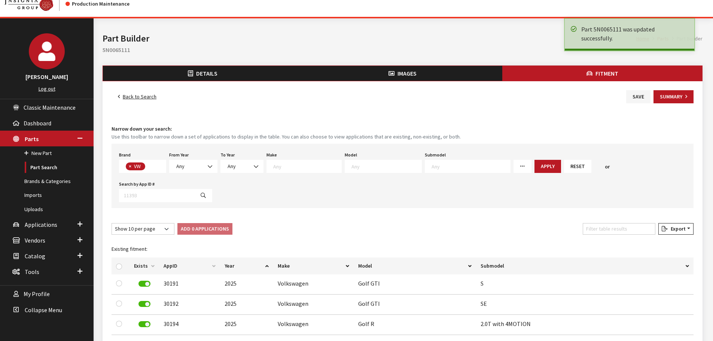
scroll to position [0, 0]
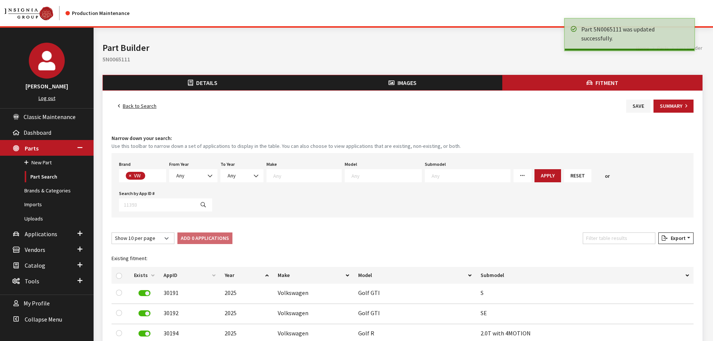
click at [127, 110] on link "Back to Search" at bounding box center [137, 106] width 51 height 13
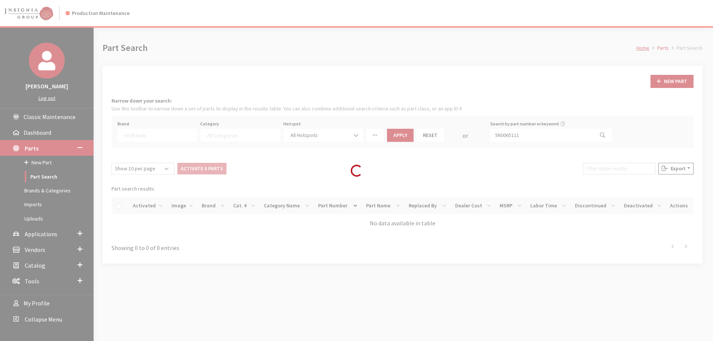
select select
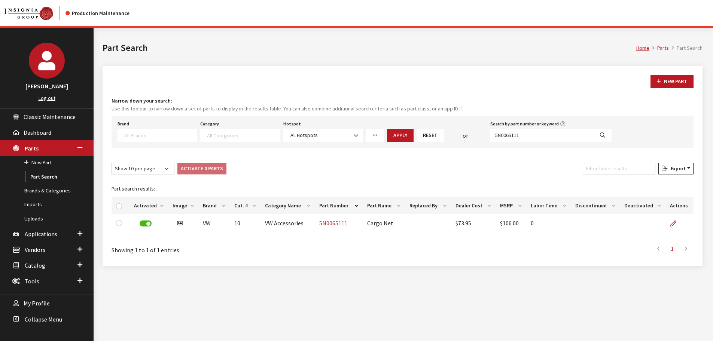
click at [34, 216] on link "Uploads" at bounding box center [47, 219] width 94 height 14
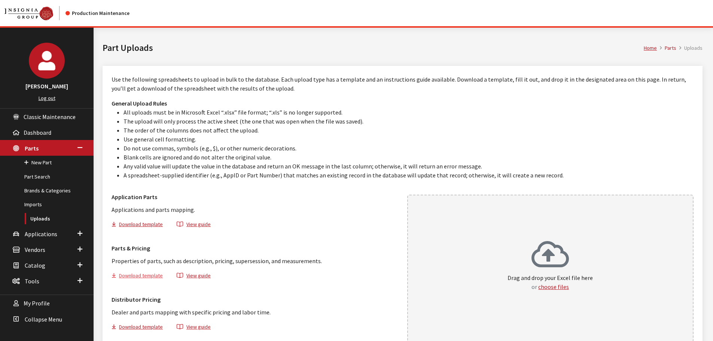
click at [135, 276] on button "Download template" at bounding box center [141, 276] width 58 height 11
click at [615, 204] on div "Drag and drop your Excel file here or choose files" at bounding box center [550, 269] width 287 height 148
click at [348, 302] on h3 "Distributor Pricing" at bounding box center [255, 299] width 287 height 9
click at [30, 173] on link "Part Search" at bounding box center [47, 177] width 94 height 14
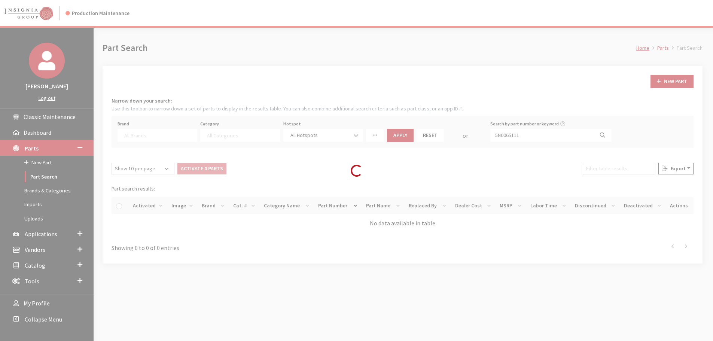
select select
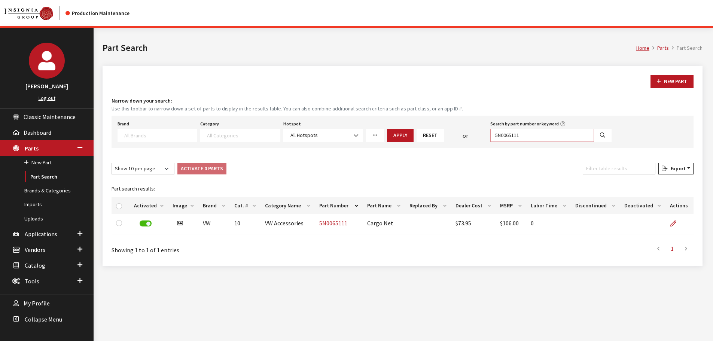
click at [515, 135] on input "5N0065111" at bounding box center [542, 135] width 104 height 13
paste input "000-096-317-AA-DSP"
type input "000-096-317-AA-DSP"
select select
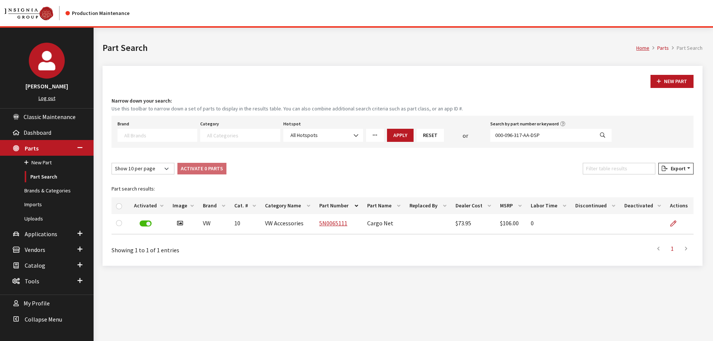
select select
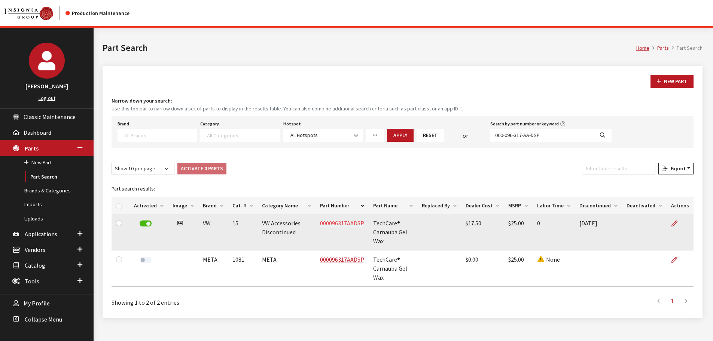
click at [342, 220] on link "000096317AADSP" at bounding box center [342, 222] width 44 height 7
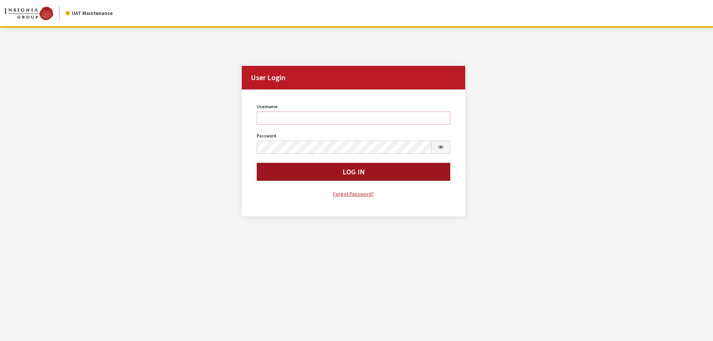
type input "cdorton"
click at [322, 171] on button "Log In" at bounding box center [354, 172] width 194 height 18
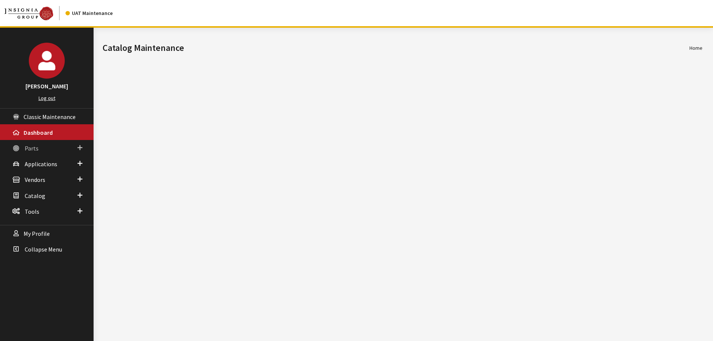
click at [28, 146] on span "Parts" at bounding box center [32, 147] width 14 height 7
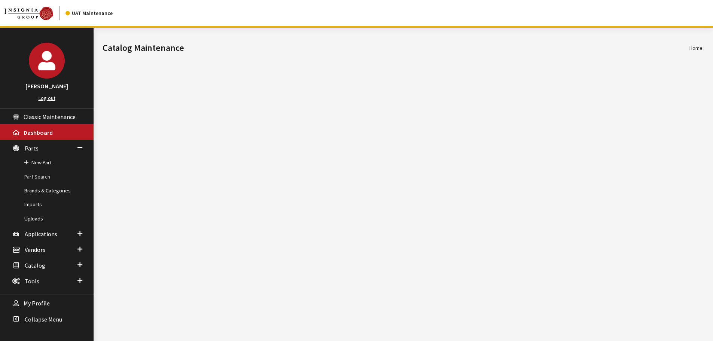
click at [29, 177] on link "Part Search" at bounding box center [47, 177] width 94 height 14
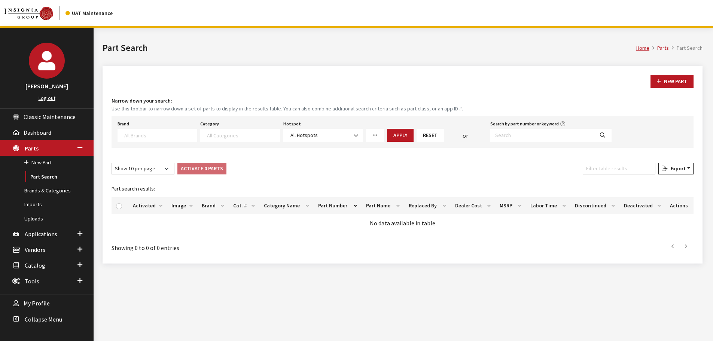
select select
click at [550, 138] on input "Search by part number or keyword" at bounding box center [542, 135] width 104 height 13
paste input "000-096-317-AA-DSP"
type input "000-096-317-AA-DSP"
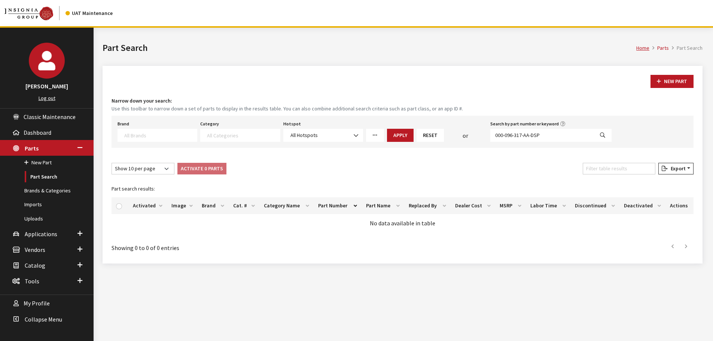
select select
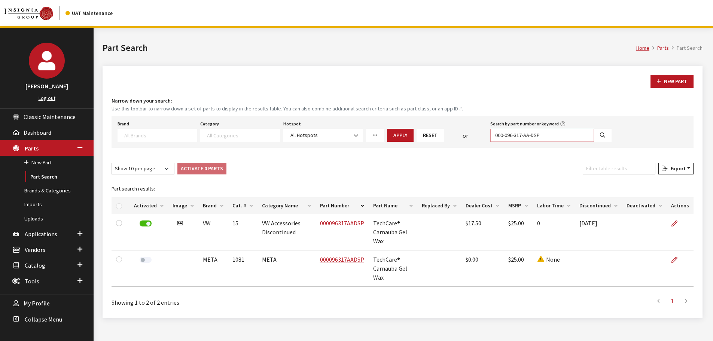
click at [551, 132] on input "000-096-317-AA-DSP" at bounding box center [542, 135] width 104 height 13
paste input "154-D"
type input "000-096-154-D -DSP"
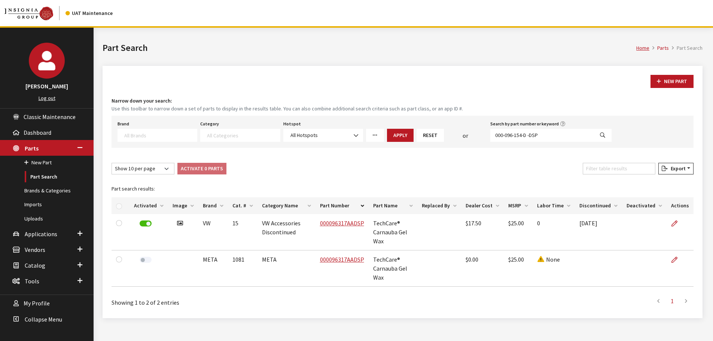
select select
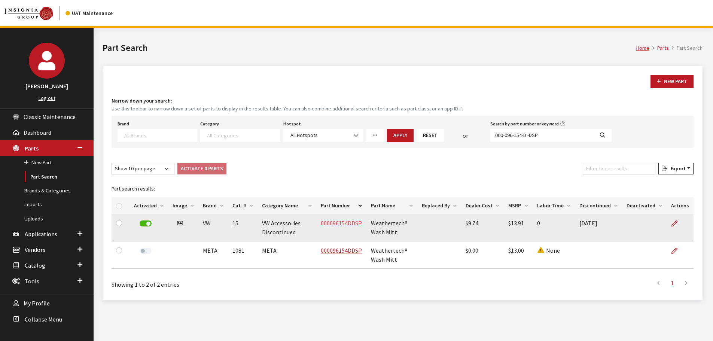
click at [332, 224] on link "000096154DDSP" at bounding box center [341, 222] width 41 height 7
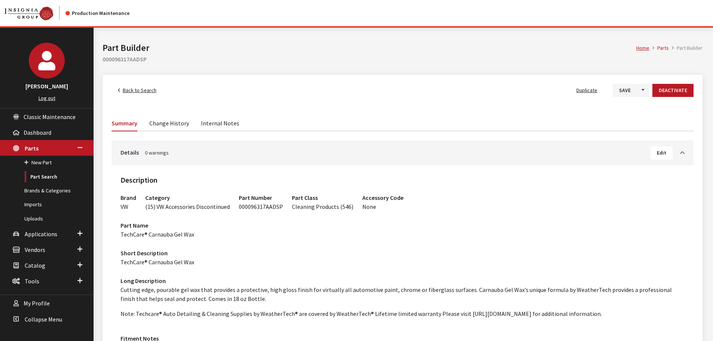
click at [157, 120] on link "Change History" at bounding box center [169, 123] width 40 height 16
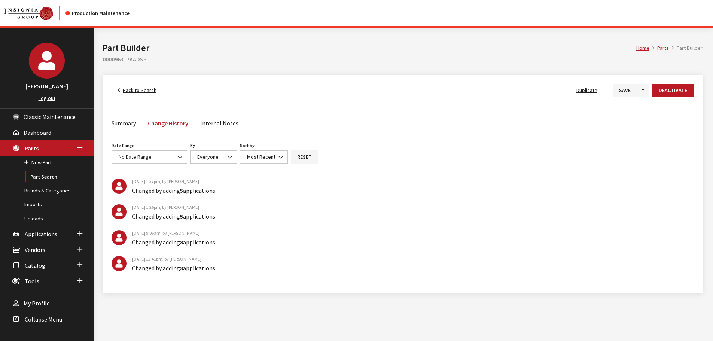
click at [145, 88] on span "Back to Search" at bounding box center [140, 90] width 34 height 7
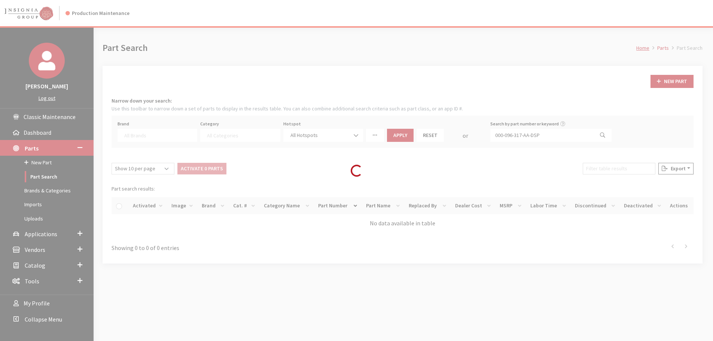
select select
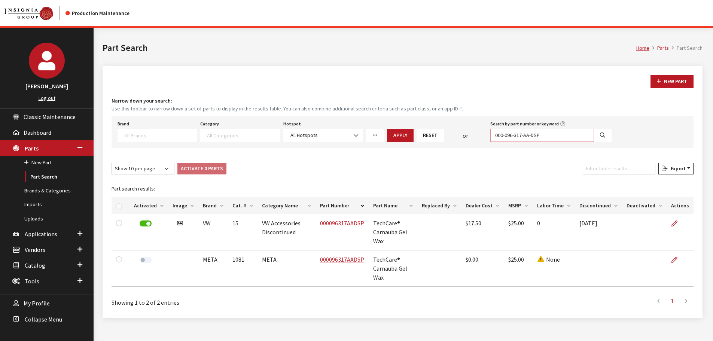
click at [528, 134] on input "000-096-317-AA-DSP" at bounding box center [542, 135] width 104 height 13
paste input "000-096-166-C -DSP"
click at [528, 134] on input "000-096-317-000-096-166-C -DSP-DSP" at bounding box center [542, 135] width 104 height 13
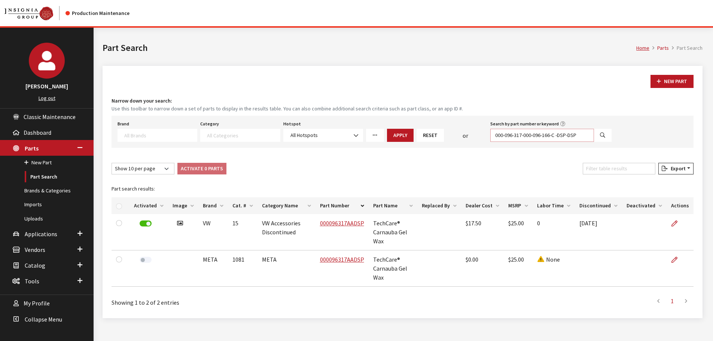
click at [528, 134] on input "000-096-317-000-096-166-C -DSP-DSP" at bounding box center [542, 135] width 104 height 13
paste input "166-C"
type input "000-096-166-C -DSP"
select select
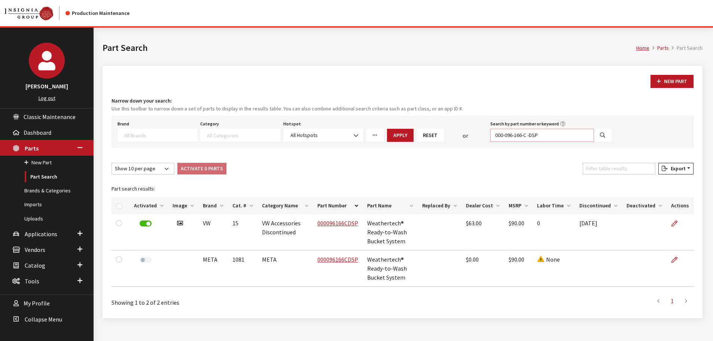
click at [527, 130] on input "000-096-166-C -DSP" at bounding box center [542, 135] width 104 height 13
paste input "317-AB"
type input "000-096-317-AB-DSP"
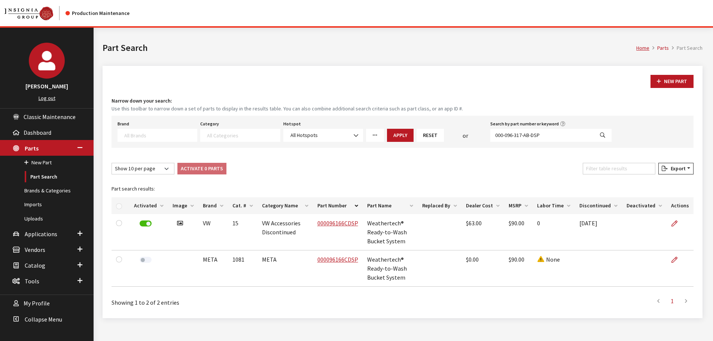
select select
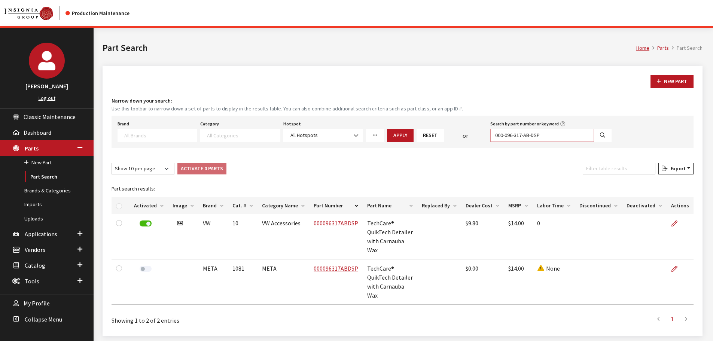
click at [527, 135] on input "000-096-317-AB-DSP" at bounding box center [542, 135] width 104 height 13
paste input "154-A –"
type input "000-096-154-A –DSP"
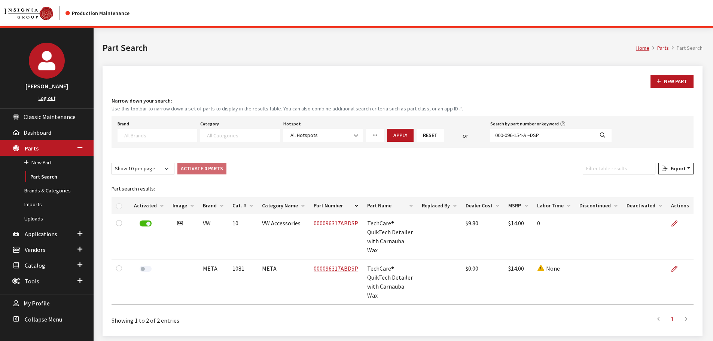
select select
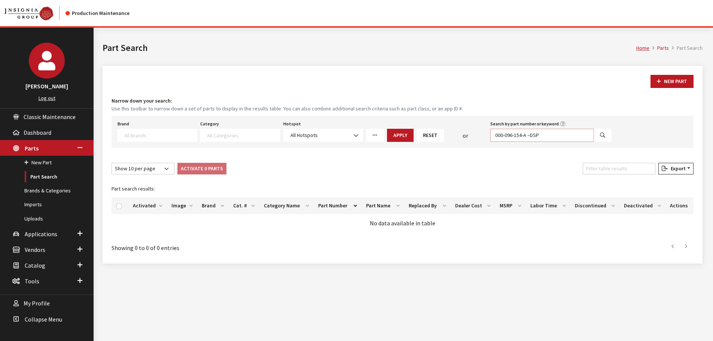
click at [539, 137] on input "000-096-154-A –DSP" at bounding box center [542, 135] width 104 height 13
paste input "B -"
type input "000-096-154-B -DSP"
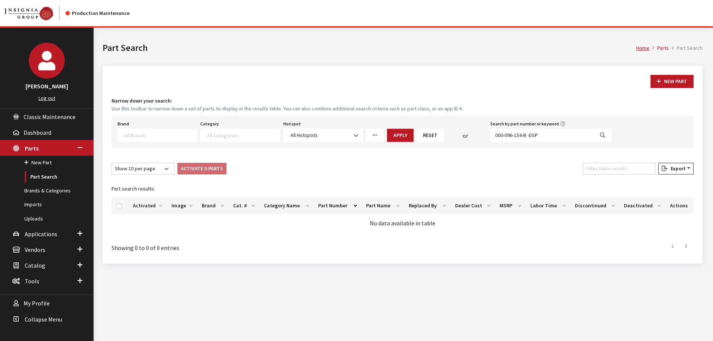
select select
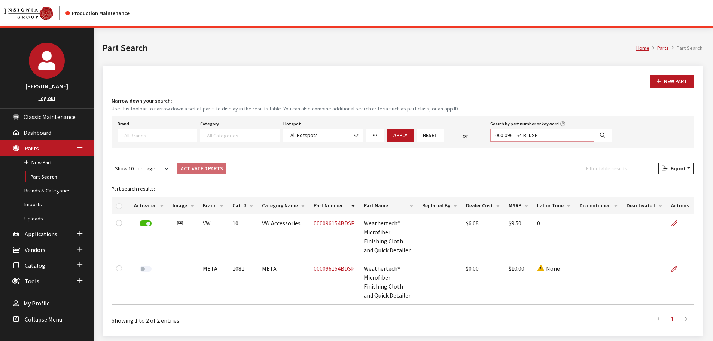
click at [539, 136] on input "000-096-154-B -DSP" at bounding box center [542, 135] width 104 height 13
paste input "1-L"
type input "000-096-151-L -DSP"
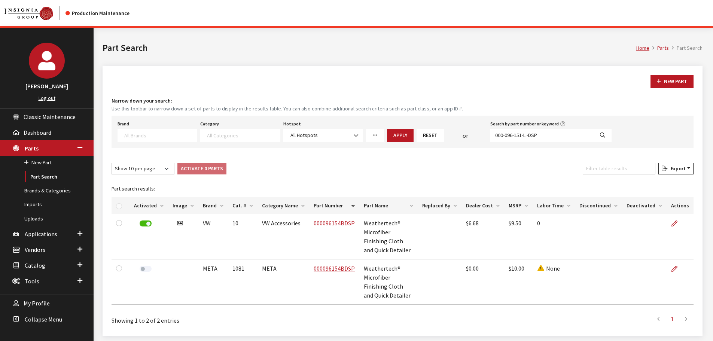
select select
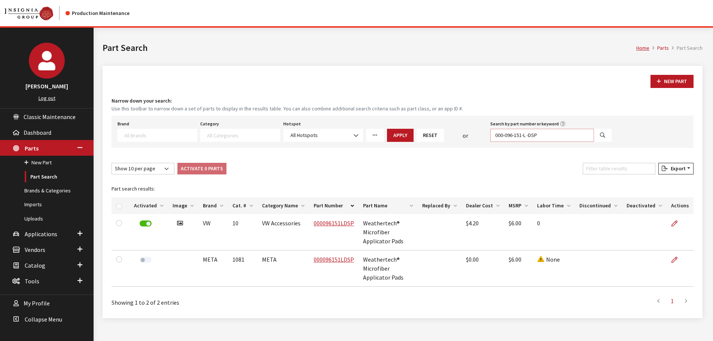
click at [550, 134] on input "000-096-151-L -DSP" at bounding box center [542, 135] width 104 height 13
paste input "304"
type input "000-096-304-L -DSP"
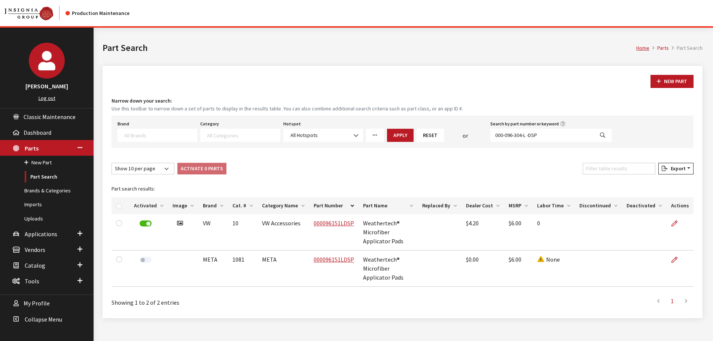
select select
click at [364, 177] on div "Show 10 per page Show 25 per page Show 50 per page Show 100 per page Show 1000 …" at bounding box center [402, 170] width 585 height 15
click at [377, 98] on h4 "Narrow down your search:" at bounding box center [403, 101] width 582 height 8
drag, startPoint x: 521, startPoint y: 137, endPoint x: 445, endPoint y: 138, distance: 76.0
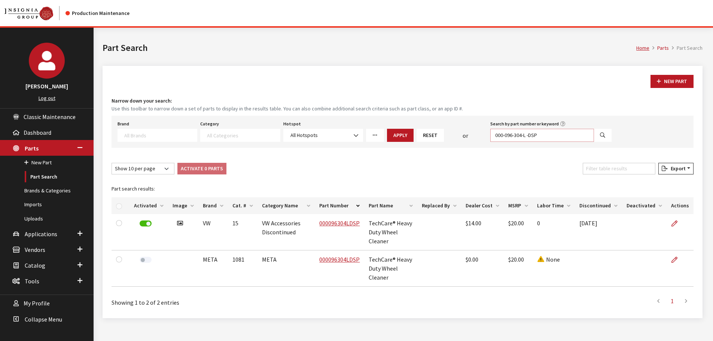
click at [445, 138] on div "Brand Acura Alfa Romeo Audi BMW DoubleTake Ford Ford Racing GM GST Honda Hyunda…" at bounding box center [364, 130] width 497 height 23
click at [551, 132] on input "Search by part number or keyword" at bounding box center [542, 135] width 104 height 13
paste input "000-096-317-AB-DSP"
type input "000-096-317-AB-DSP"
select select
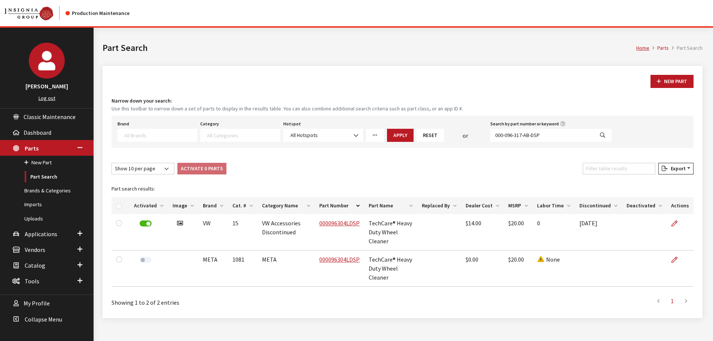
select select
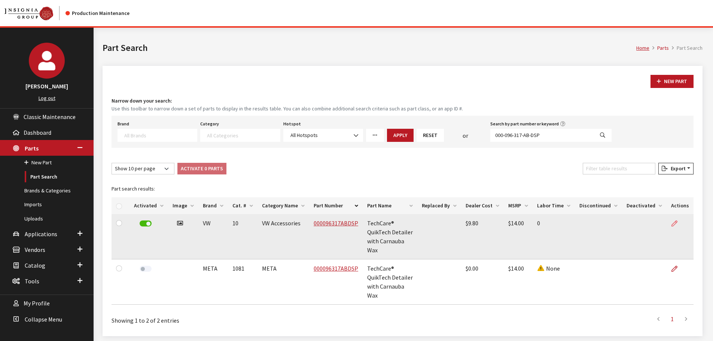
click at [676, 225] on icon at bounding box center [674, 224] width 6 height 6
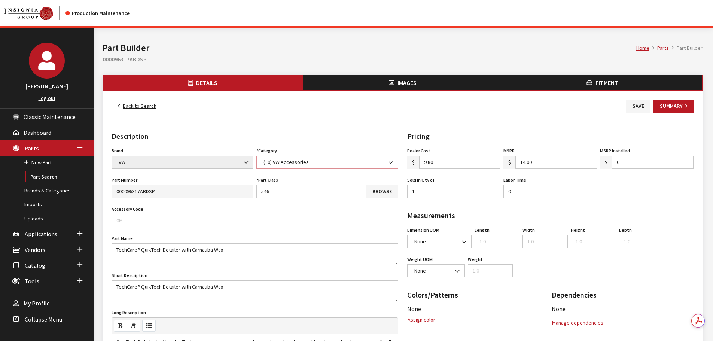
click at [377, 167] on span "(10) VW Accessories" at bounding box center [327, 162] width 142 height 13
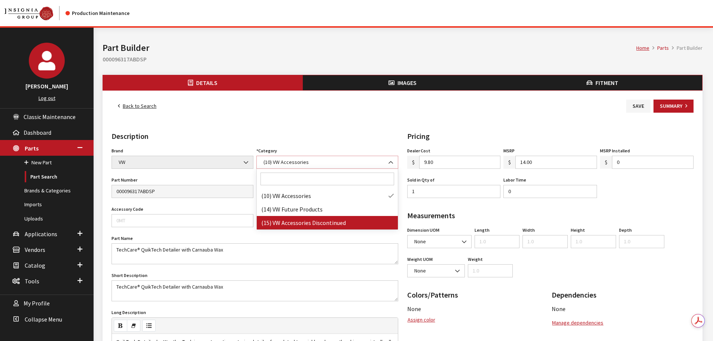
select select "133"
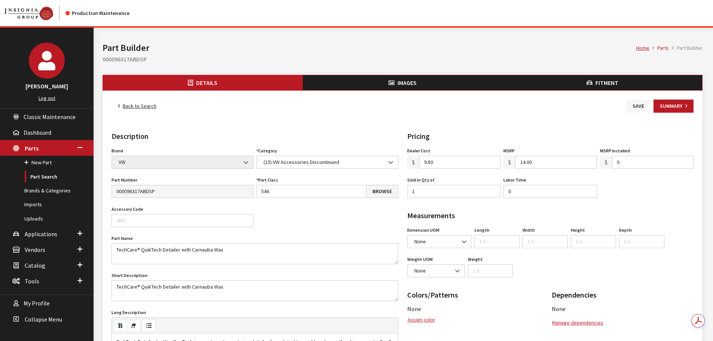
click at [635, 108] on button "Save" at bounding box center [638, 106] width 24 height 13
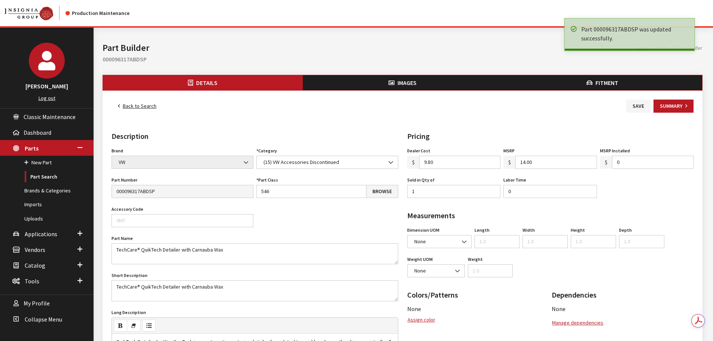
click at [151, 106] on link "Back to Search" at bounding box center [137, 106] width 51 height 13
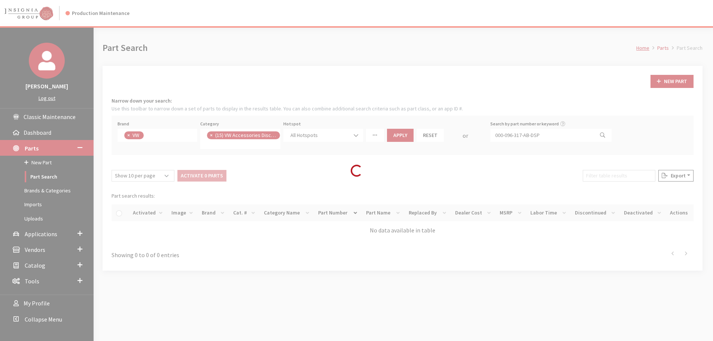
scroll to position [14, 0]
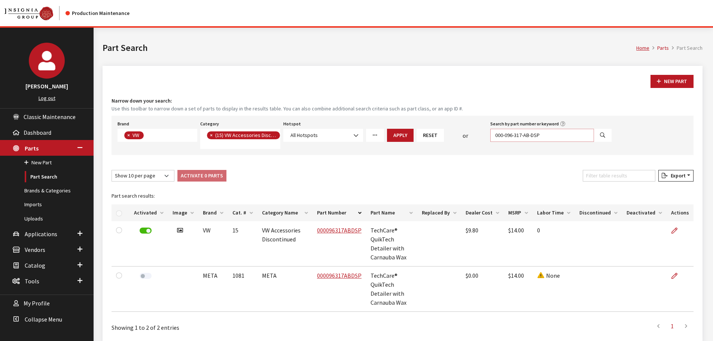
click at [546, 138] on input "000-096-317-AB-DSP" at bounding box center [542, 135] width 104 height 13
paste input "154-B"
type input "000-096-154-B -DSP"
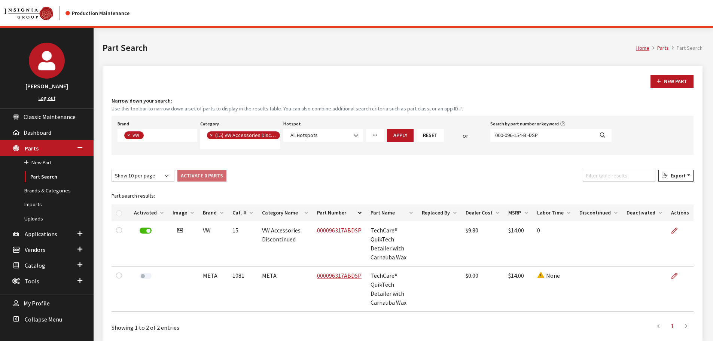
click at [599, 137] on button "Search" at bounding box center [603, 135] width 18 height 13
select select
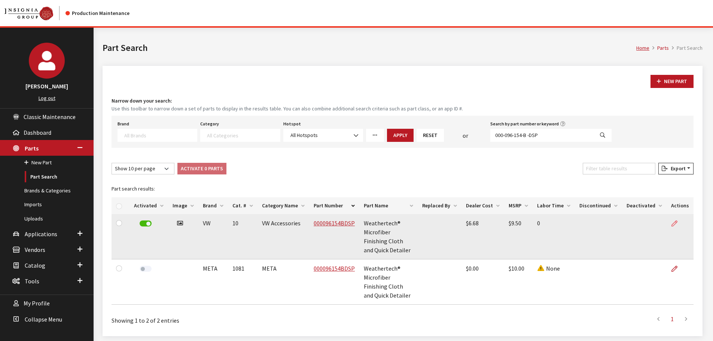
click at [677, 221] on icon at bounding box center [674, 224] width 6 height 6
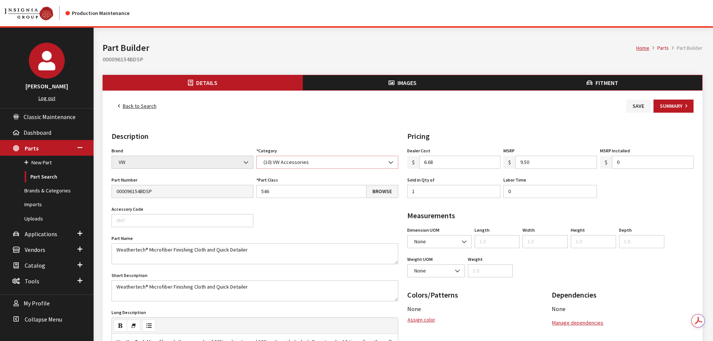
click at [323, 162] on span "(10) VW Accessories" at bounding box center [327, 162] width 132 height 8
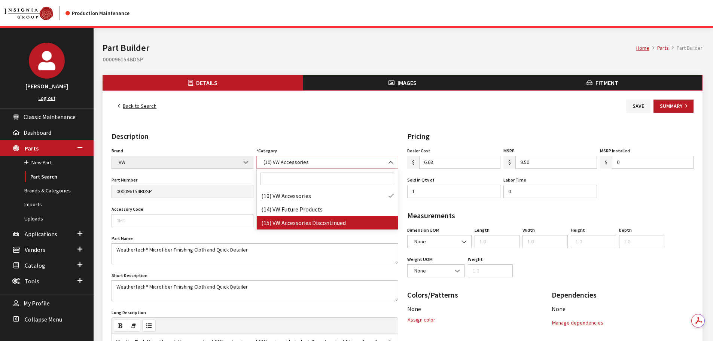
select select "133"
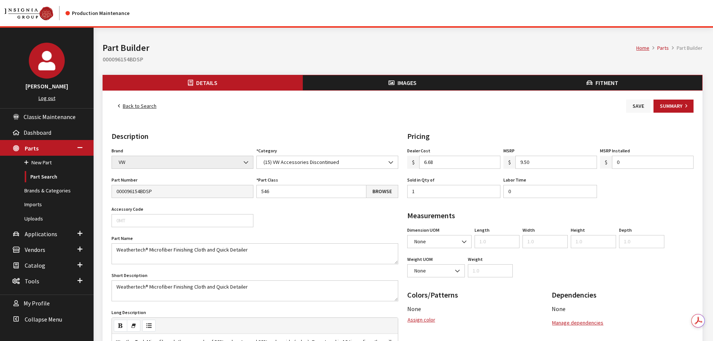
click at [636, 109] on button "Save" at bounding box center [638, 106] width 24 height 13
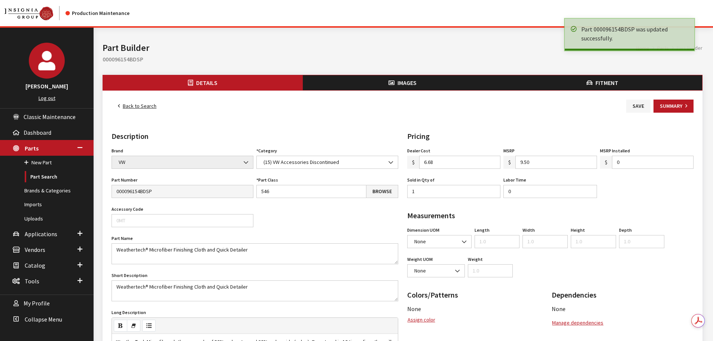
click at [147, 105] on link "Back to Search" at bounding box center [137, 106] width 51 height 13
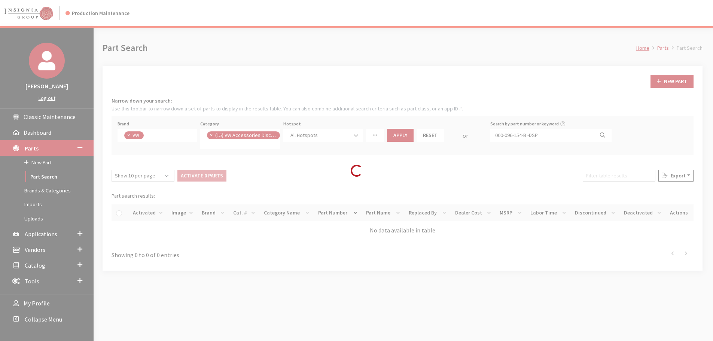
scroll to position [14, 0]
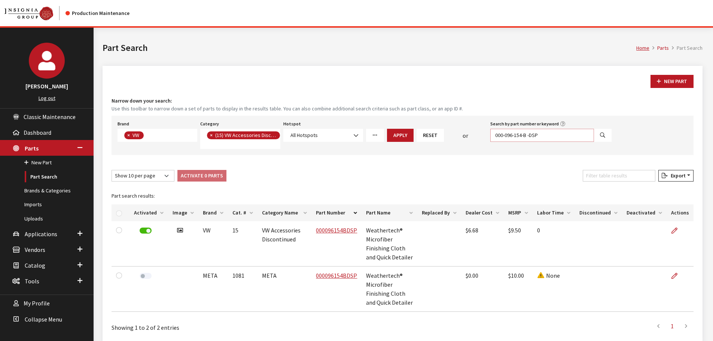
drag, startPoint x: 543, startPoint y: 137, endPoint x: 476, endPoint y: 136, distance: 66.6
click at [476, 136] on div "Brand Acura Alfa Romeo Audi BMW DoubleTake Ford Ford Racing GM GST Honda Hyunda…" at bounding box center [364, 134] width 497 height 30
paste input "1-L"
type input "000-096-151-L -DSP"
select select
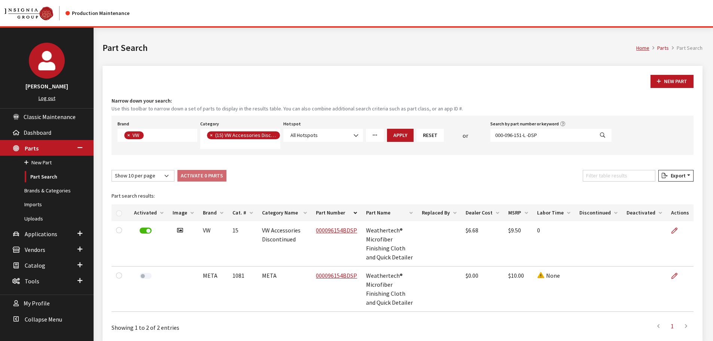
select select
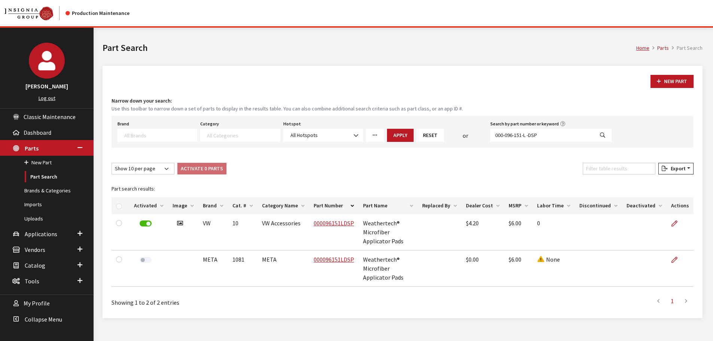
click at [362, 159] on div "New Part Narrow down your search: Use this toolbar to narrow down a set of part…" at bounding box center [403, 192] width 600 height 252
click at [30, 217] on link "Uploads" at bounding box center [47, 219] width 94 height 14
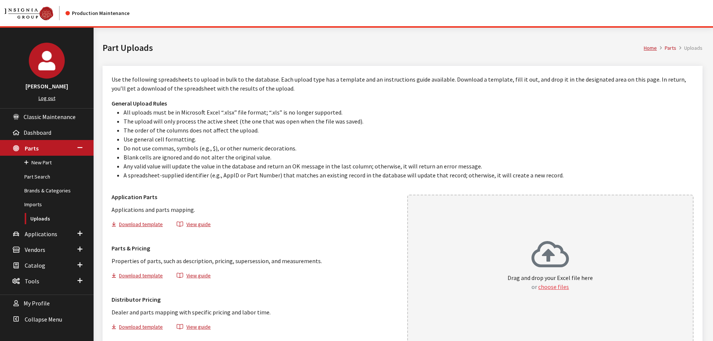
click at [552, 287] on button "choose files" at bounding box center [553, 286] width 31 height 9
click at [41, 174] on link "Part Search" at bounding box center [47, 177] width 94 height 14
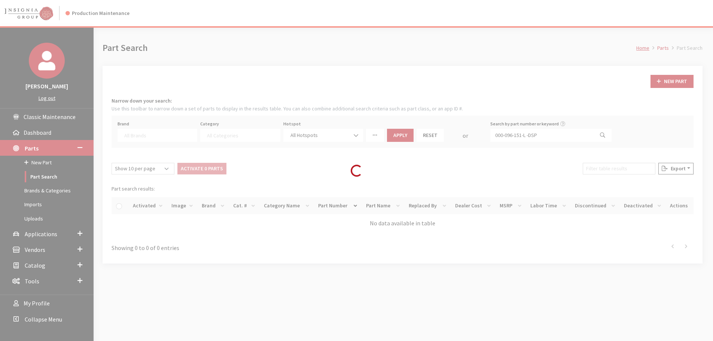
select select
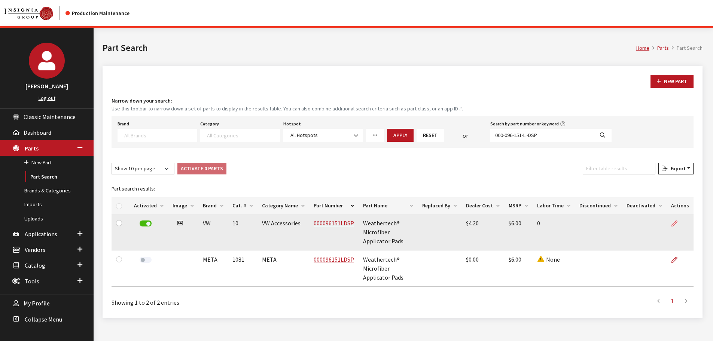
click at [675, 226] on icon at bounding box center [674, 224] width 6 height 6
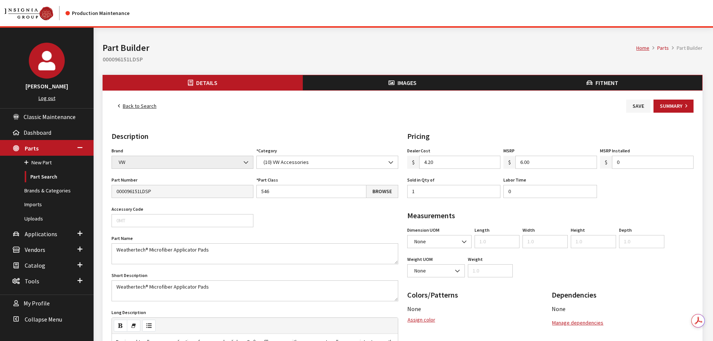
click at [350, 170] on div "Brand Acura Alfa Romeo Audi BMW DoubleTake Ford Ford Racing GM GST Honda Hyunda…" at bounding box center [255, 309] width 290 height 326
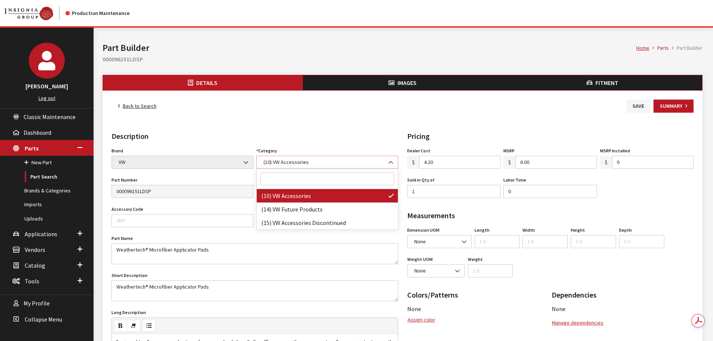
click at [347, 165] on span "(10) VW Accessories" at bounding box center [327, 162] width 132 height 8
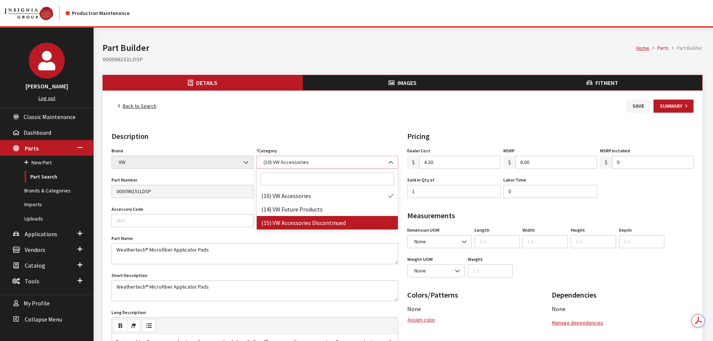
select select "133"
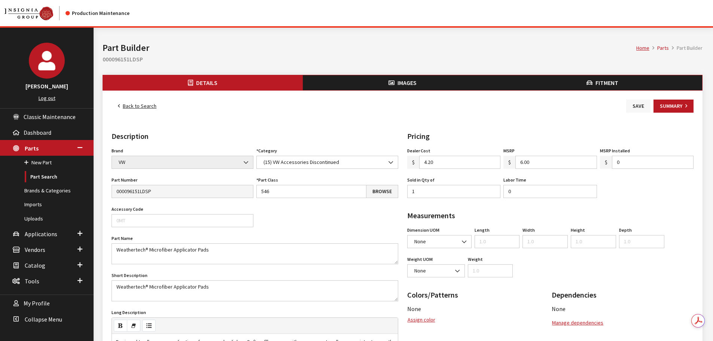
click at [639, 102] on button "Save" at bounding box center [638, 106] width 24 height 13
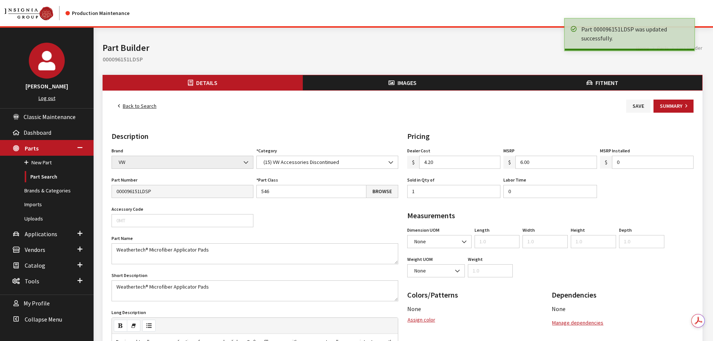
click at [140, 108] on link "Back to Search" at bounding box center [137, 106] width 51 height 13
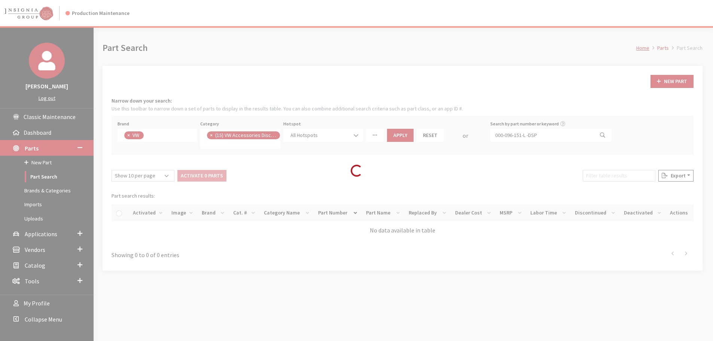
scroll to position [14, 0]
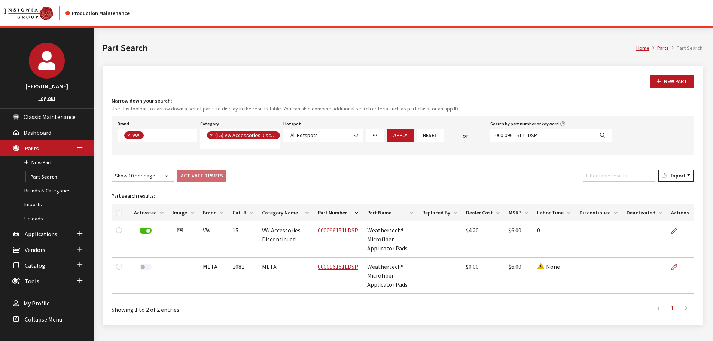
click at [202, 73] on div "New Part Narrow down your search: Use this toolbar to narrow down a set of part…" at bounding box center [403, 195] width 600 height 259
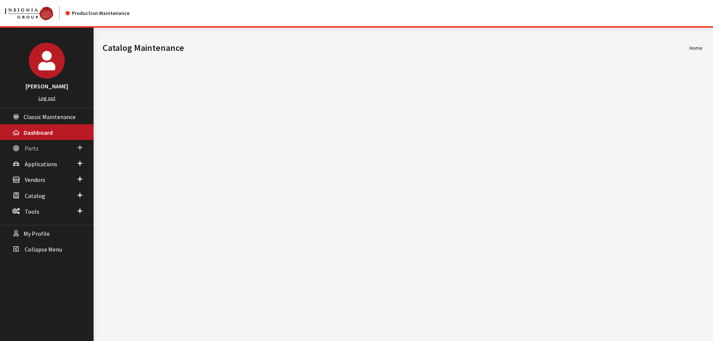
click at [30, 150] on span "Parts" at bounding box center [32, 147] width 14 height 7
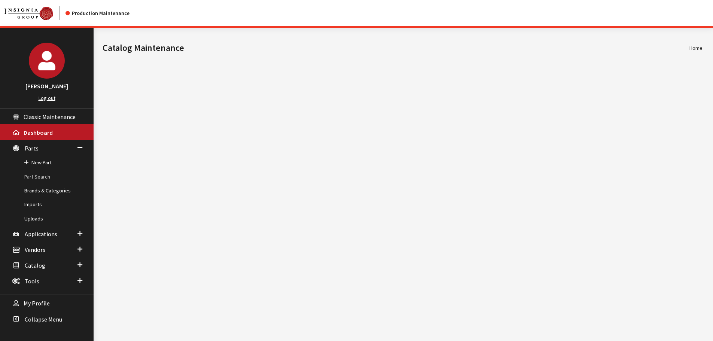
click at [34, 178] on link "Part Search" at bounding box center [47, 177] width 94 height 14
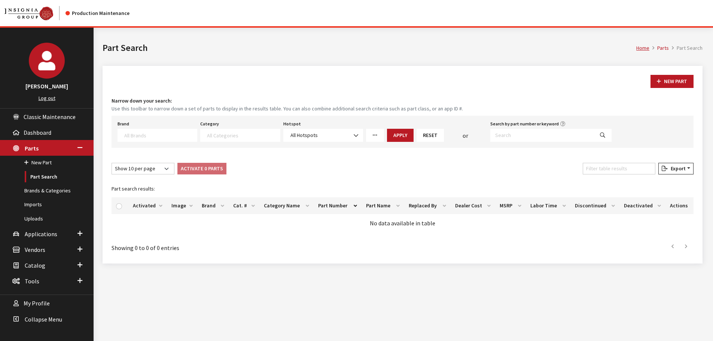
select select
click at [580, 136] on input "Search by part number or keyword" at bounding box center [542, 135] width 104 height 13
paste input "000071746B"
type input "000071746B"
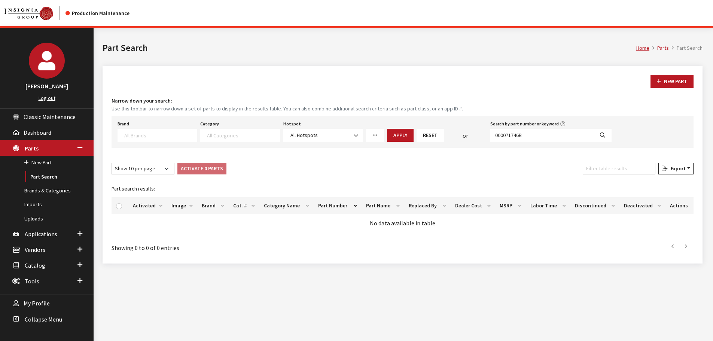
select select
